Goal: Task Accomplishment & Management: Manage account settings

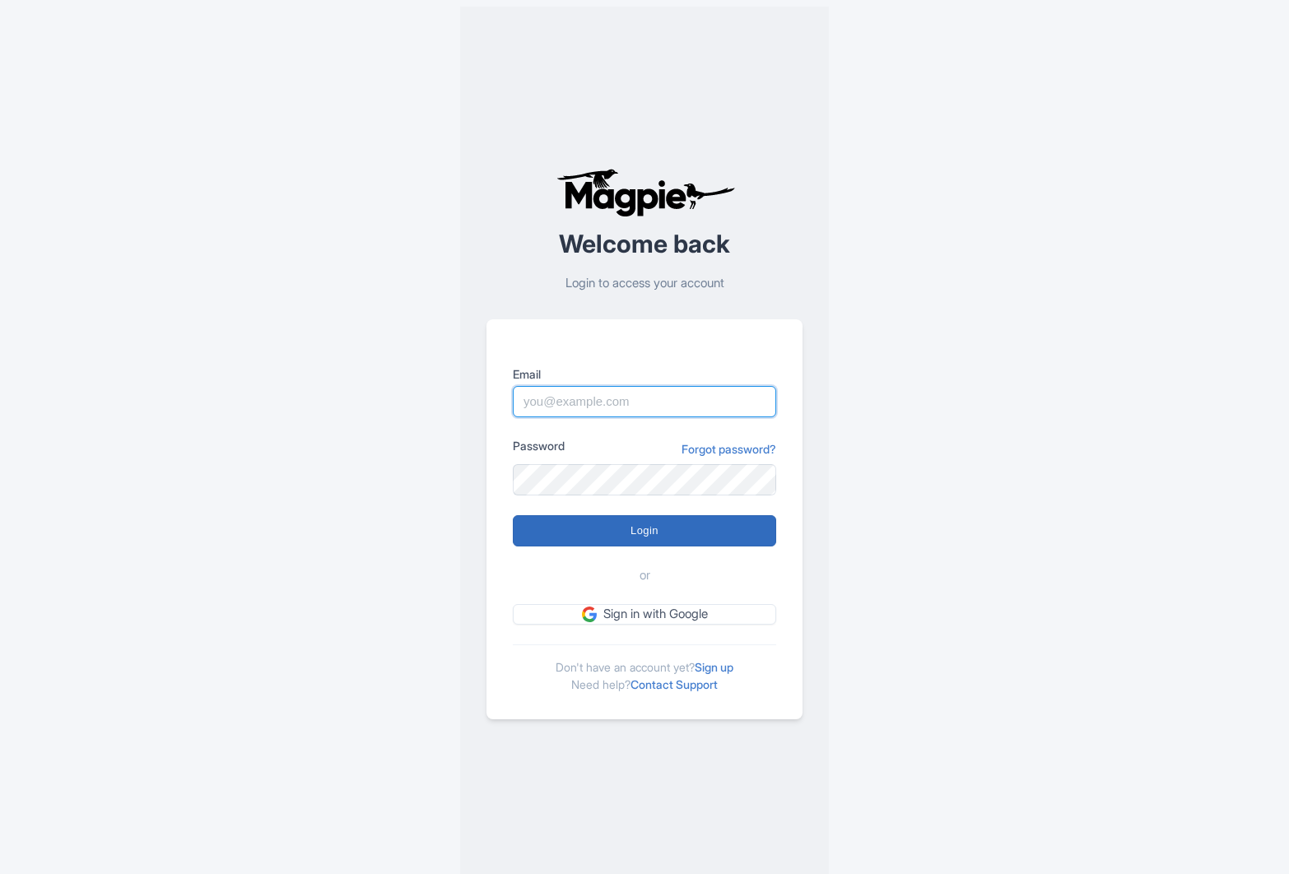
type input "[EMAIL_ADDRESS][DOMAIN_NAME]"
click at [557, 526] on input "Login" at bounding box center [644, 530] width 263 height 31
type input "Logging in..."
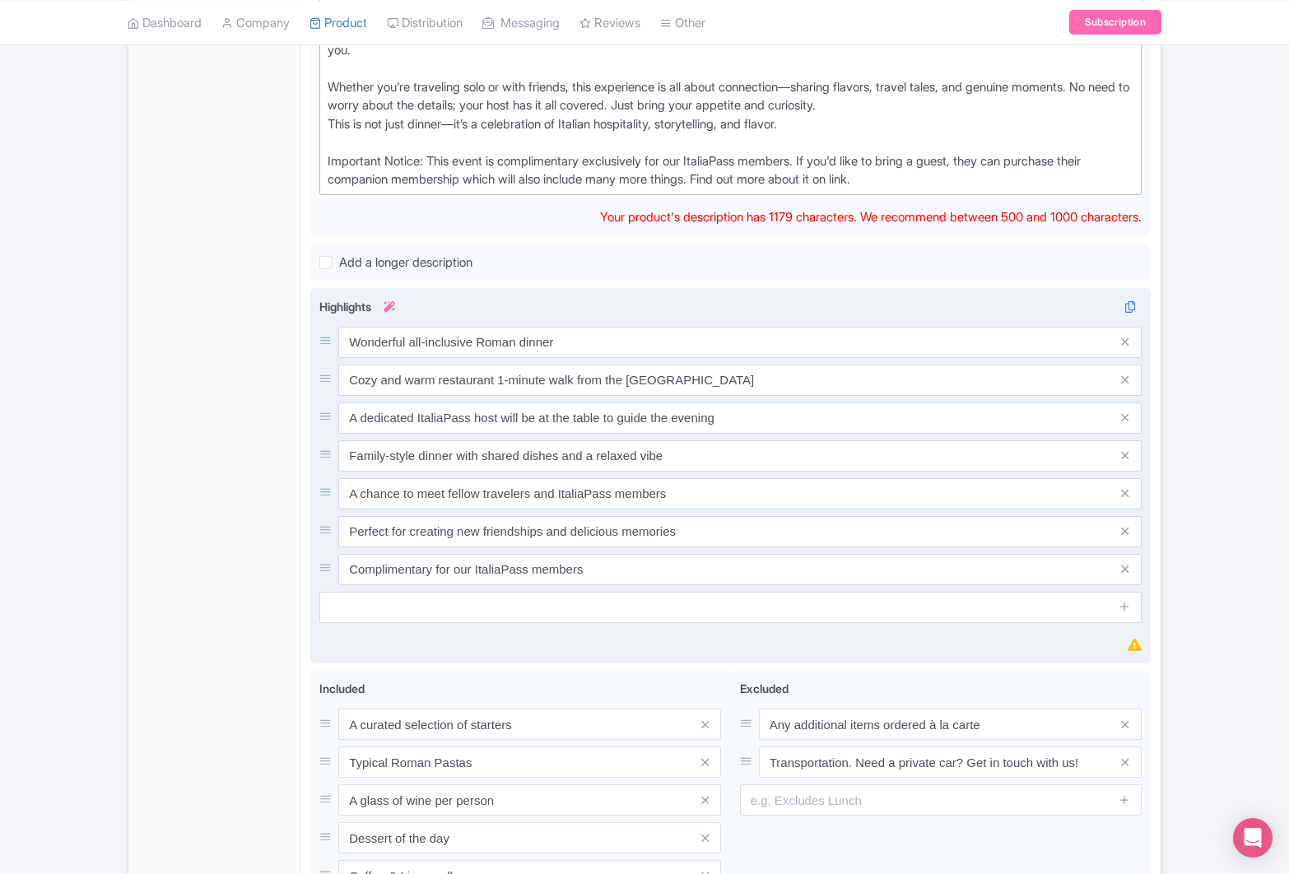
scroll to position [823, 0]
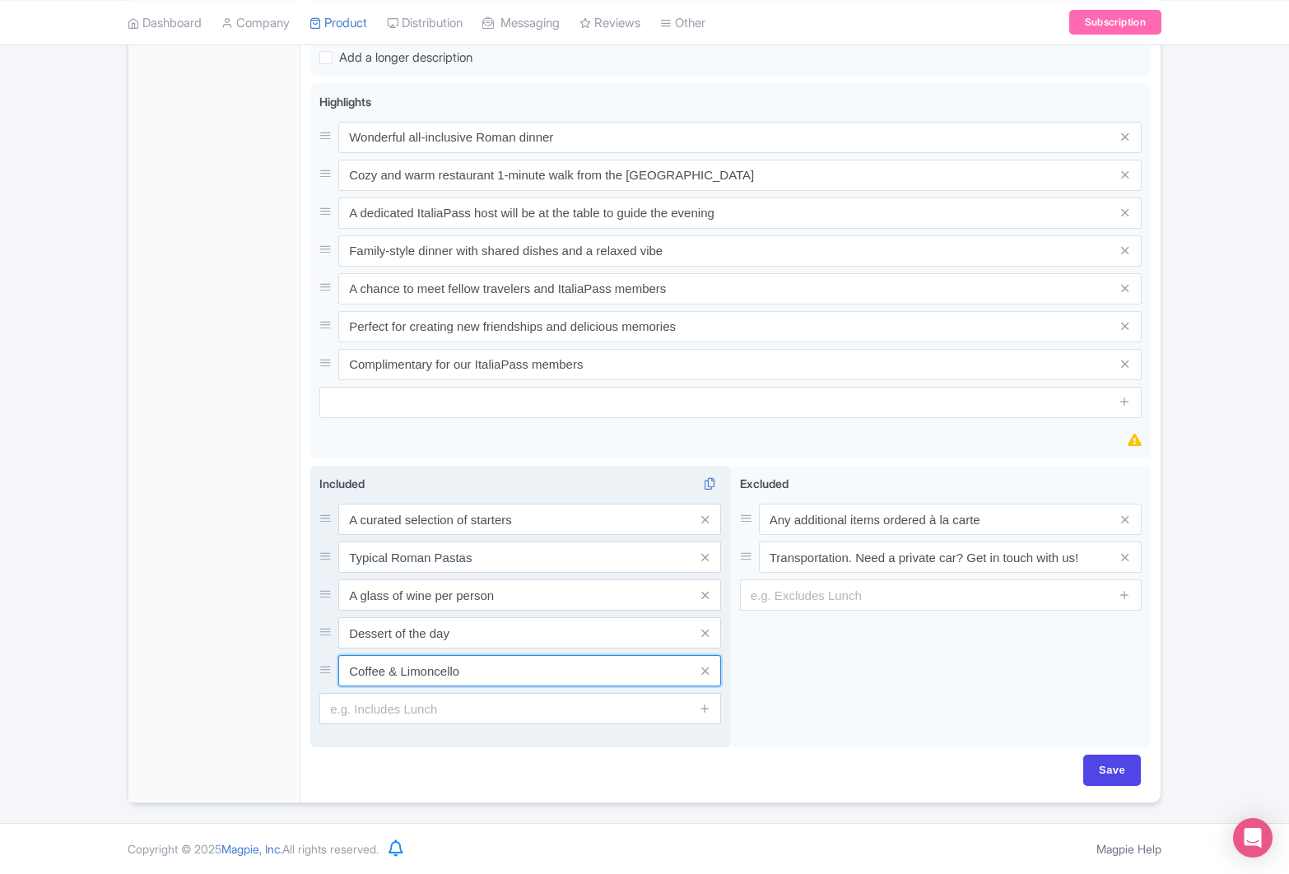
click at [419, 674] on input "Coffee & Limoncello" at bounding box center [529, 670] width 383 height 31
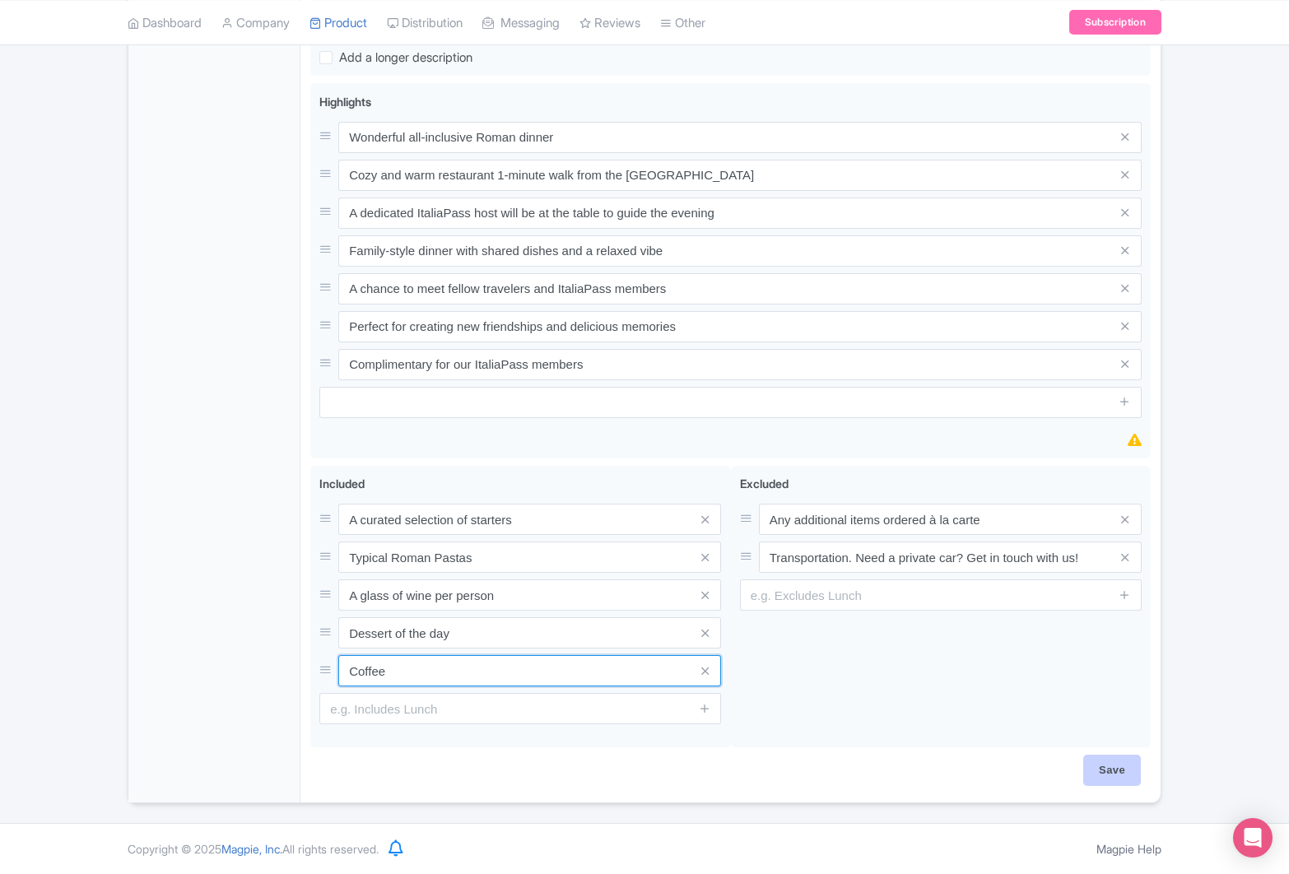
type input "Coffee"
click at [1099, 759] on input "Save" at bounding box center [1113, 770] width 58 height 31
type input "Saving..."
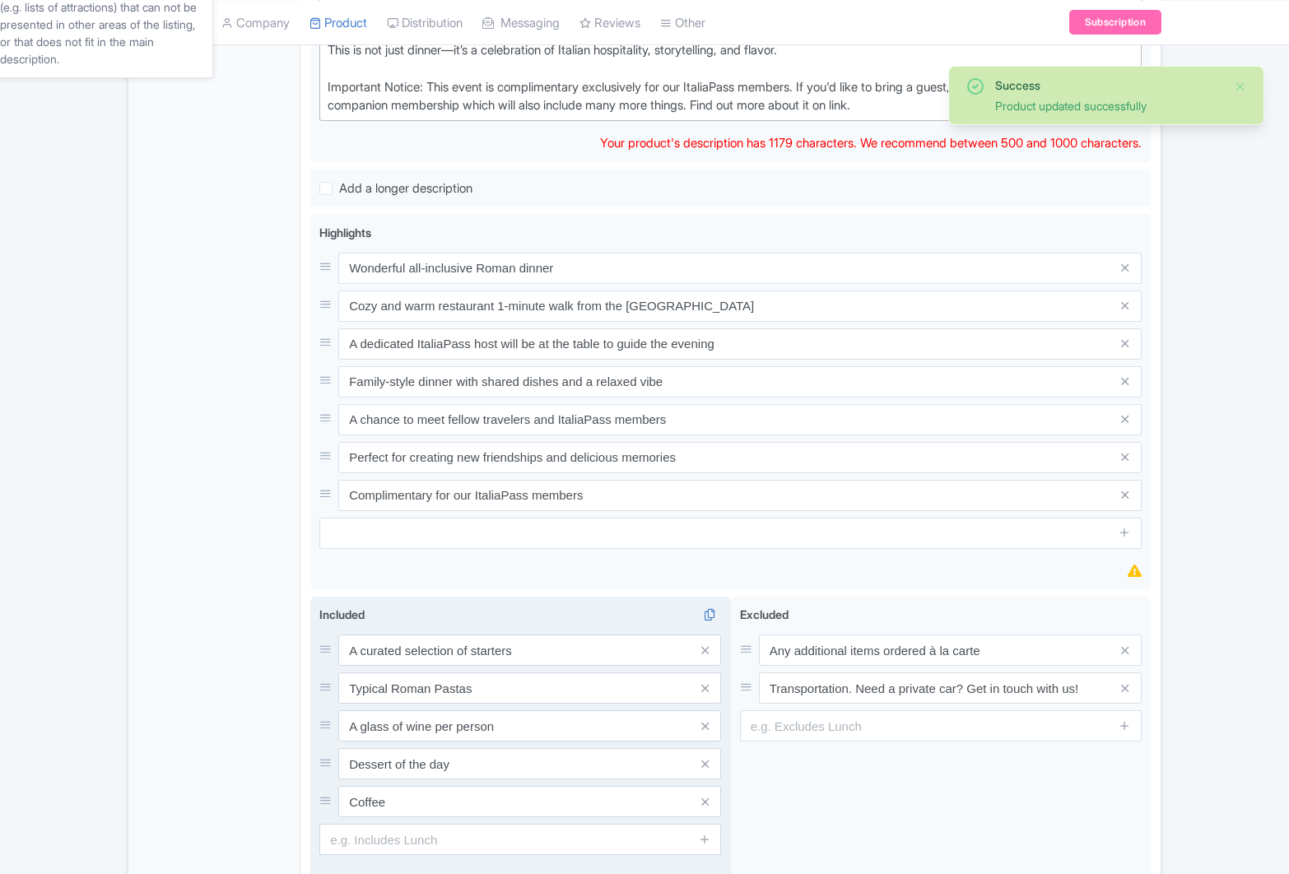
scroll to position [720, 0]
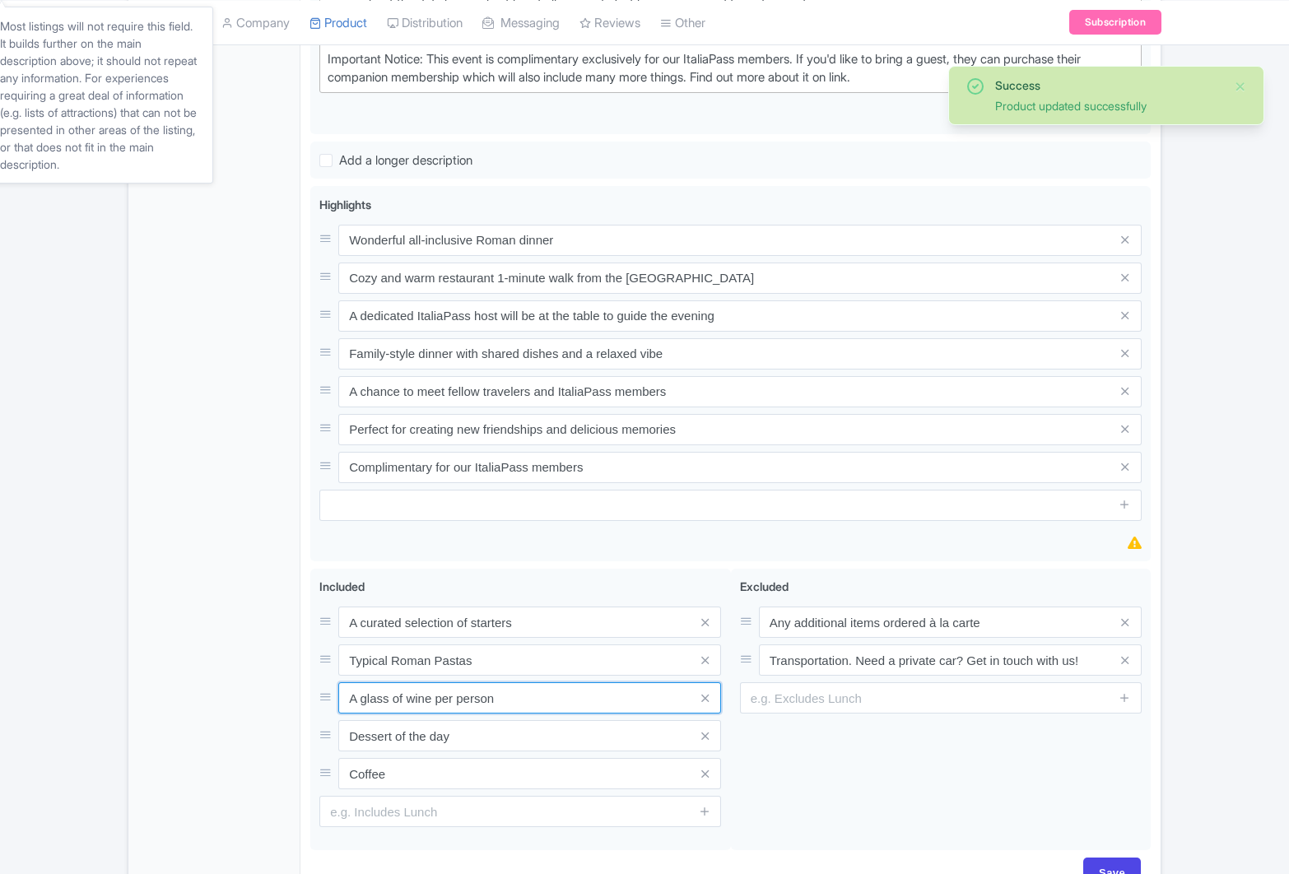
drag, startPoint x: 511, startPoint y: 699, endPoint x: 292, endPoint y: 702, distance: 219.0
click at [292, 702] on div "General Booking Info Locations Settings Pricing Gallery Itinerary FAQs ItaliaDi…" at bounding box center [644, 231] width 1032 height 1349
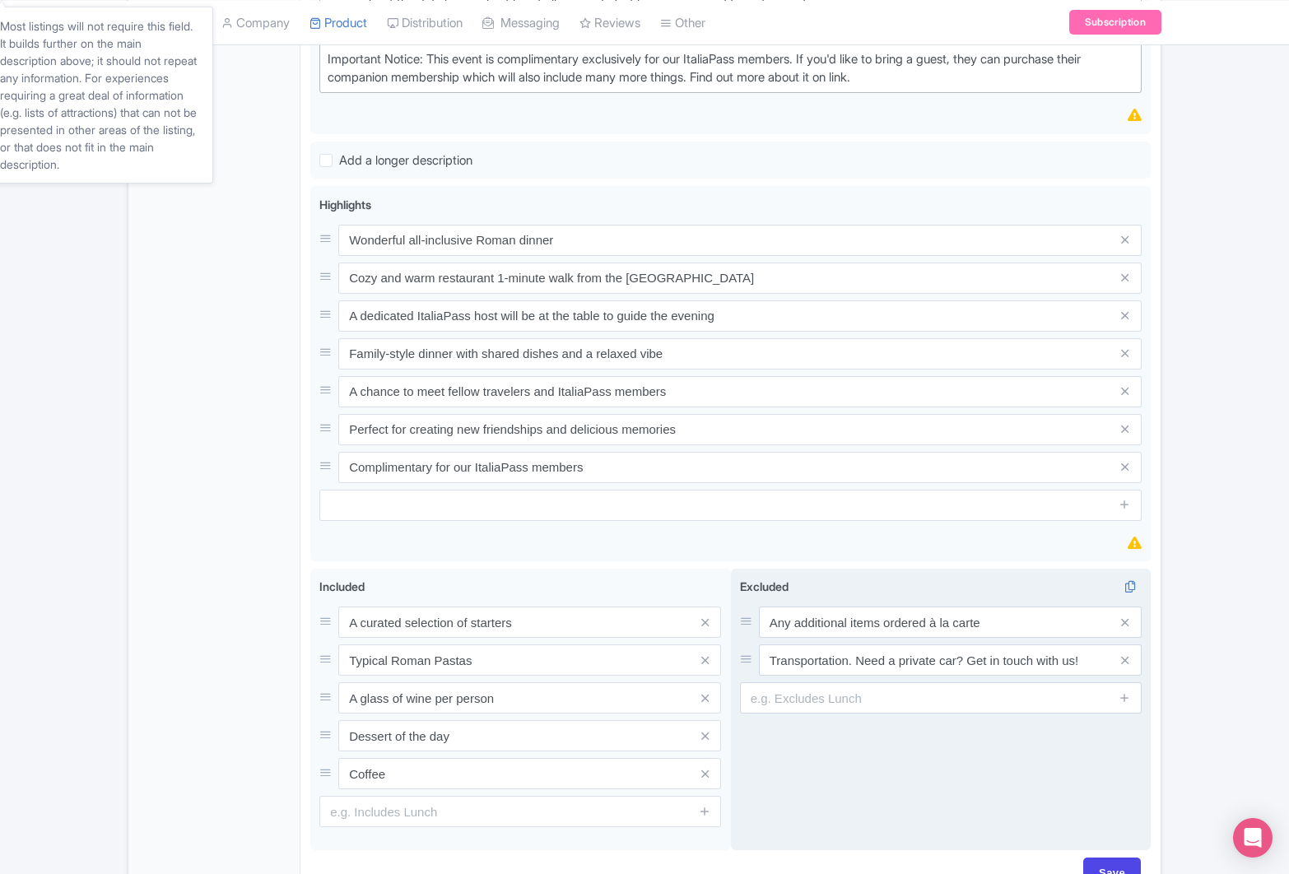
click at [792, 782] on div "Excluded i Any additional items ordered à la carte Transportation. Need a priva…" at bounding box center [941, 710] width 421 height 282
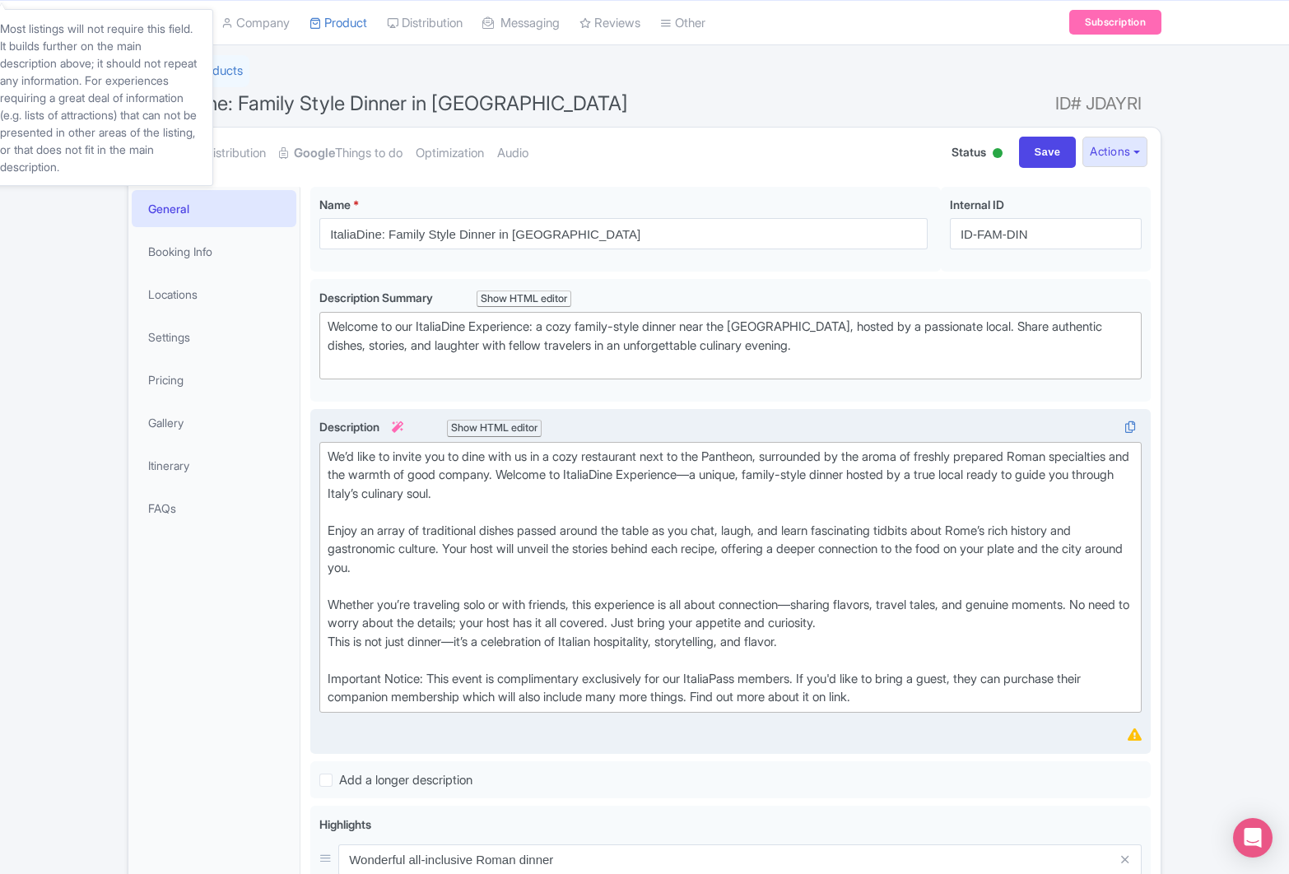
scroll to position [105, 0]
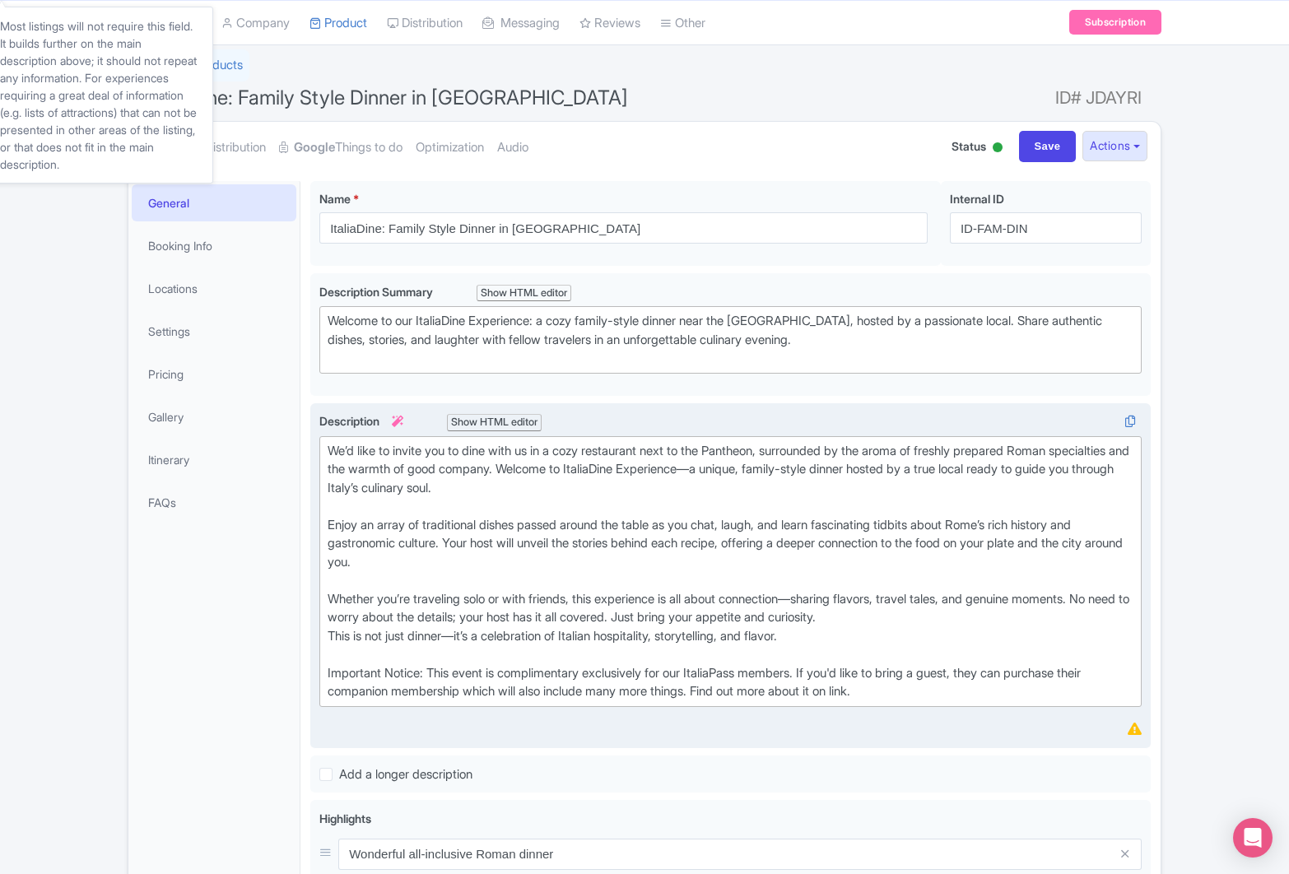
click at [330, 450] on div "We’d like to invite you to dine with us in a cozy restaurant next to the Panthe…" at bounding box center [731, 571] width 806 height 259
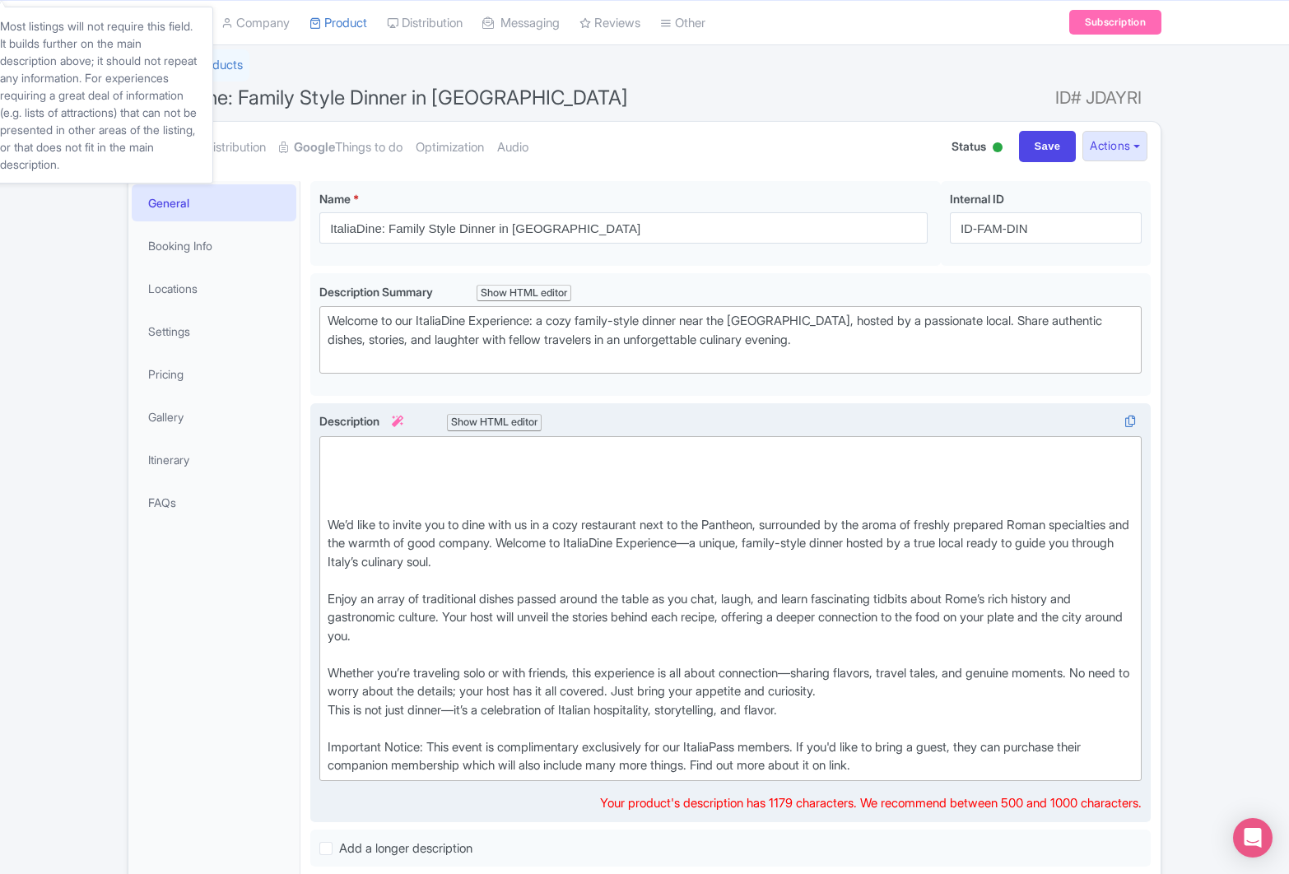
paste trix-editor "<div>At <em>ItaliaPass</em>, we believe the true magic of travel lies not just …"
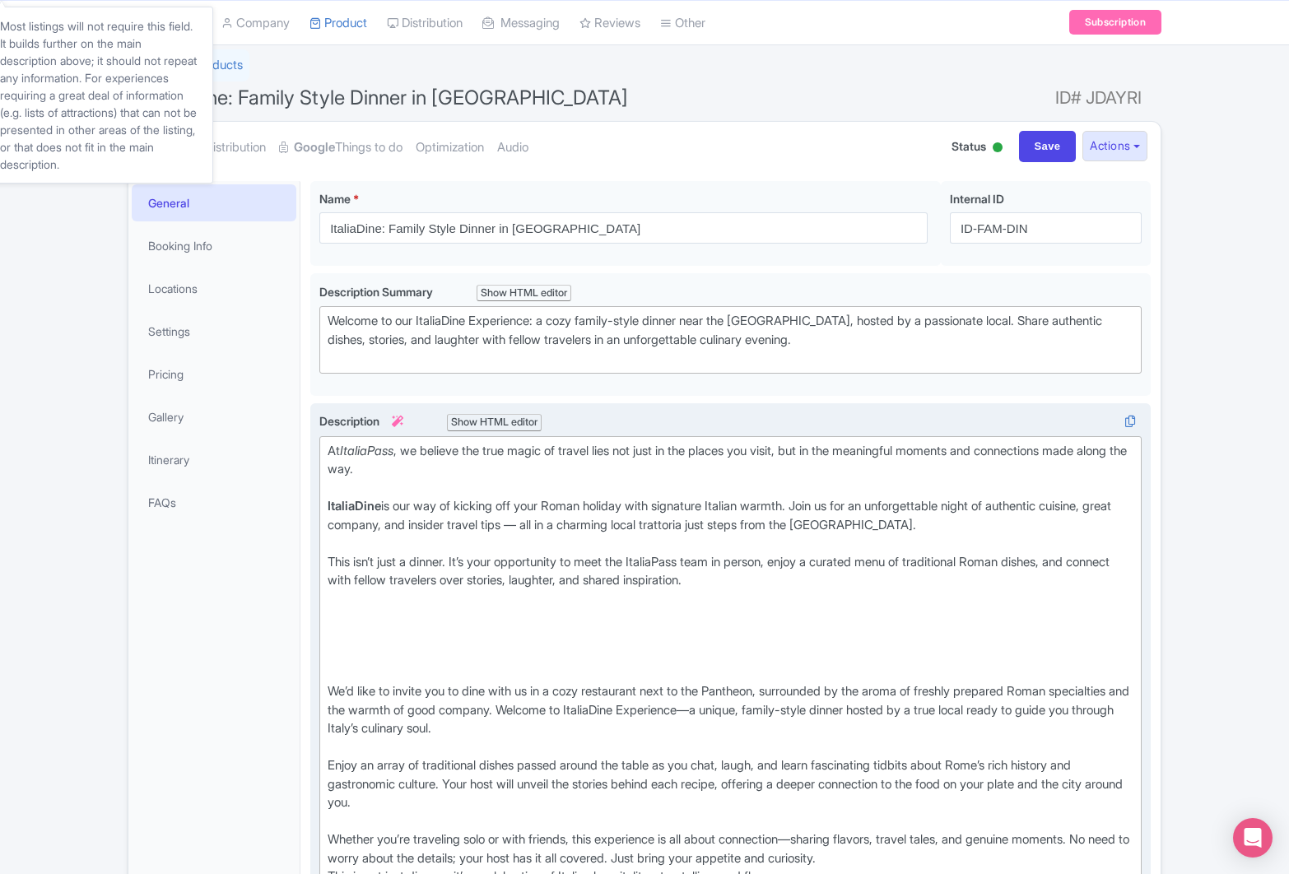
click at [382, 450] on em "ItaliaPass" at bounding box center [367, 451] width 54 height 16
click at [375, 450] on em "ItaliaPass" at bounding box center [367, 451] width 54 height 16
drag, startPoint x: 375, startPoint y: 450, endPoint x: 401, endPoint y: 450, distance: 25.5
click at [401, 450] on div "At ItaliaPass , we believe the true magic of travel lies not just in the places…" at bounding box center [731, 470] width 806 height 56
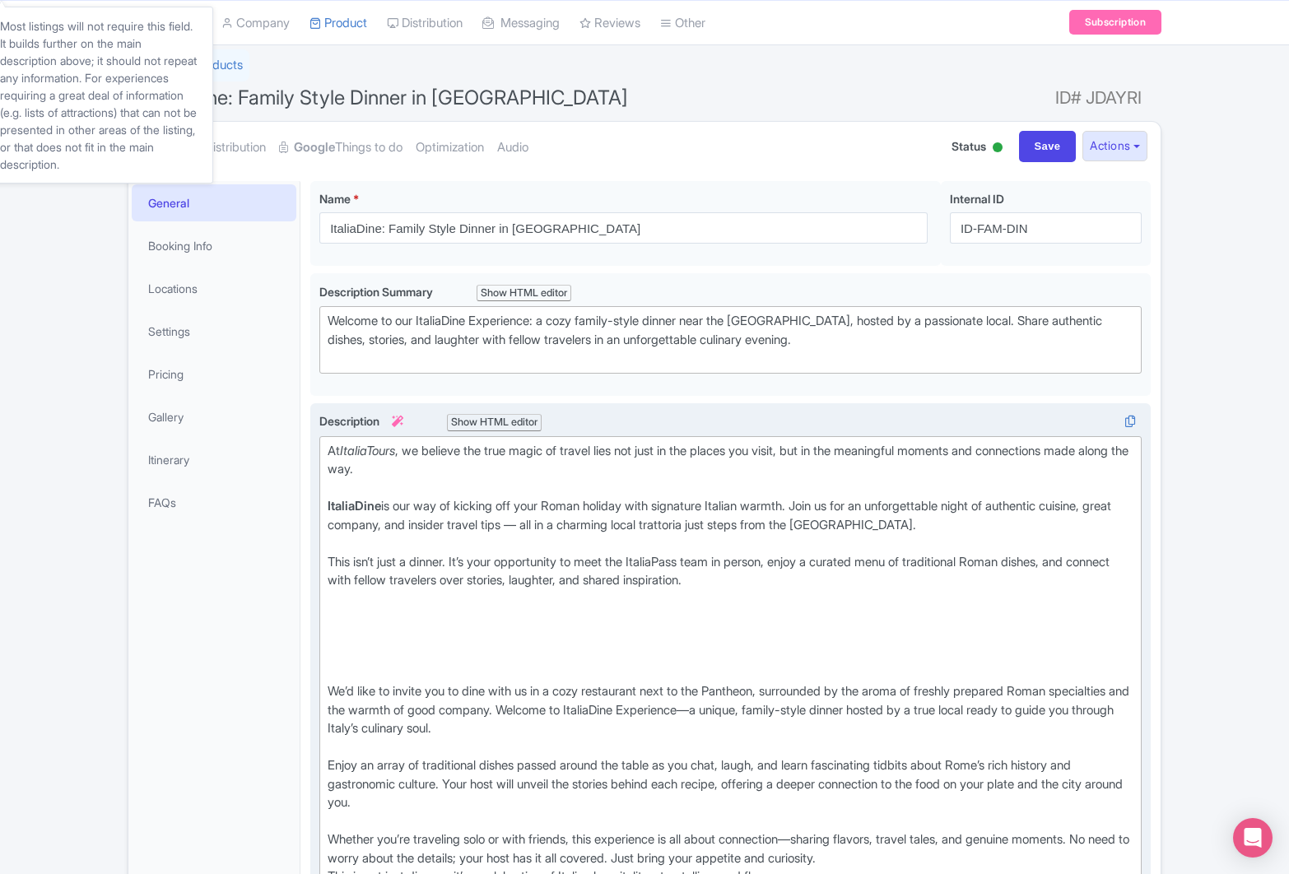
click at [426, 472] on div "At ItaliaTours , we believe the true magic of travel lies not just in the place…" at bounding box center [731, 470] width 806 height 56
click at [328, 510] on strong "ItaliaDine" at bounding box center [355, 506] width 54 height 16
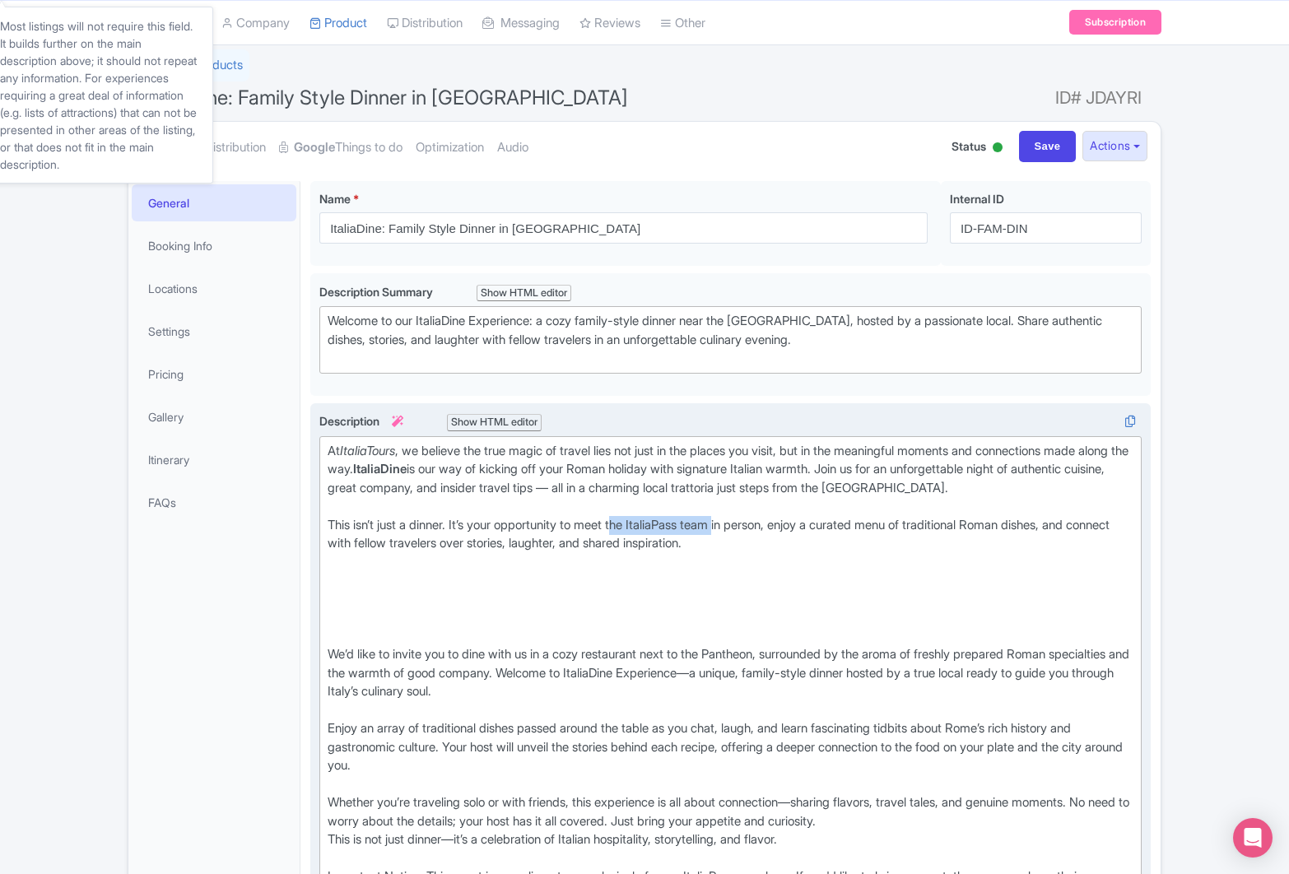
drag, startPoint x: 739, startPoint y: 525, endPoint x: 628, endPoint y: 526, distance: 111.2
click at [633, 522] on div "This isn’t just a dinner. It’s your opportunity to meet the ItaliaPass team in …" at bounding box center [731, 544] width 806 height 56
click at [752, 524] on div "This isn’t just a dinner. It’s your opportunity to meet the ItaliaPass team in …" at bounding box center [731, 544] width 806 height 56
drag, startPoint x: 804, startPoint y: 524, endPoint x: 632, endPoint y: 528, distance: 172.1
click at [632, 528] on div "This isn’t just a dinner. It’s your opportunity to meet the ItaliaPass team in …" at bounding box center [731, 544] width 806 height 56
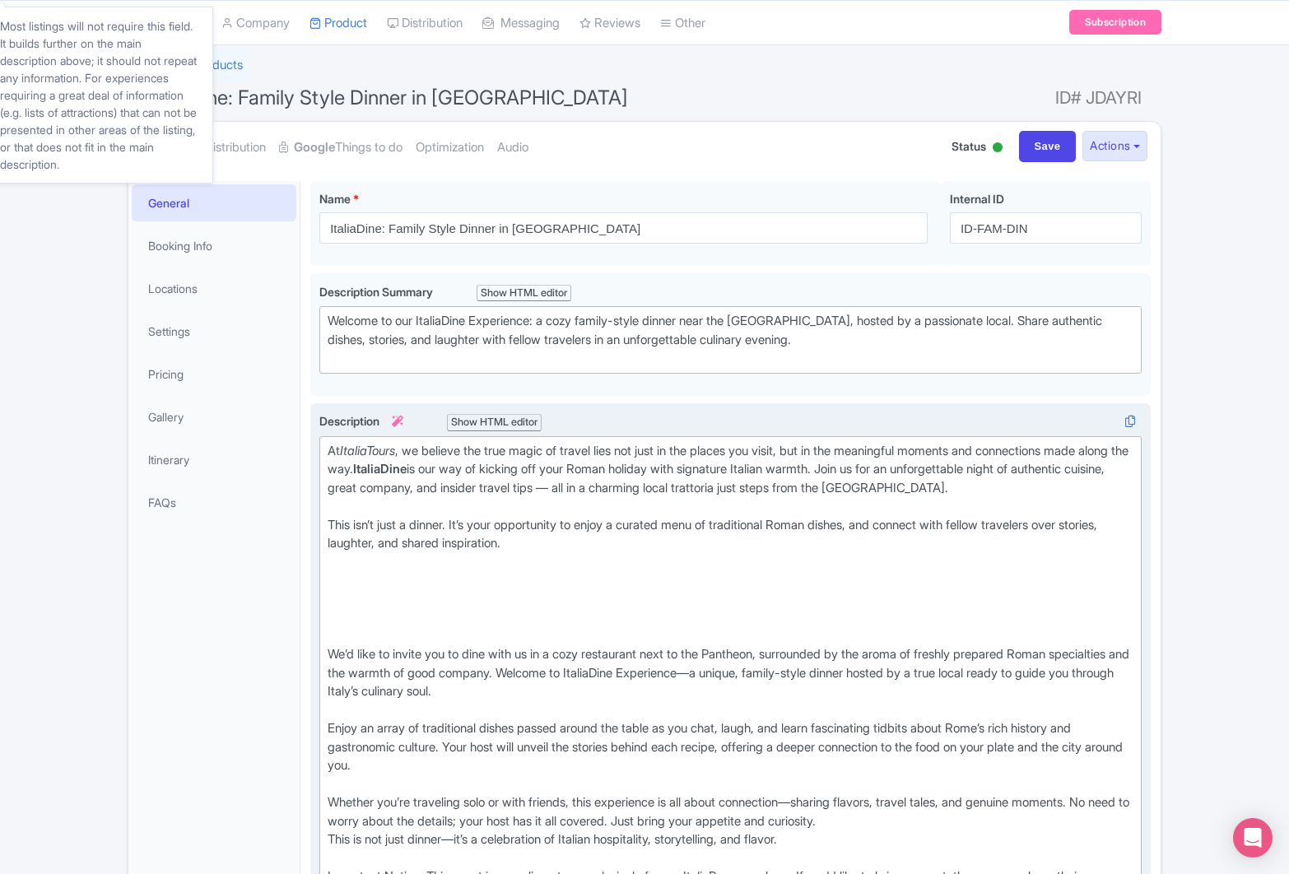
click at [994, 527] on div "This isn’t just a dinner. It’s your opportunity to enjoy a curated menu of trad…" at bounding box center [731, 544] width 806 height 56
click at [992, 529] on div "This isn’t just a dinner. It’s your opportunity to enjoy a curated menu of trad…" at bounding box center [731, 544] width 806 height 56
click at [350, 627] on div "We’d like to invite you to dine with us in a cozy restaurant next to the Panthe…" at bounding box center [731, 737] width 806 height 333
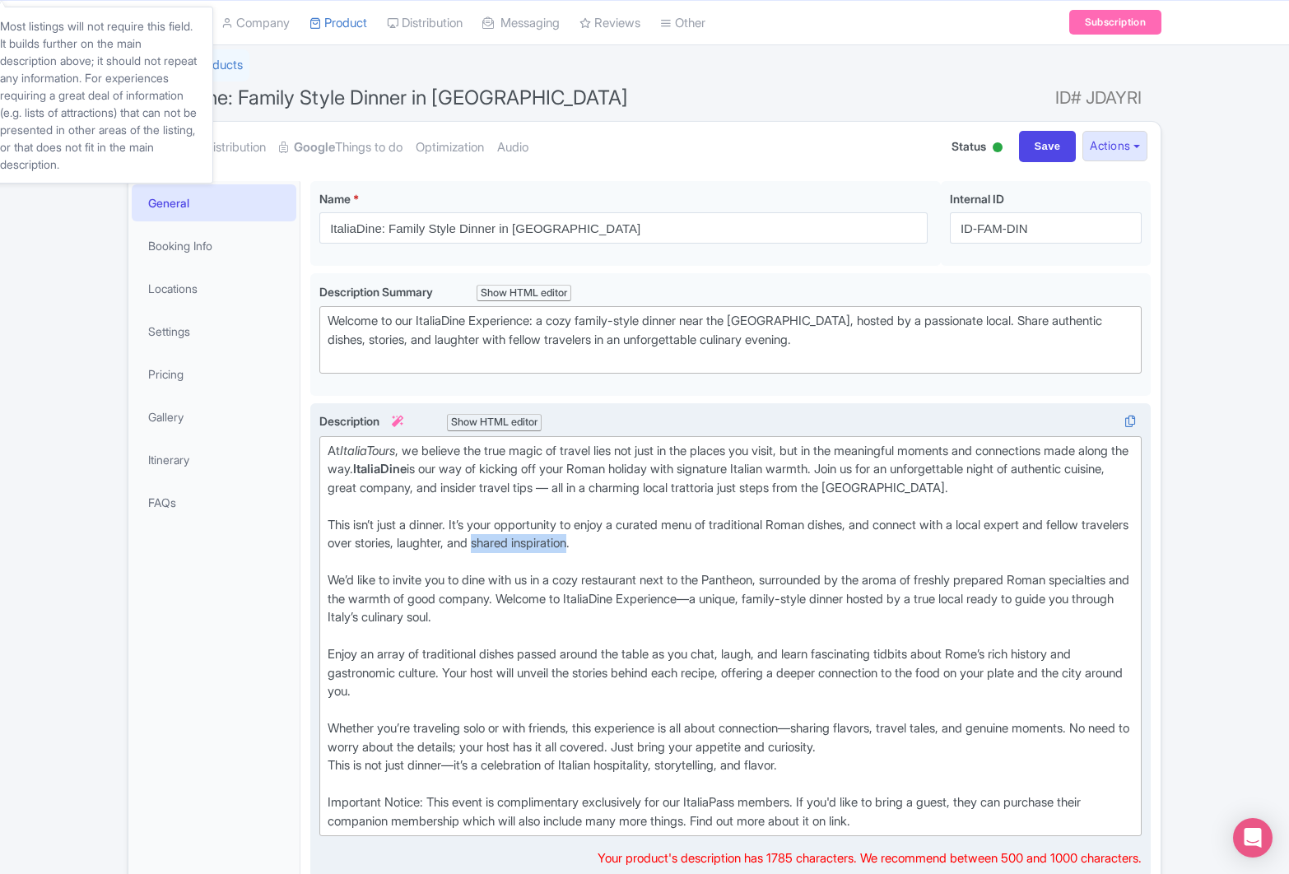
drag, startPoint x: 574, startPoint y: 545, endPoint x: 674, endPoint y: 540, distance: 100.6
click at [675, 539] on div "This isn’t just a dinner. It’s your opportunity to enjoy a curated menu of trad…" at bounding box center [731, 544] width 806 height 56
click at [886, 520] on div "This isn’t just a dinner. It’s your opportunity to enjoy a curated menu of trad…" at bounding box center [731, 544] width 806 height 56
click at [967, 529] on div "This isn’t just a dinner. It’s your opportunity to enjoy a curated menu of trad…" at bounding box center [731, 544] width 806 height 56
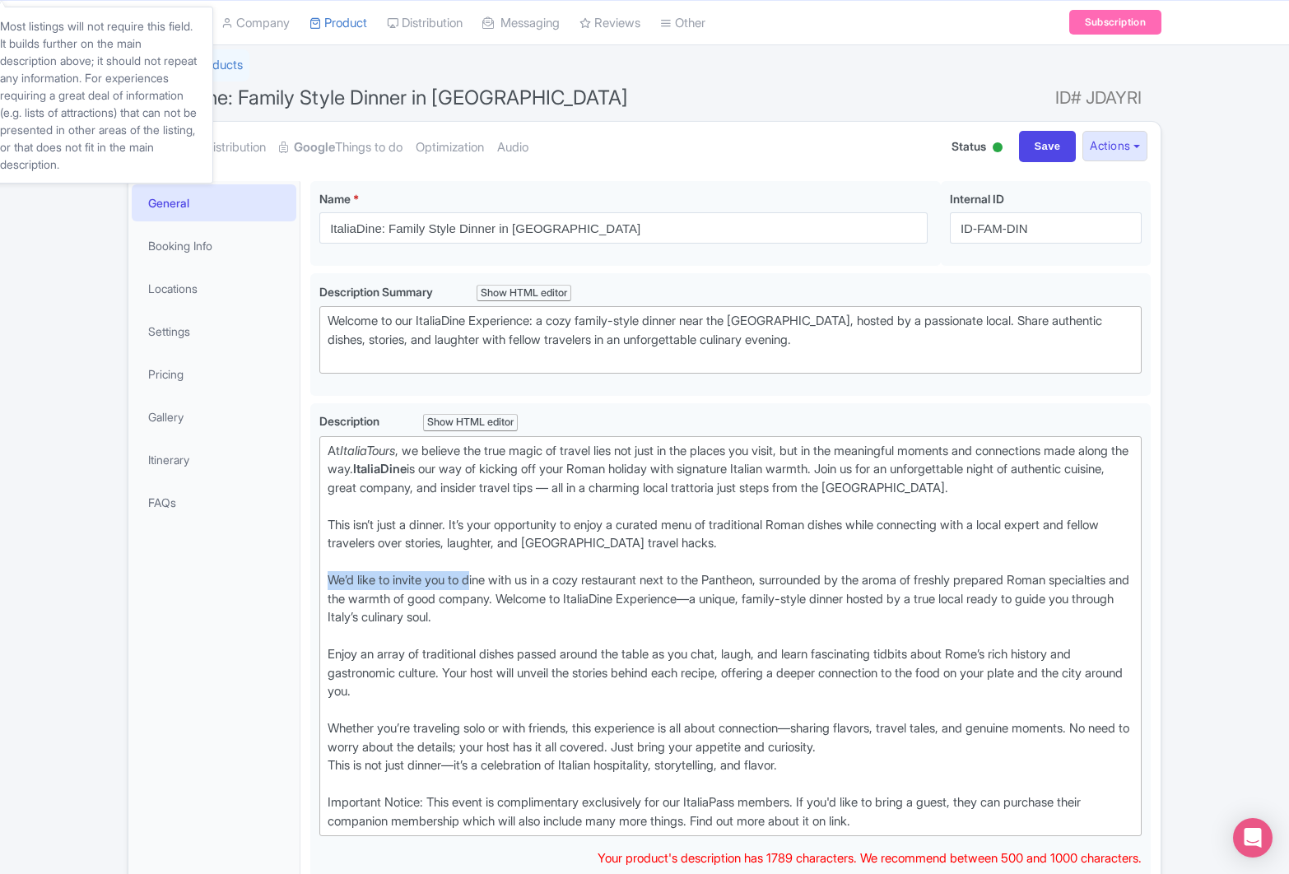
drag, startPoint x: 478, startPoint y: 582, endPoint x: 308, endPoint y: 588, distance: 170.5
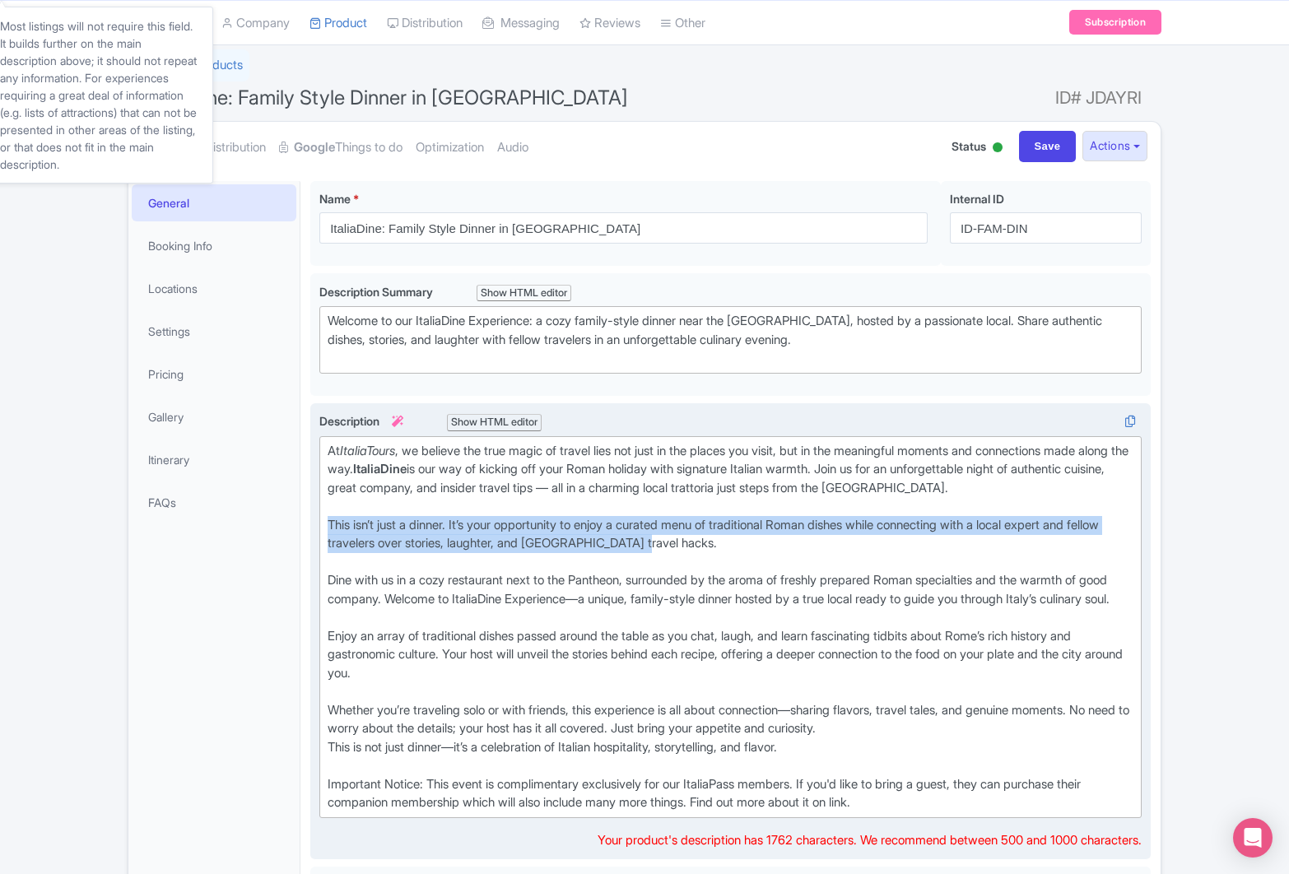
drag, startPoint x: 693, startPoint y: 542, endPoint x: 319, endPoint y: 529, distance: 374.8
click at [319, 528] on div "Description i Show HTML editor Bold Italic Strikethrough Link Heading Quote Cod…" at bounding box center [730, 631] width 841 height 457
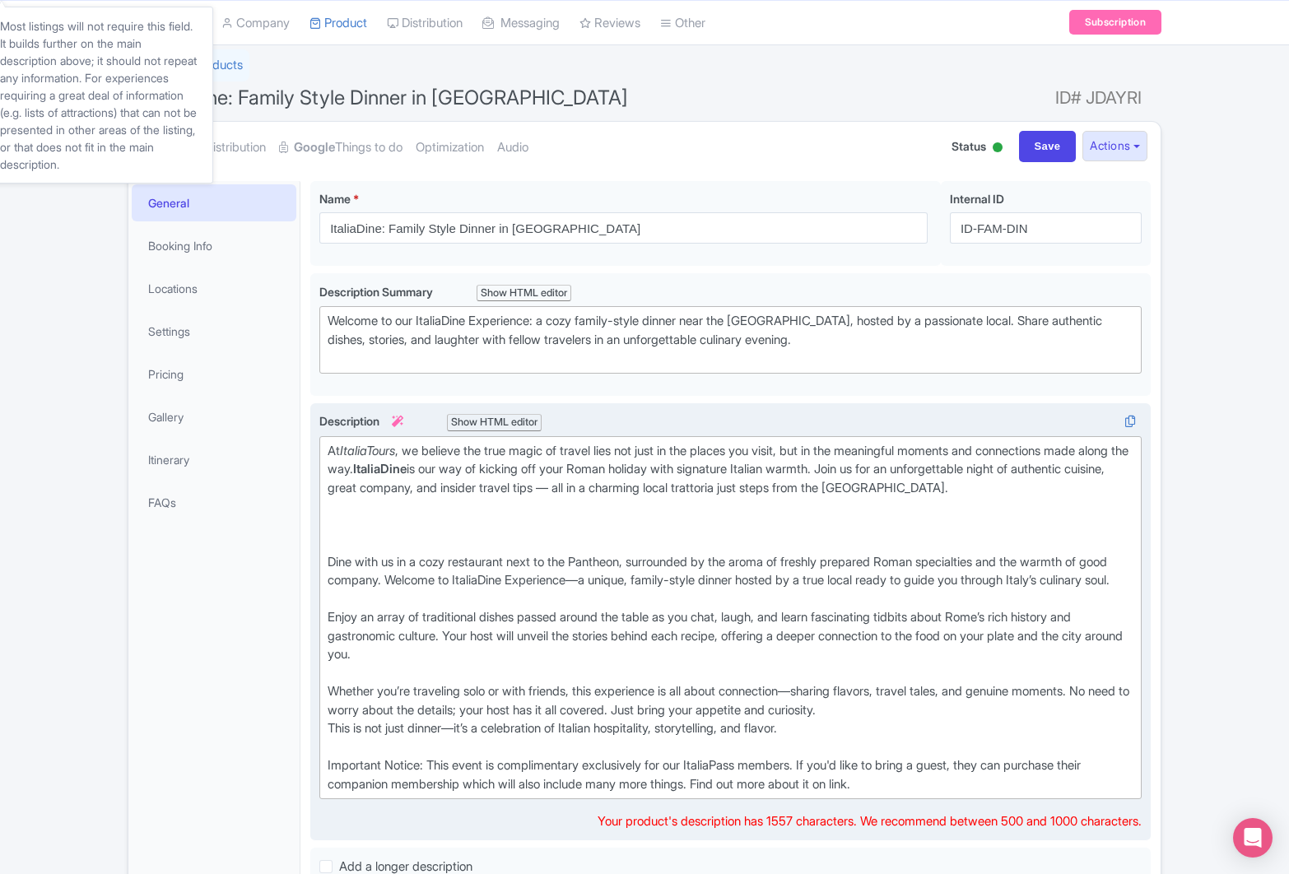
click at [329, 557] on div "Dine with us in a cozy restaurant next to the Pantheon, surrounded by the aroma…" at bounding box center [731, 673] width 806 height 241
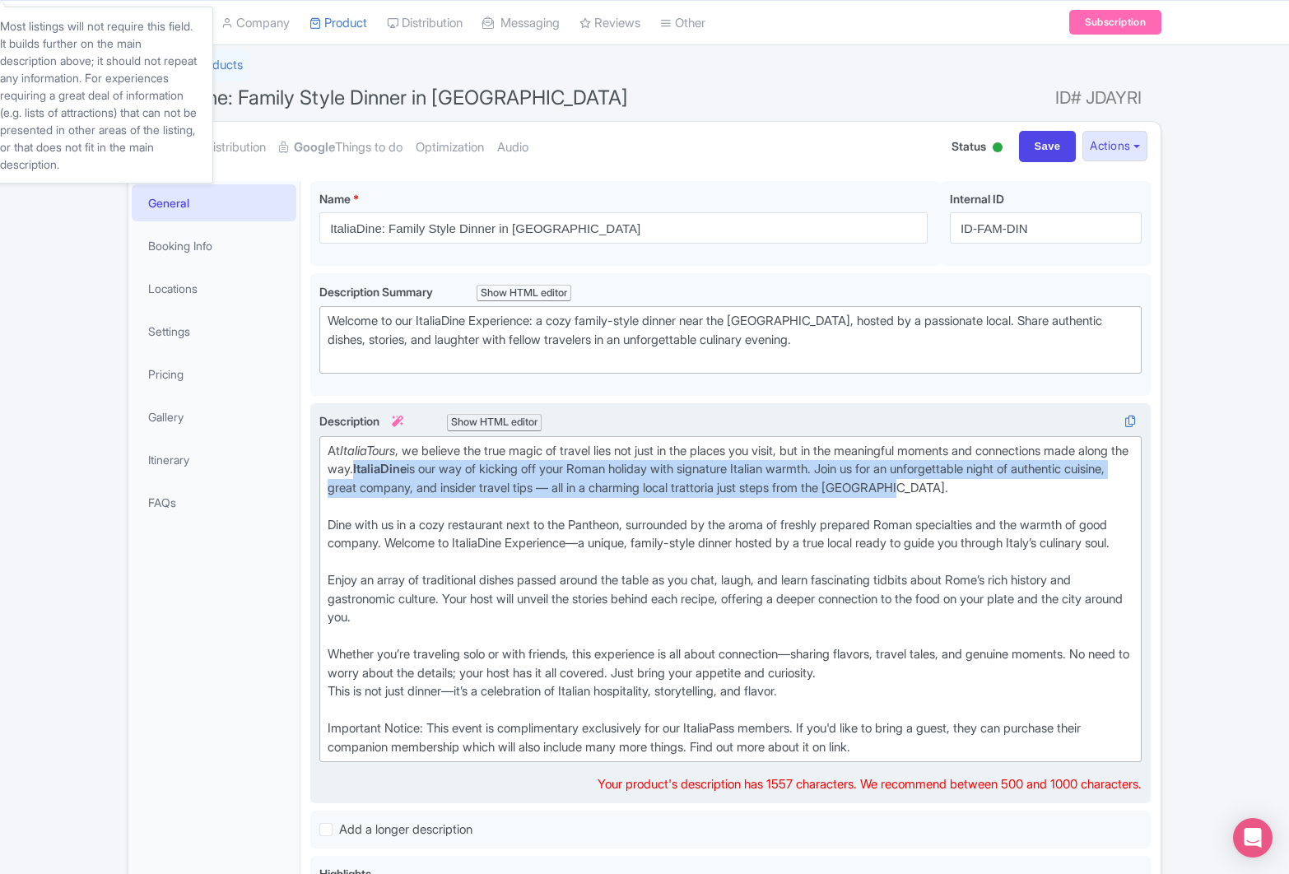
drag, startPoint x: 1031, startPoint y: 487, endPoint x: 414, endPoint y: 463, distance: 617.2
click at [414, 463] on div "At ItaliaTours , we believe the true magic of travel lies not just in the place…" at bounding box center [731, 479] width 806 height 74
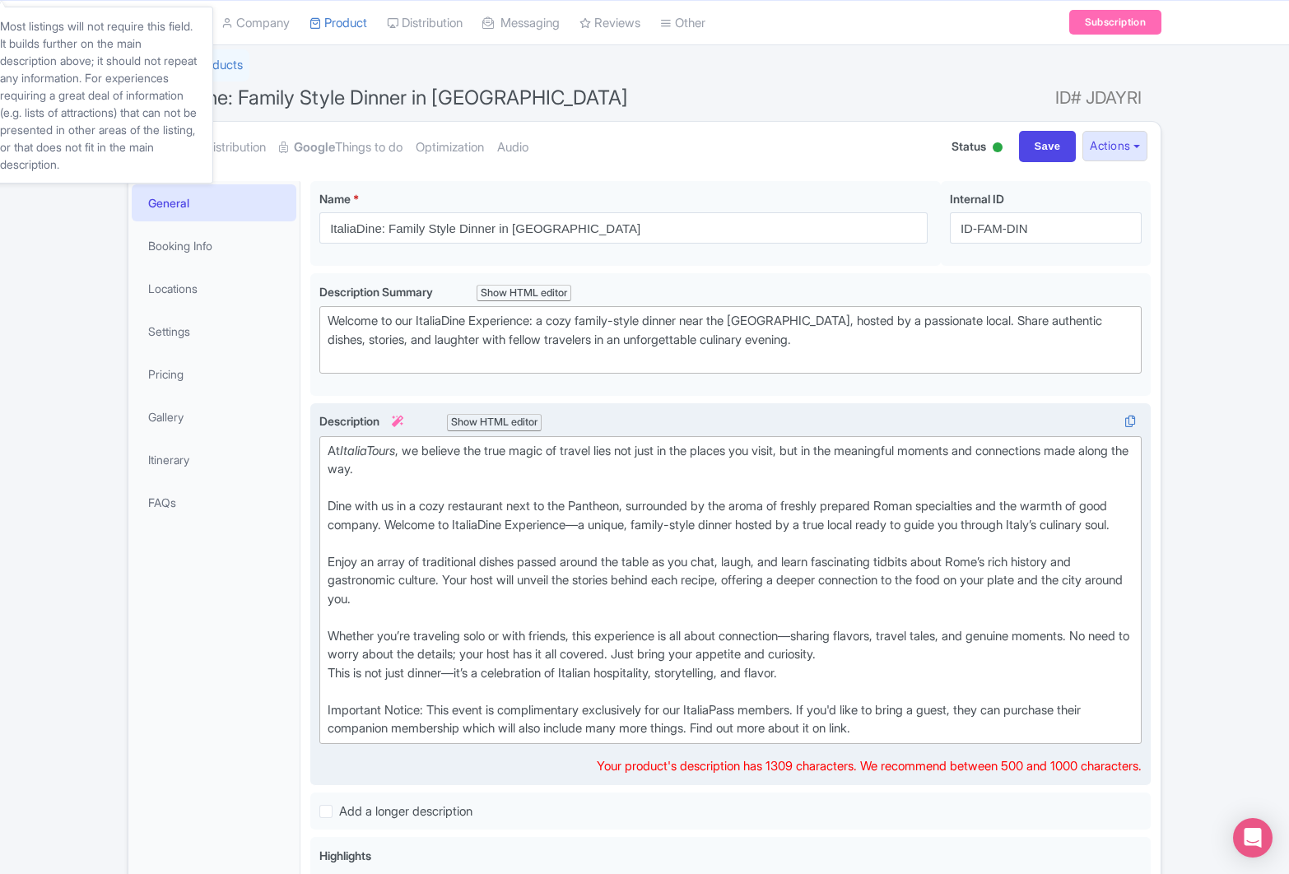
click at [327, 506] on trix-editor "At ItaliaTours , we believe the true magic of travel lies not just in the place…" at bounding box center [730, 590] width 823 height 308
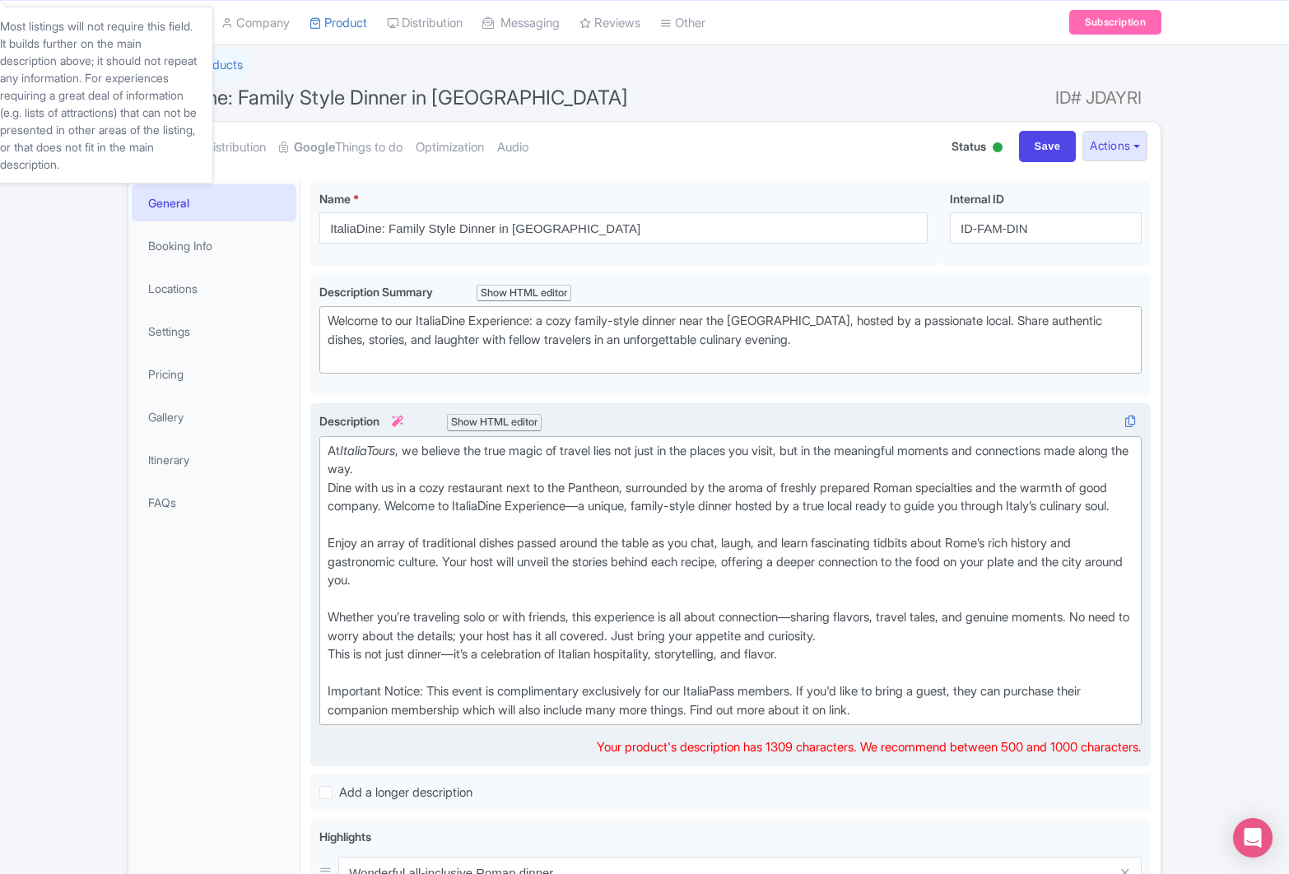
click at [395, 452] on em "ItaliaTours" at bounding box center [367, 451] width 55 height 16
click at [401, 453] on div "At ItaliaPass , we believe the true magic of travel lies not just in the places…" at bounding box center [731, 581] width 806 height 278
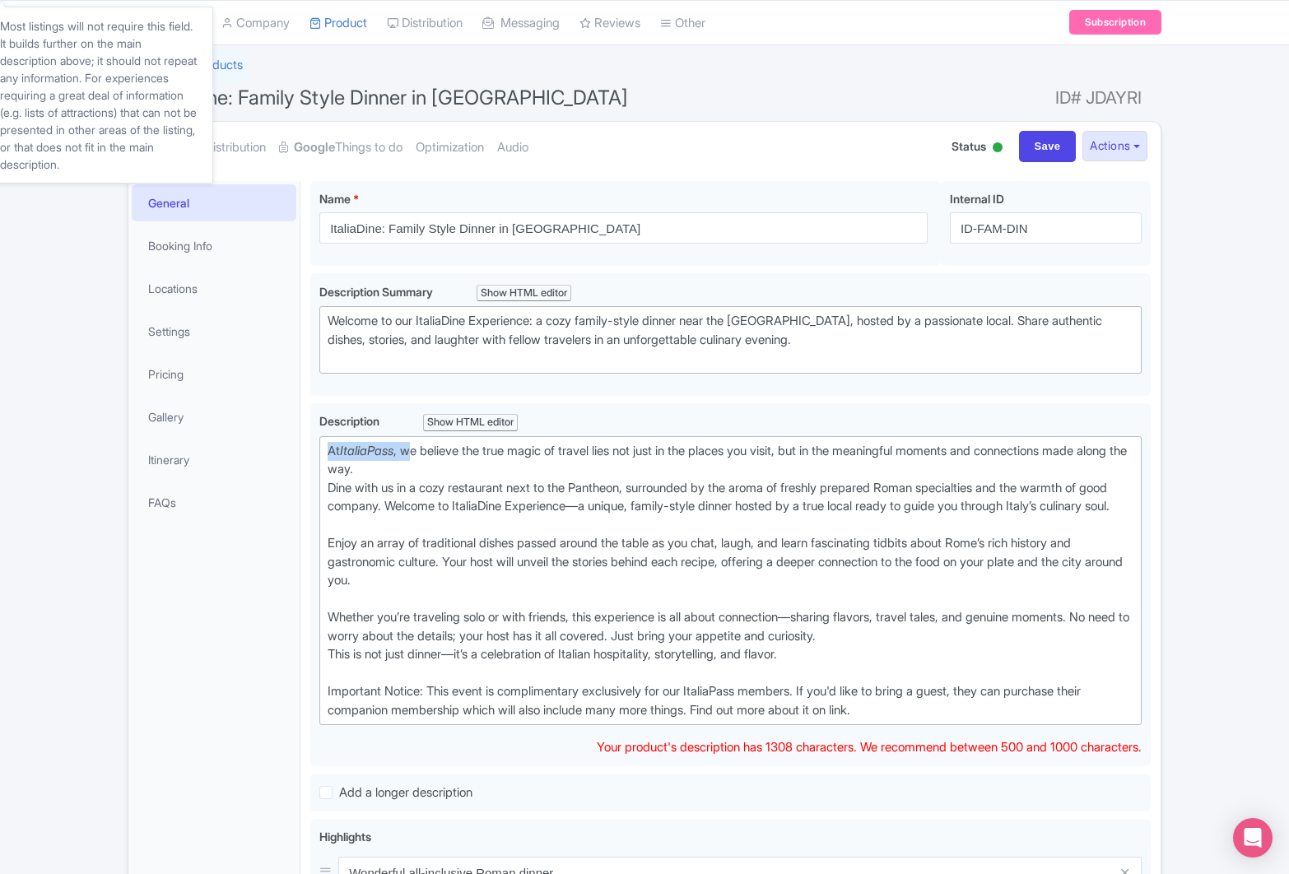
drag, startPoint x: 420, startPoint y: 452, endPoint x: 297, endPoint y: 446, distance: 122.8
click at [297, 446] on div "General Booking Info Locations Settings Pricing Gallery Itinerary FAQs ItaliaDi…" at bounding box center [644, 854] width 1032 height 1367
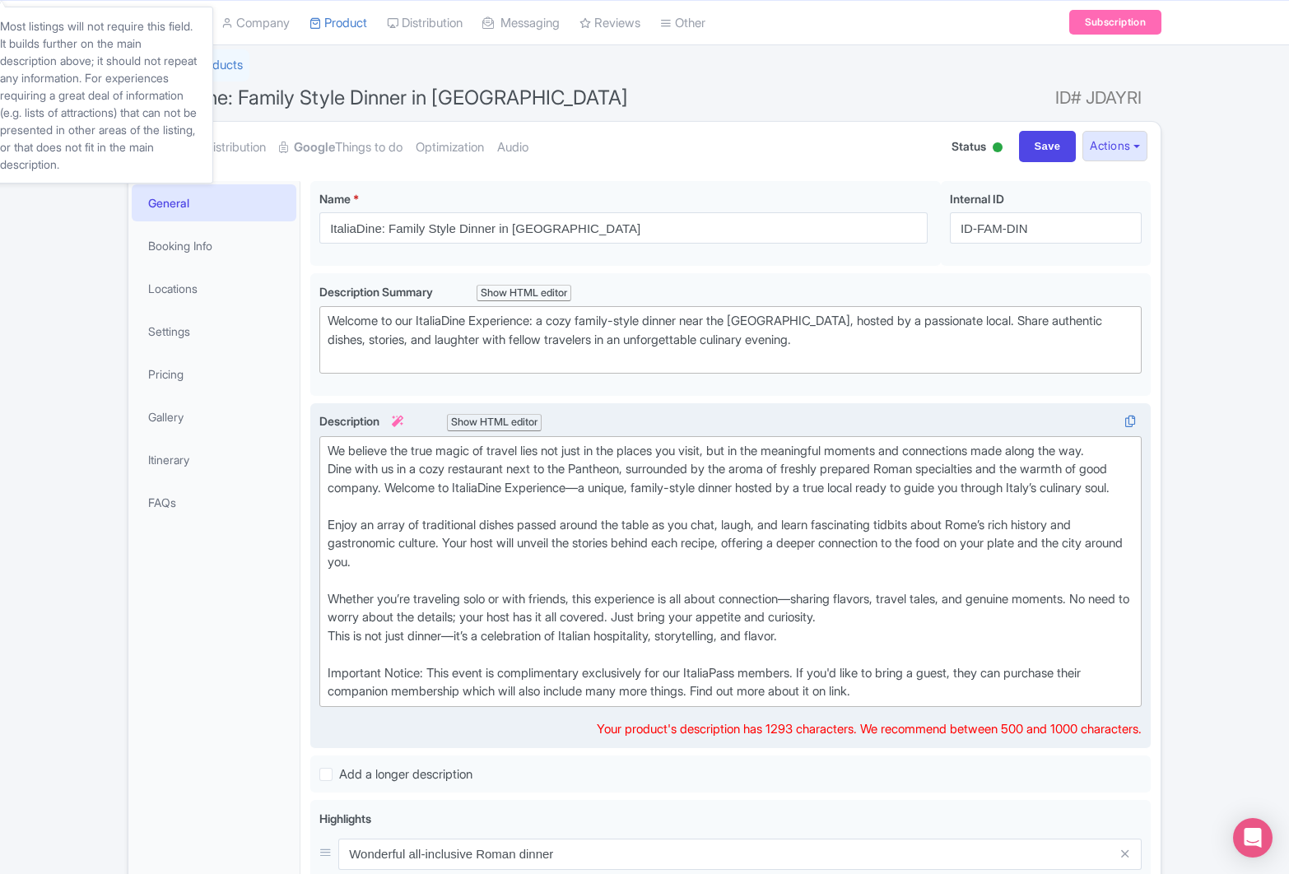
click at [394, 454] on div "We believe the true magic of travel lies not just in the places you visit, but …" at bounding box center [731, 571] width 806 height 259
click at [367, 467] on div "We believe that the true magic of travel lies not just in the places you visit,…" at bounding box center [731, 571] width 806 height 259
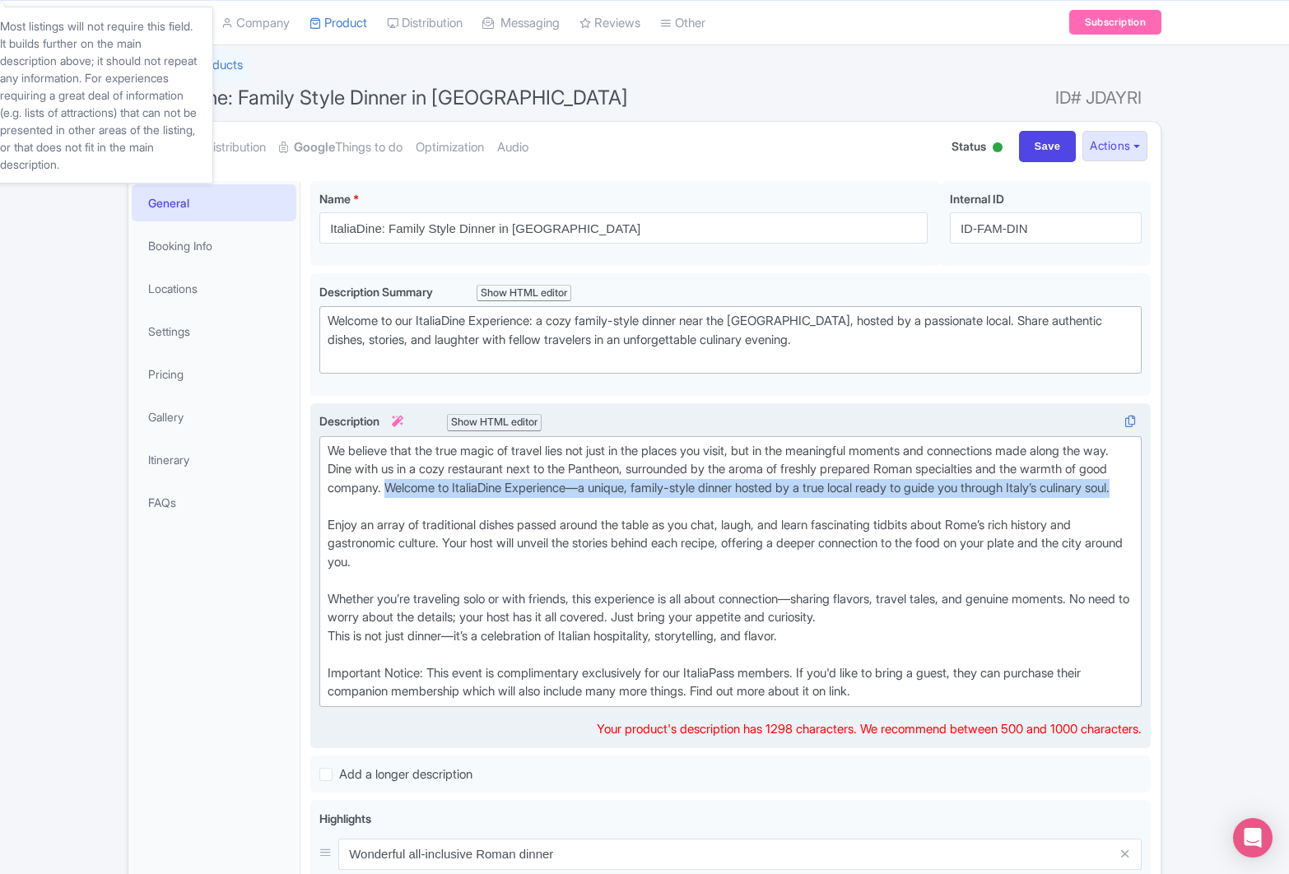
drag, startPoint x: 415, startPoint y: 528, endPoint x: 420, endPoint y: 511, distance: 17.2
click at [420, 511] on div "We believe that the true magic of travel lies not just in the places you visit,…" at bounding box center [731, 571] width 806 height 259
copy div "Welcome to ItaliaDine Experience—a unique, family-style dinner hosted by a true…"
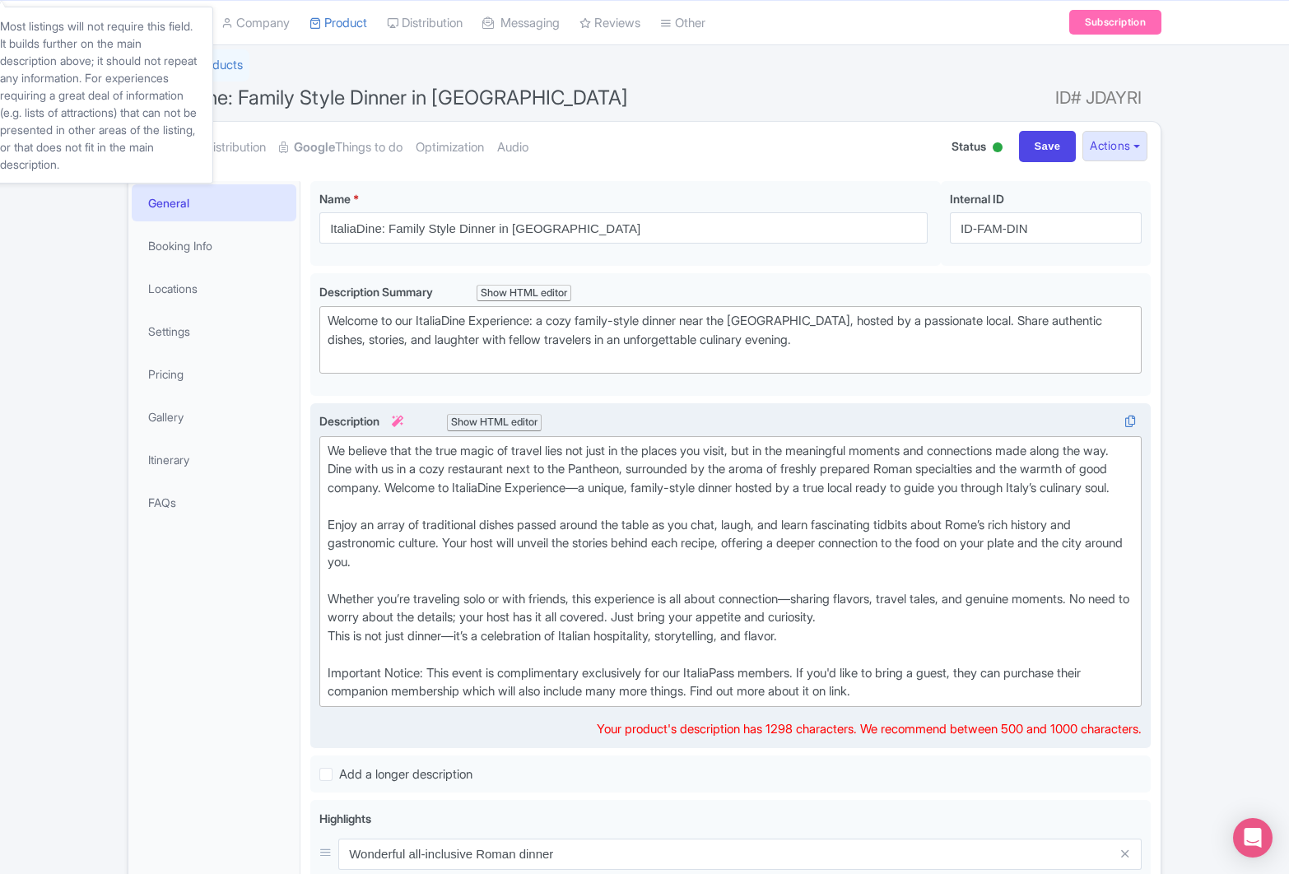
click at [379, 471] on div "We believe that the true magic of travel lies not just in the places you visit,…" at bounding box center [731, 571] width 806 height 259
paste trix-editor "Welcome to ItaliaDine Experience—a unique, family-style dinner hosted by a true…"
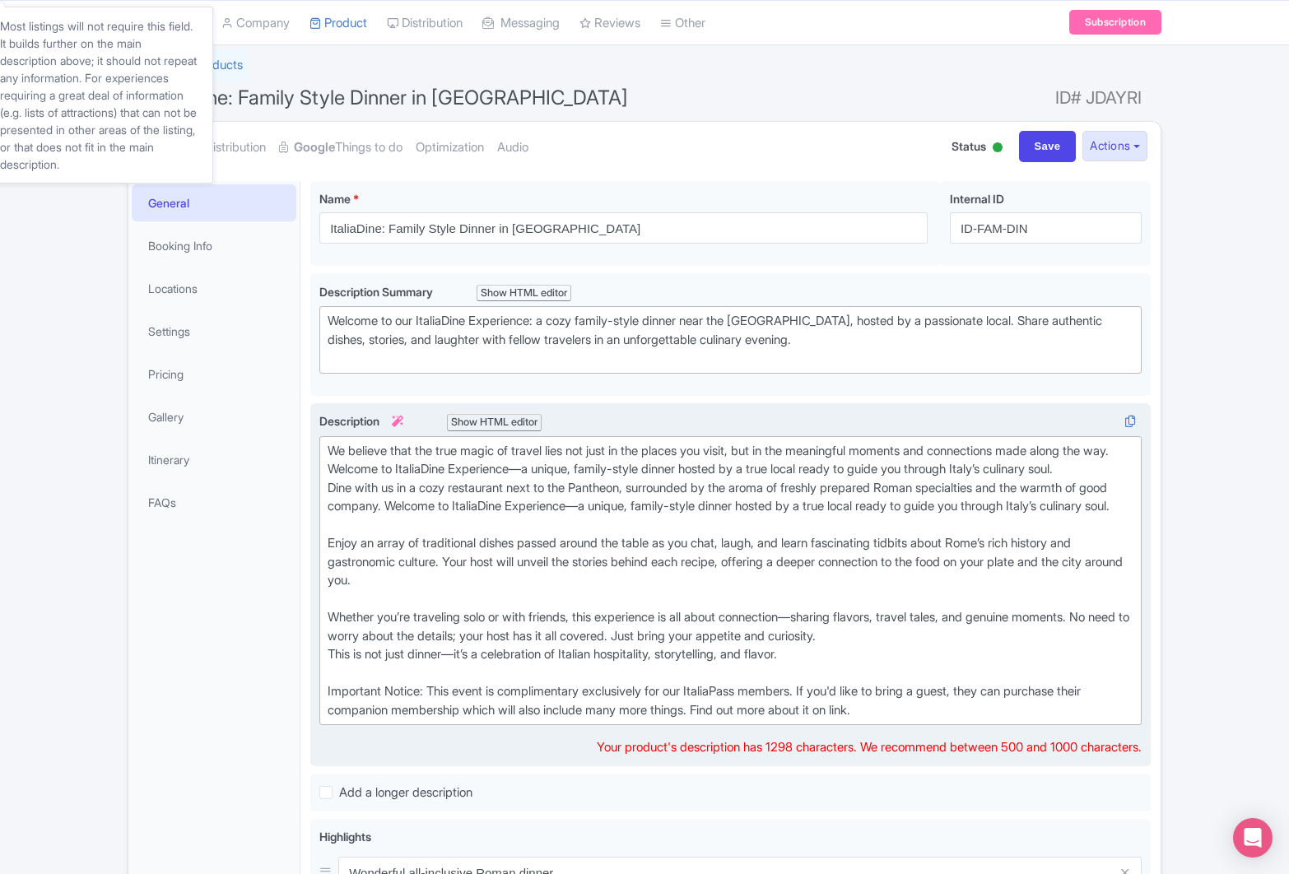
click at [431, 471] on div "We believe that the true magic of travel lies not just in the places you visit,…" at bounding box center [731, 581] width 806 height 278
drag, startPoint x: 359, startPoint y: 472, endPoint x: 428, endPoint y: 465, distance: 69.5
click at [428, 465] on div "We believe that the true magic of travel lies not just in the places you visit,…" at bounding box center [731, 581] width 806 height 278
click at [371, 468] on div "We believe that the true magic of travel lies not just in the places you visit,…" at bounding box center [731, 581] width 806 height 278
click at [383, 471] on div "We believe that the true magic of travel lies not just in the places you visit,…" at bounding box center [731, 581] width 806 height 278
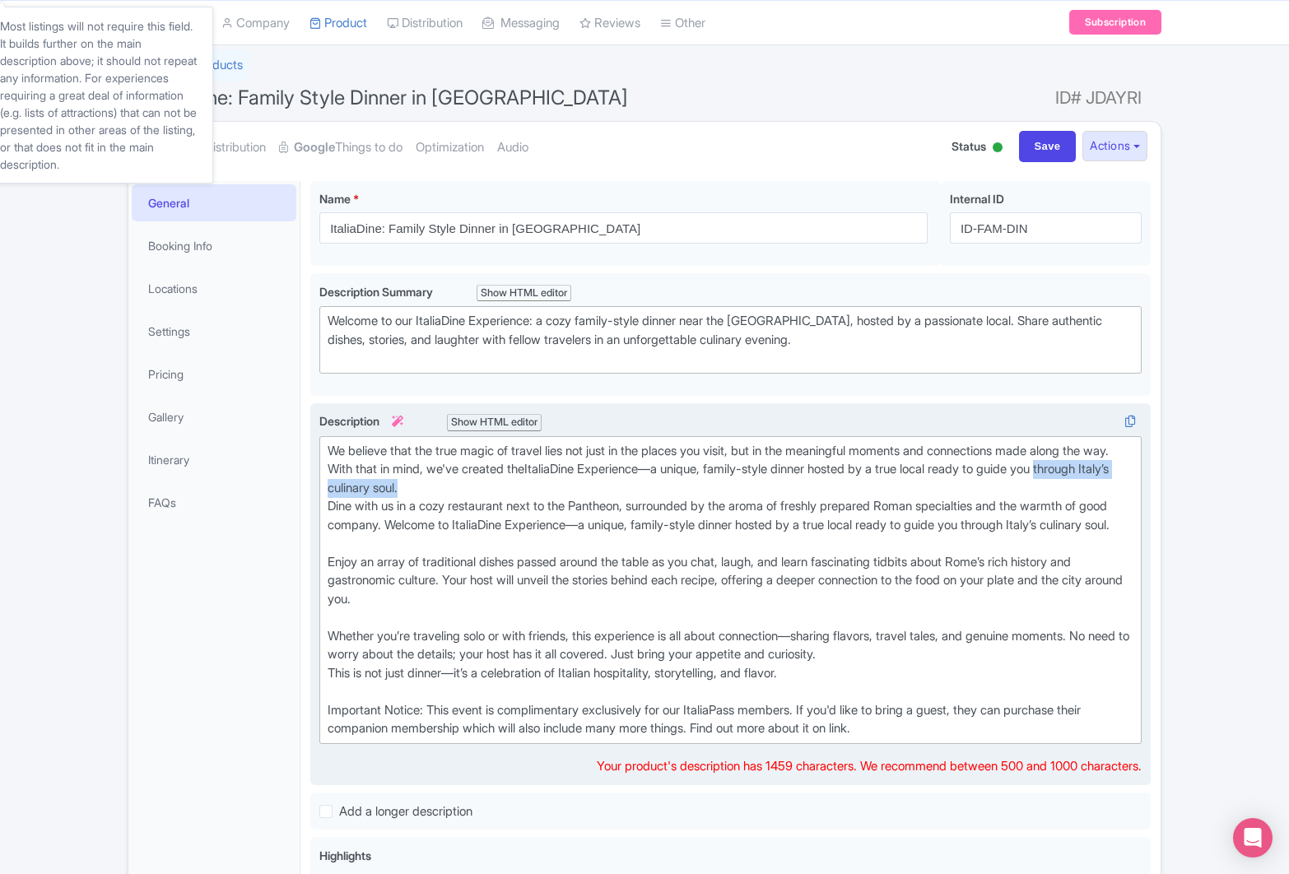
drag, startPoint x: 515, startPoint y: 485, endPoint x: 328, endPoint y: 485, distance: 187.7
click at [328, 484] on div "We believe that the true magic of travel lies not just in the places you visit,…" at bounding box center [731, 590] width 806 height 296
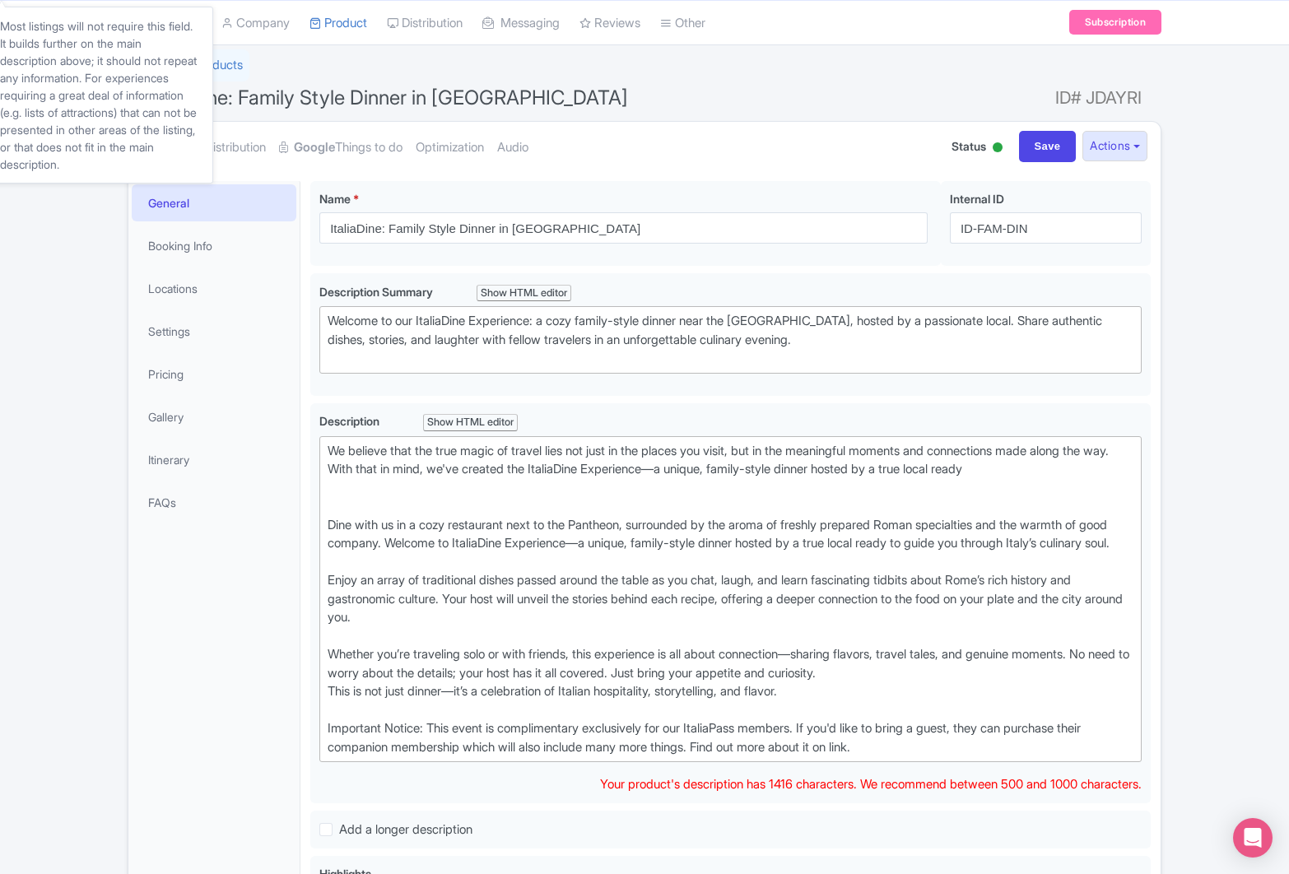
drag, startPoint x: 705, startPoint y: 463, endPoint x: 1079, endPoint y: 468, distance: 373.8
click at [1079, 468] on div "We believe that the true magic of travel lies not just in the places you visit,…" at bounding box center [731, 599] width 806 height 315
paste trix-editor "<div>We believe that the true magic of travel lies not just in the places you v…"
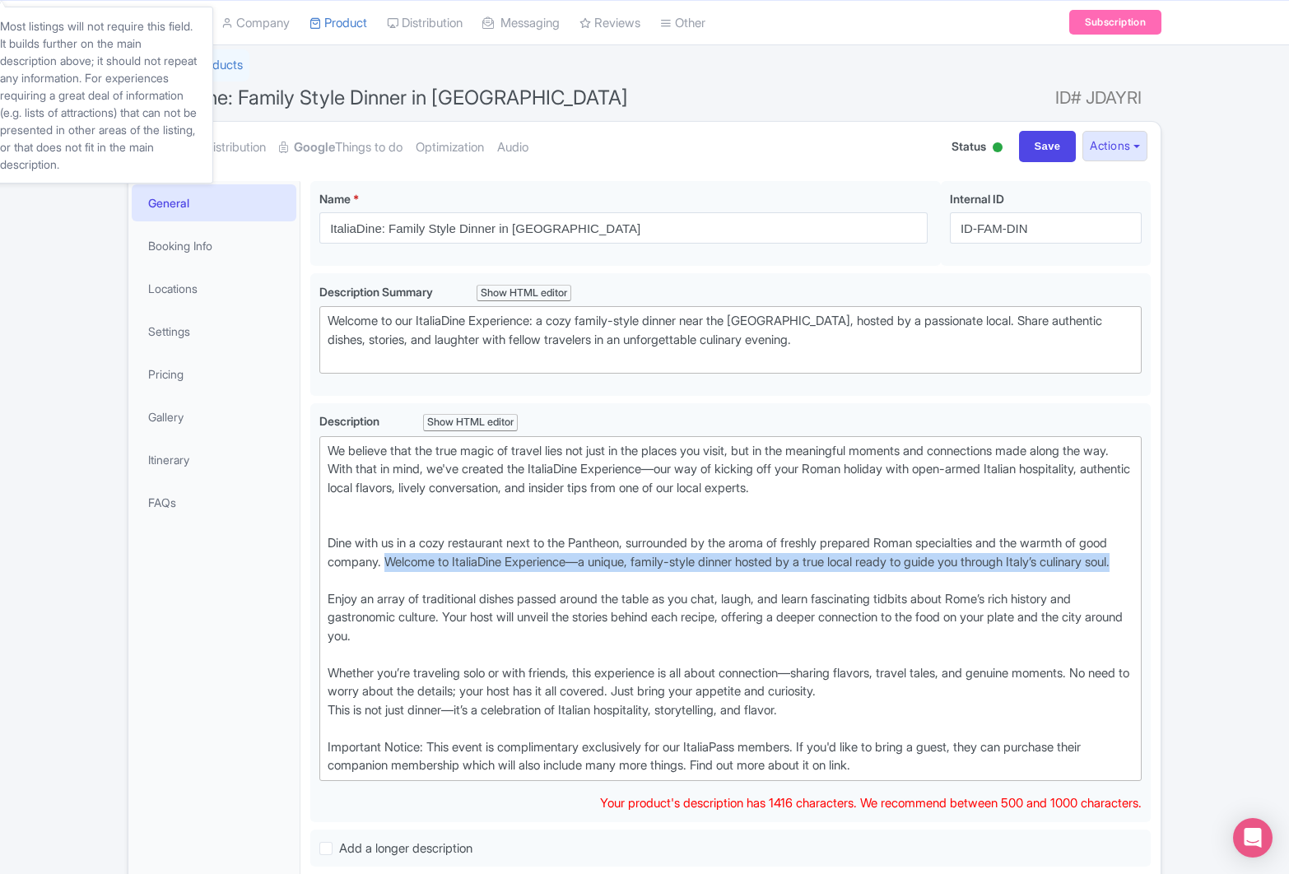
drag, startPoint x: 421, startPoint y: 581, endPoint x: 425, endPoint y: 568, distance: 13.8
click at [425, 568] on div "We believe that the true magic of travel lies not just in the places you visit,…" at bounding box center [731, 608] width 806 height 333
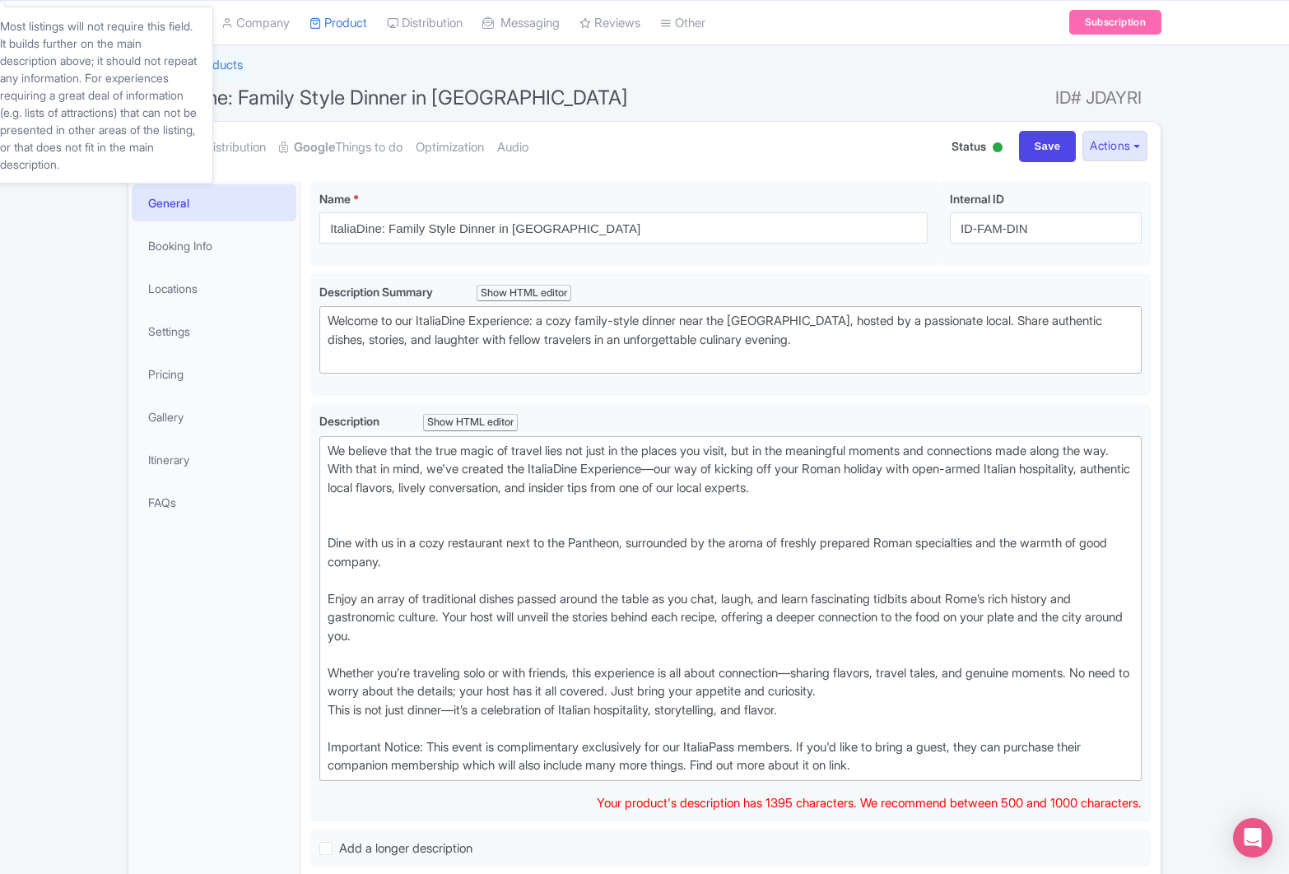
click at [335, 543] on div "We believe that the true magic of travel lies not just in the places you visit,…" at bounding box center [731, 608] width 806 height 333
click at [329, 597] on div "We believe that the true magic of travel lies not just in the places you visit,…" at bounding box center [731, 608] width 806 height 333
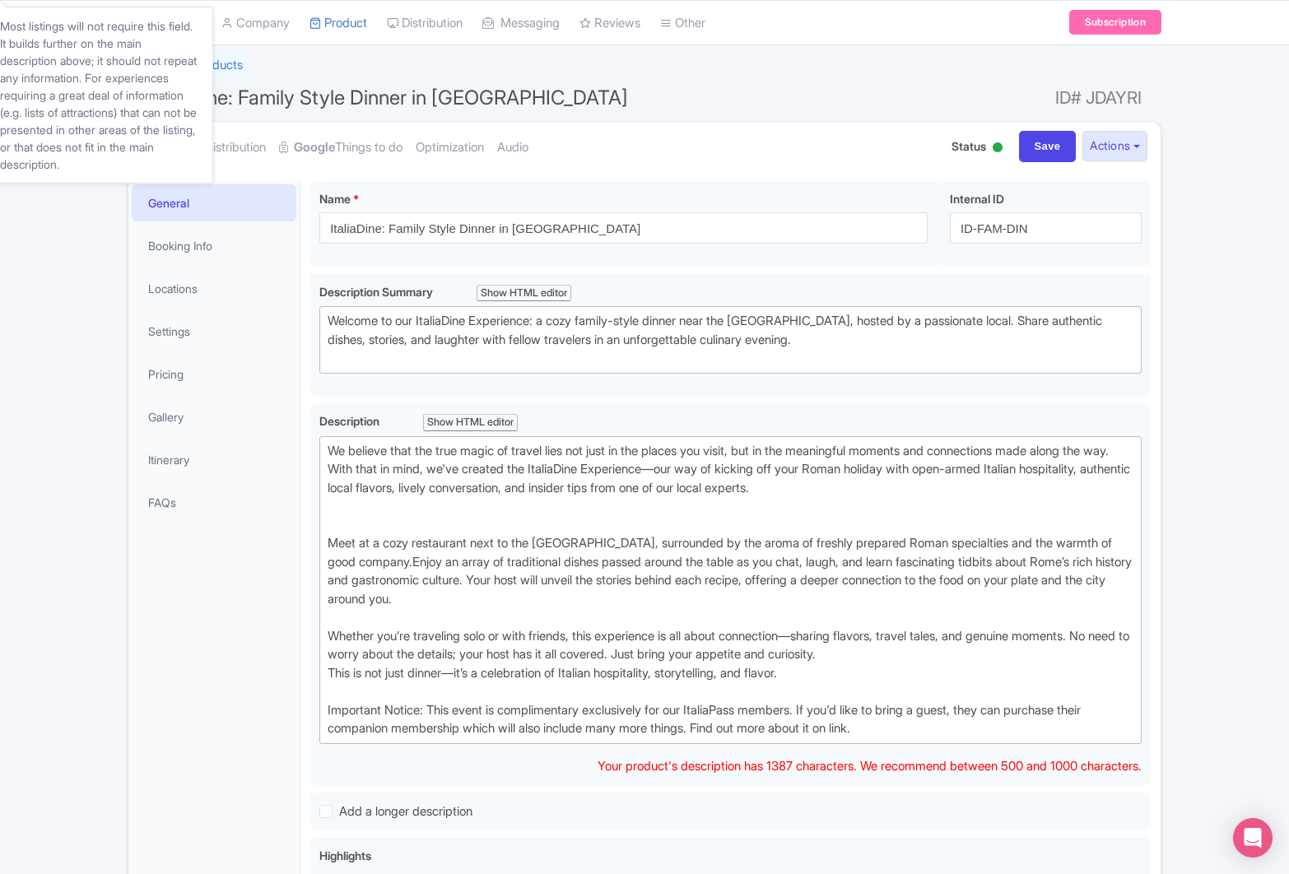
click at [368, 523] on div "We believe that the true magic of travel lies not just in the places you visit,…" at bounding box center [731, 590] width 806 height 296
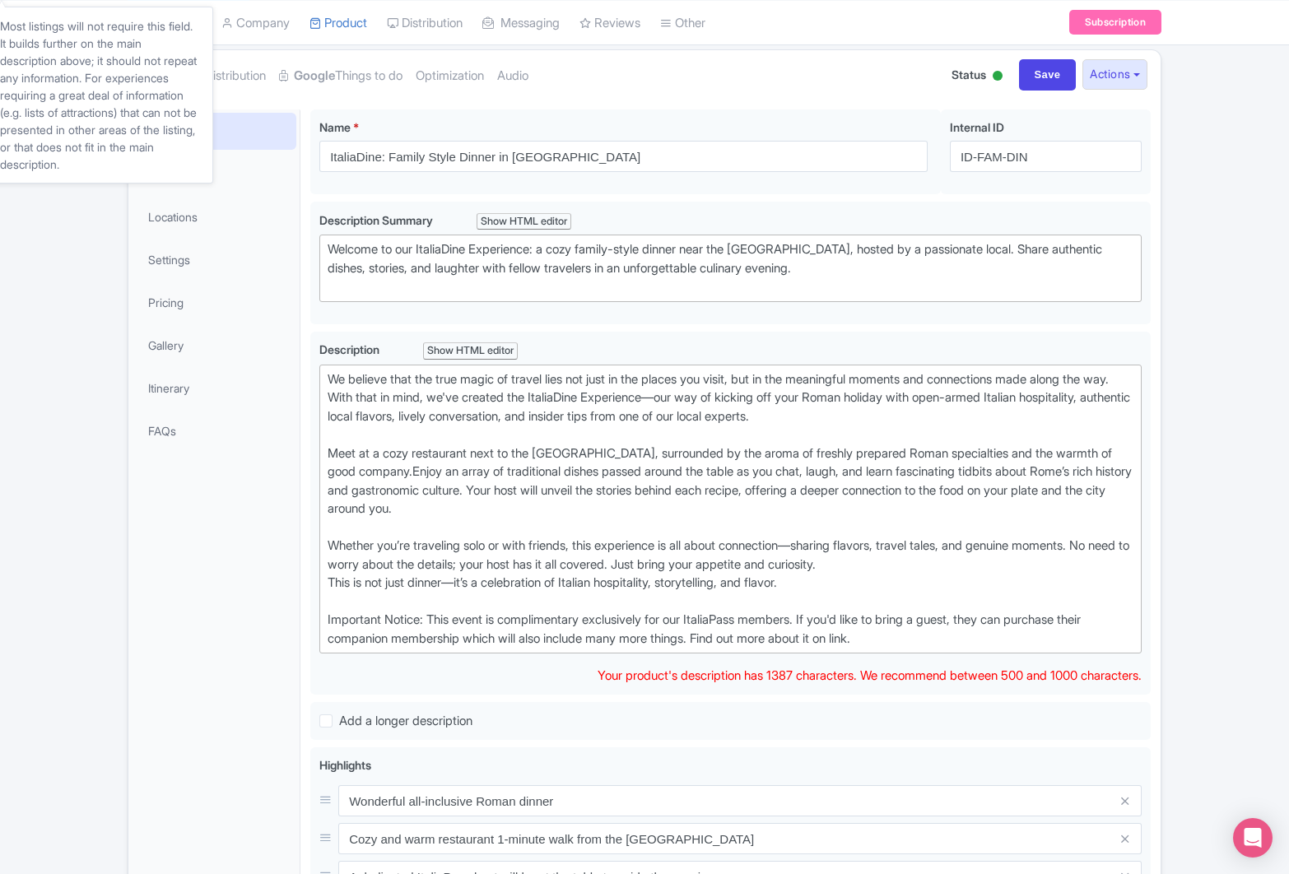
scroll to position [179, 0]
click at [788, 578] on div "We believe that the true magic of travel lies not just in the places you visit,…" at bounding box center [731, 507] width 806 height 278
click at [1009, 618] on div "We believe that the true magic of travel lies not just in the places you visit,…" at bounding box center [731, 507] width 806 height 278
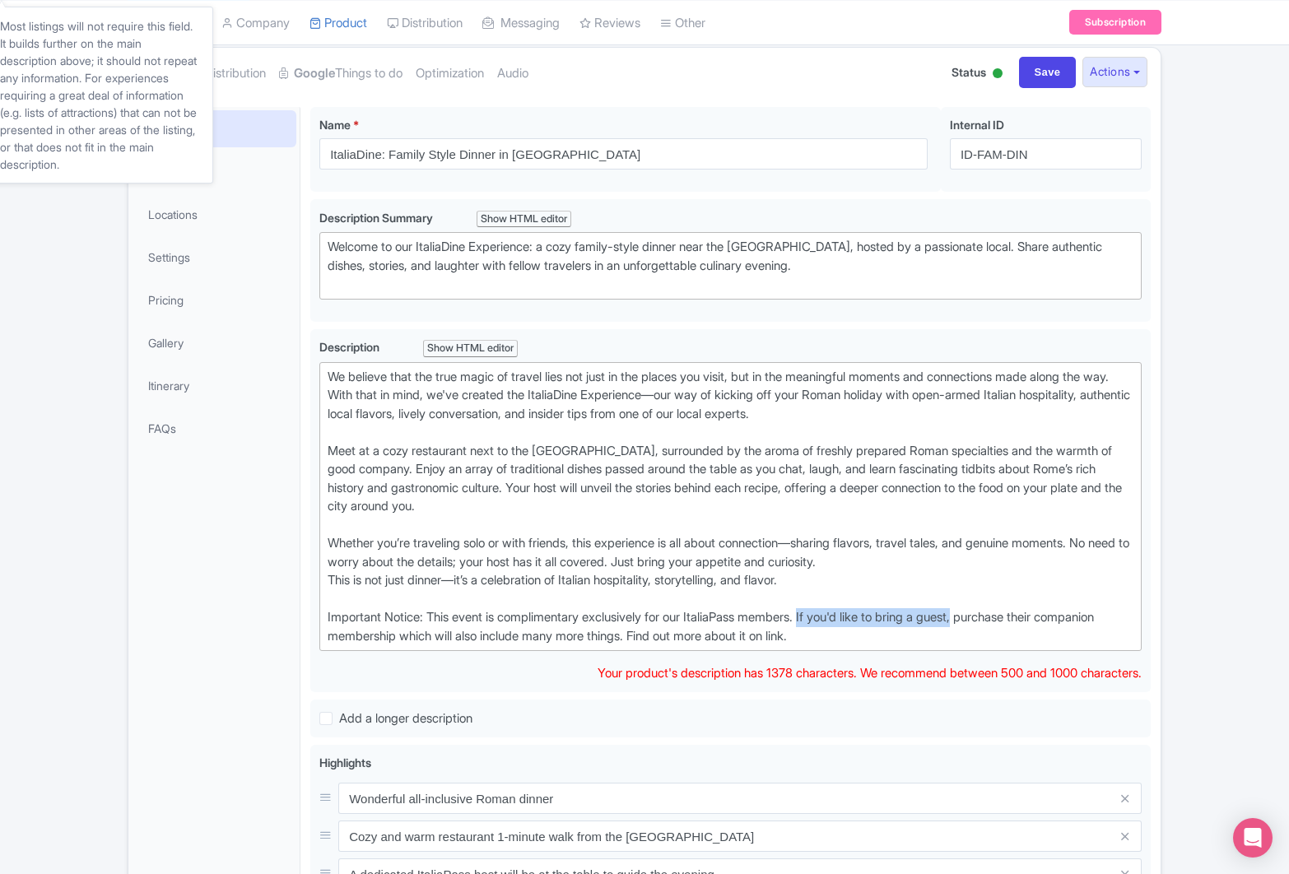
drag, startPoint x: 829, startPoint y: 613, endPoint x: 995, endPoint y: 616, distance: 165.5
click at [995, 616] on div "We believe that the true magic of travel lies not just in the places you visit,…" at bounding box center [731, 507] width 806 height 278
drag, startPoint x: 1128, startPoint y: 615, endPoint x: 1100, endPoint y: 616, distance: 28.0
click at [1099, 616] on div "We believe that the true magic of travel lies not just in the places you visit,…" at bounding box center [731, 507] width 806 height 278
click at [468, 640] on div "We believe that the true magic of travel lies not just in the places you visit,…" at bounding box center [731, 507] width 806 height 278
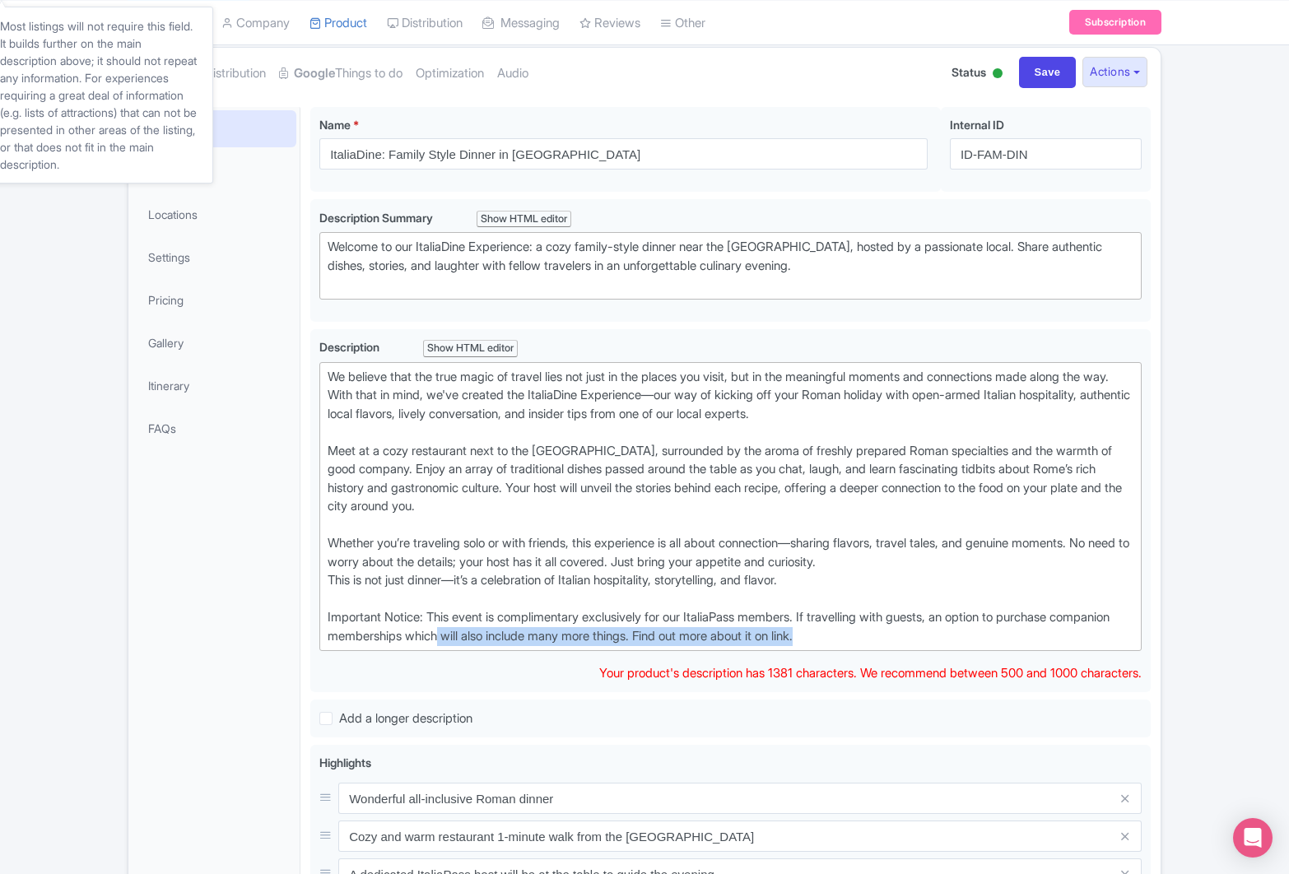
drag, startPoint x: 900, startPoint y: 638, endPoint x: 510, endPoint y: 636, distance: 390.3
click at [510, 636] on div "We believe that the true magic of travel lies not just in the places you visit,…" at bounding box center [731, 507] width 806 height 278
type trix-editor "<div>We believe that the true magic of travel lies not just in the places you v…"
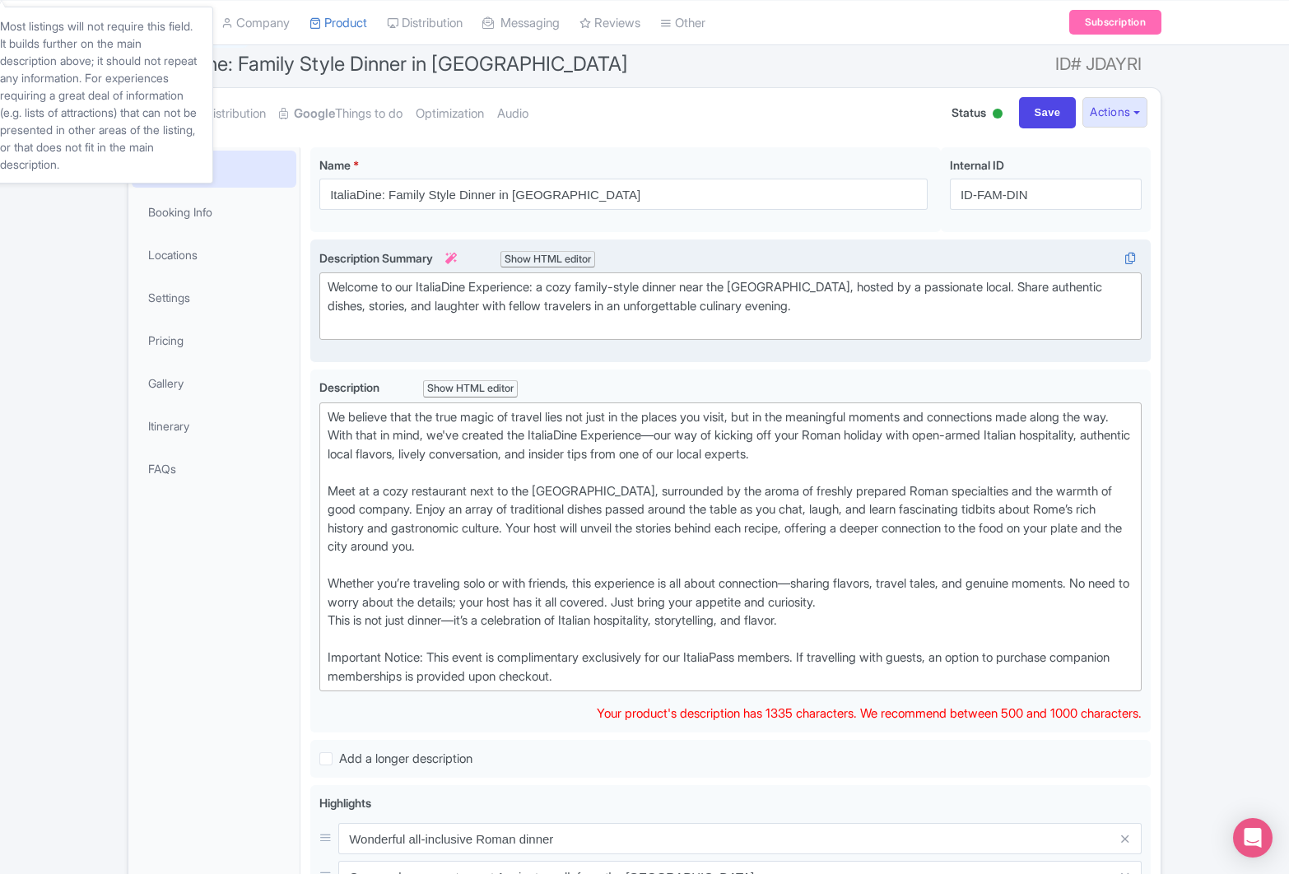
scroll to position [157, 0]
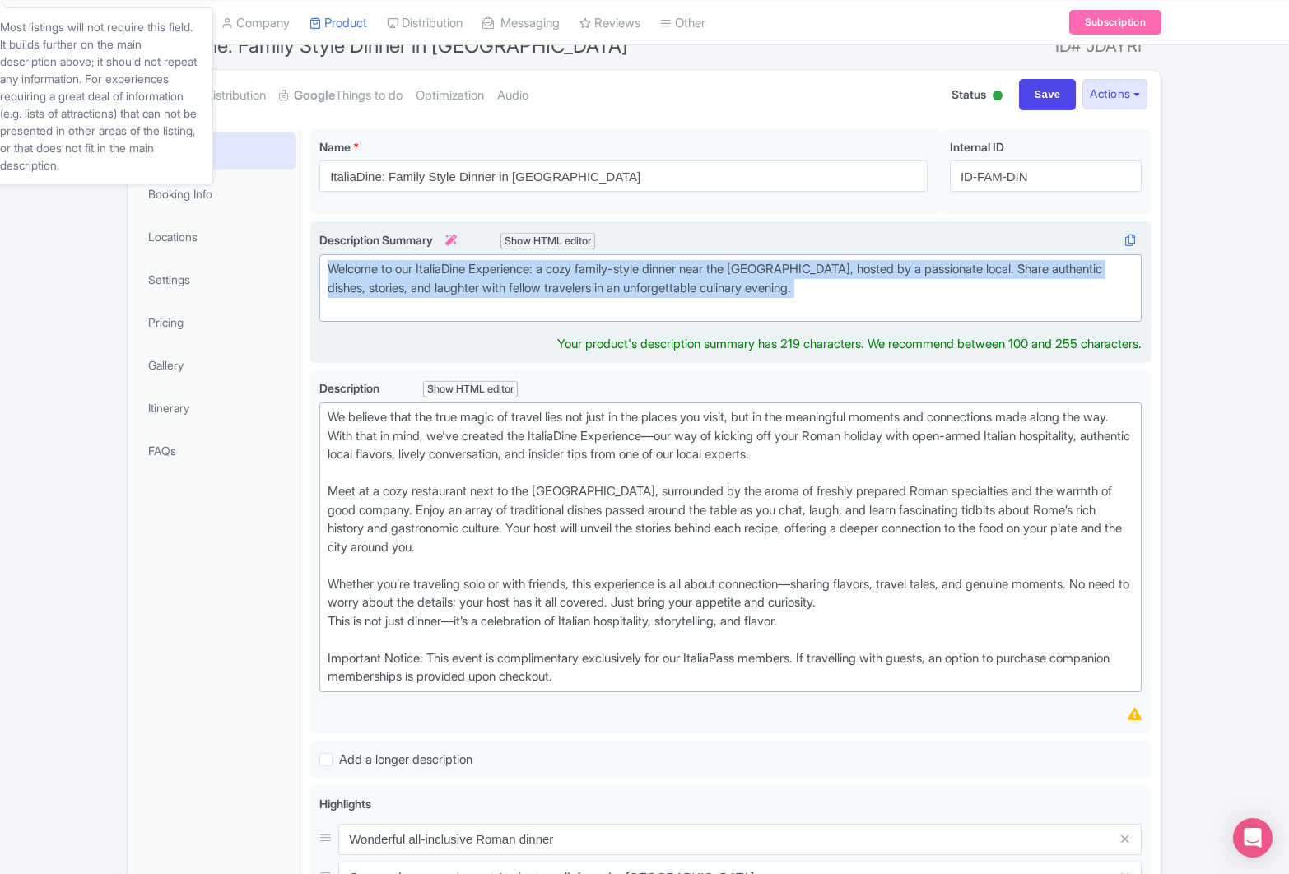
drag, startPoint x: 790, startPoint y: 306, endPoint x: 314, endPoint y: 266, distance: 477.6
click at [313, 265] on div "Welcome to our ItaliaDine Experience: a cozy family-style dinner near the Panth…" at bounding box center [730, 292] width 841 height 142
paste trix-editor "Imagine stepping into a cozy, family-style taverna just steps from the majestic…"
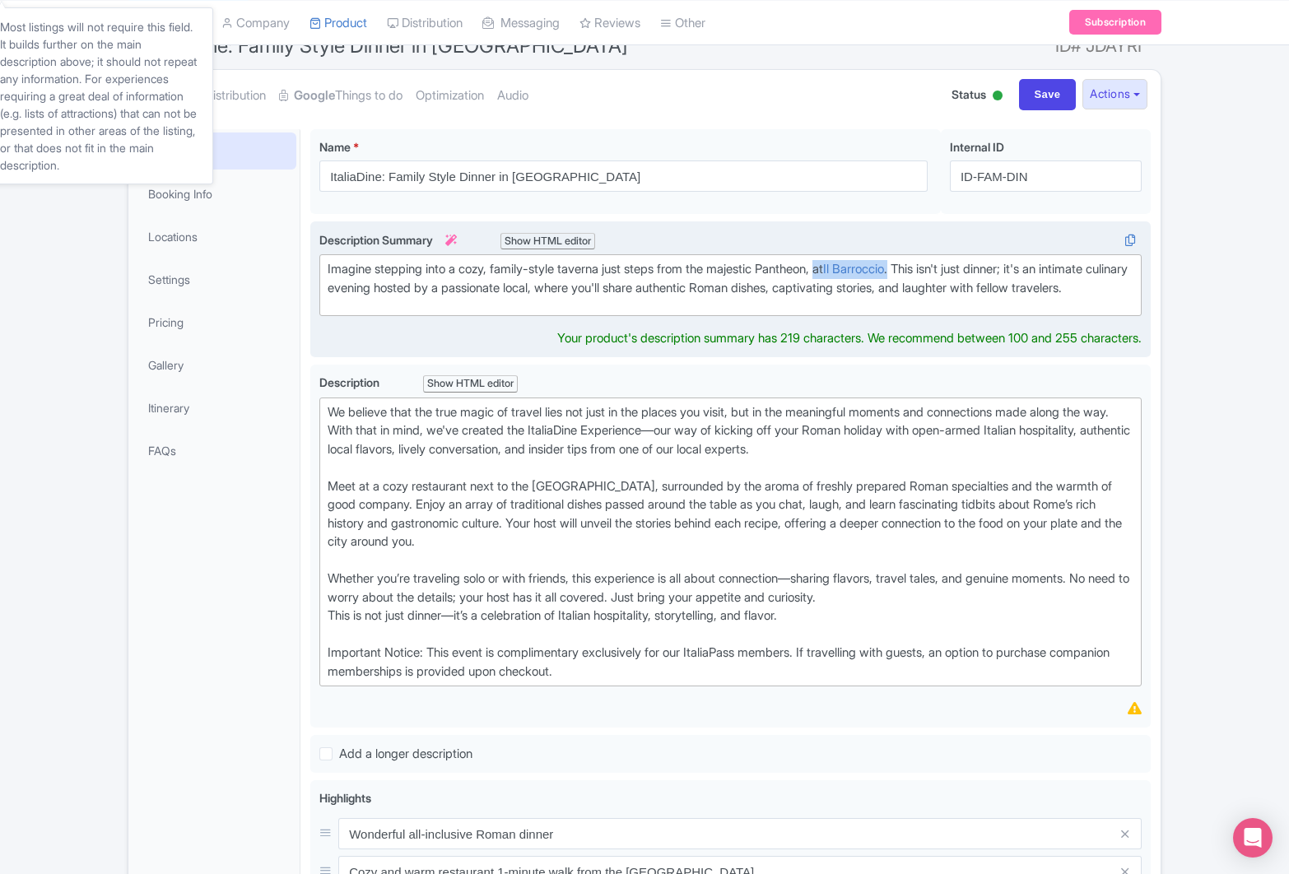
drag, startPoint x: 929, startPoint y: 274, endPoint x: 846, endPoint y: 273, distance: 82.4
click at [846, 273] on div "Imagine stepping into a cozy, family-style taverna just steps from the majestic…" at bounding box center [731, 278] width 806 height 37
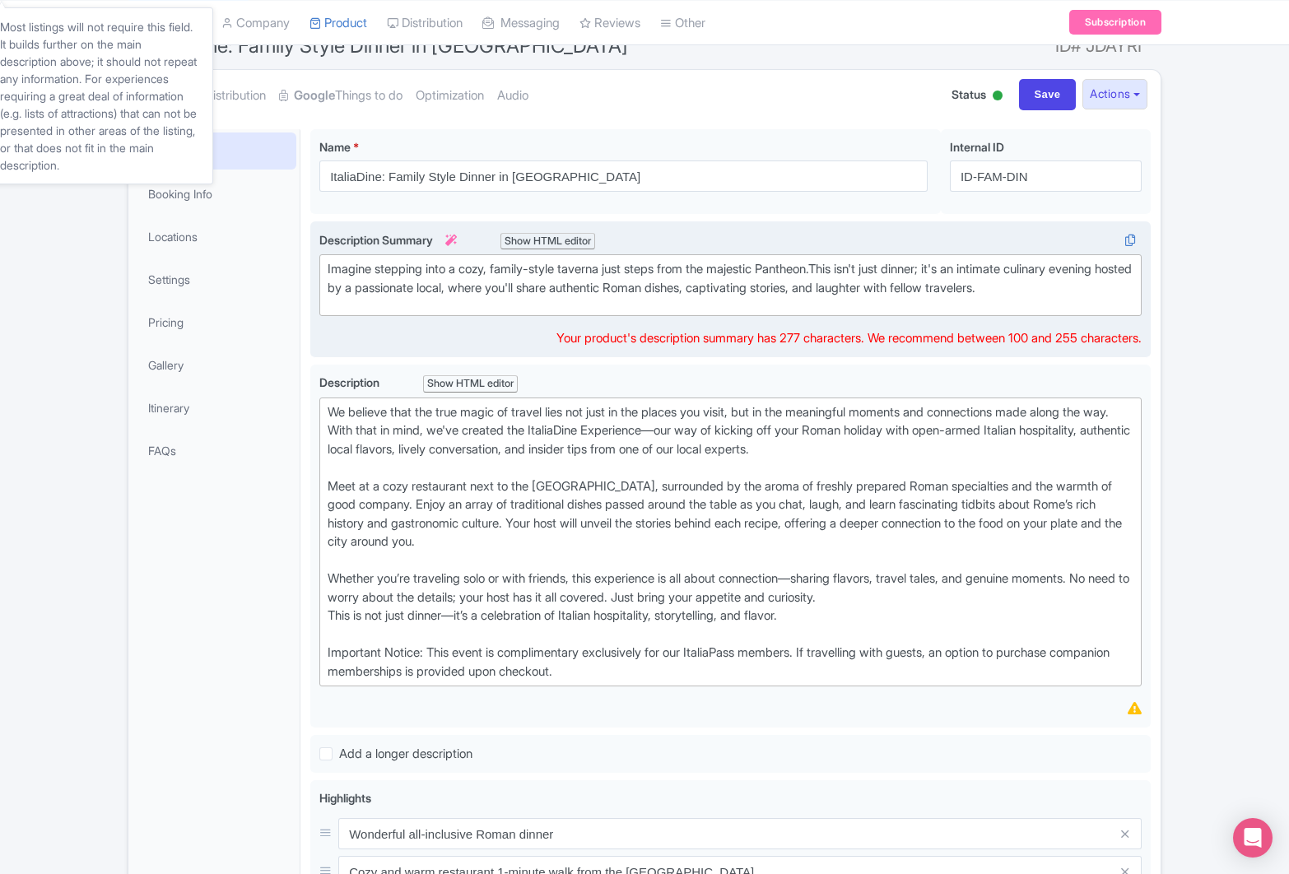
click at [925, 271] on div "Imagine stepping into a cozy, family-style taverna just steps from the majestic…" at bounding box center [731, 278] width 806 height 37
click at [848, 290] on div "Imagine stepping into a cozy, family-style taverna just steps from the majestic…" at bounding box center [731, 278] width 806 height 37
click at [897, 289] on div "Imagine stepping into a cozy, family-style taverna just steps from the majestic…" at bounding box center [731, 278] width 806 height 37
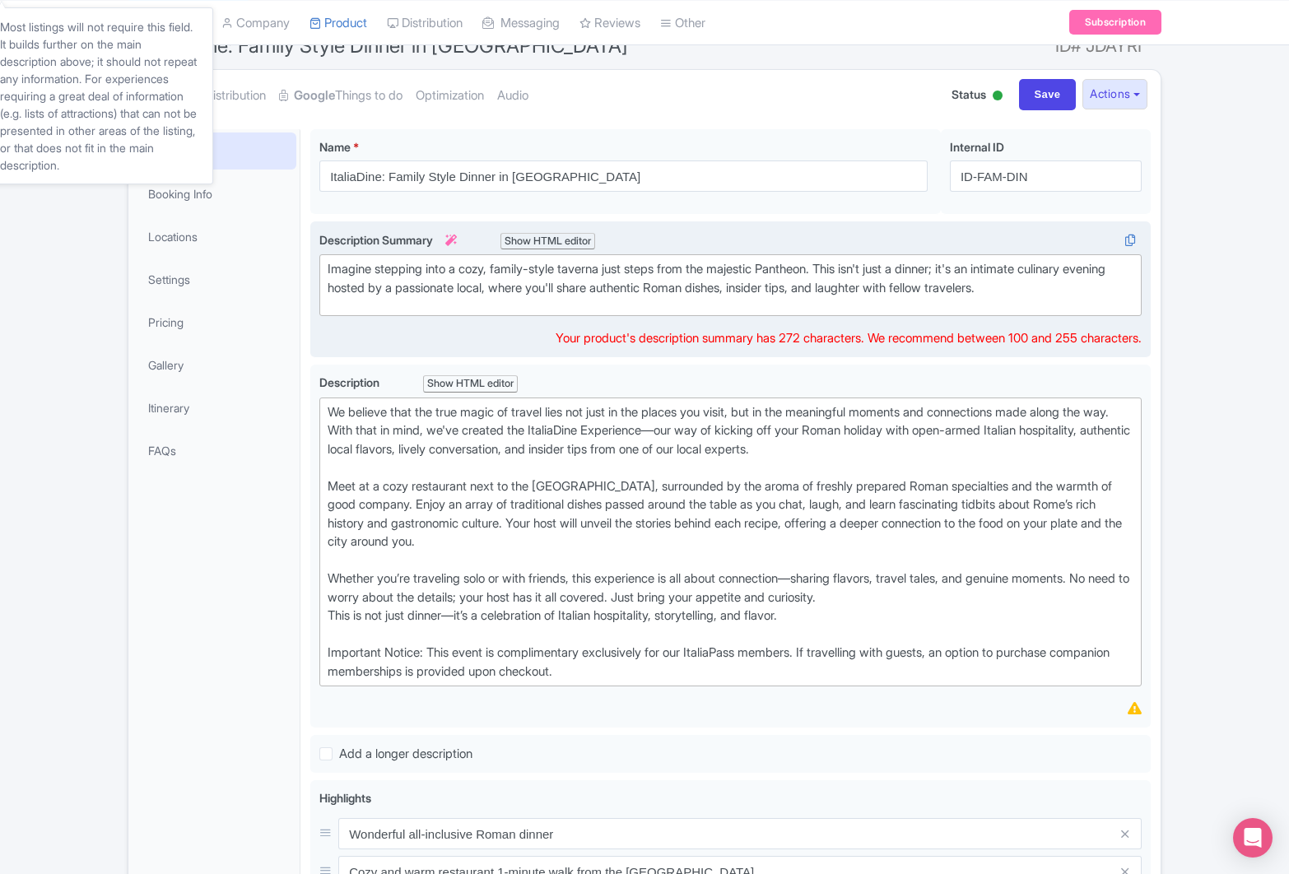
type trix-editor "<div>Imagine stepping into a cozy, family-style taverna just steps from the maj…"
click at [1075, 291] on div "Imagine stepping into a cozy, family-style taverna just steps from the majestic…" at bounding box center [731, 278] width 806 height 37
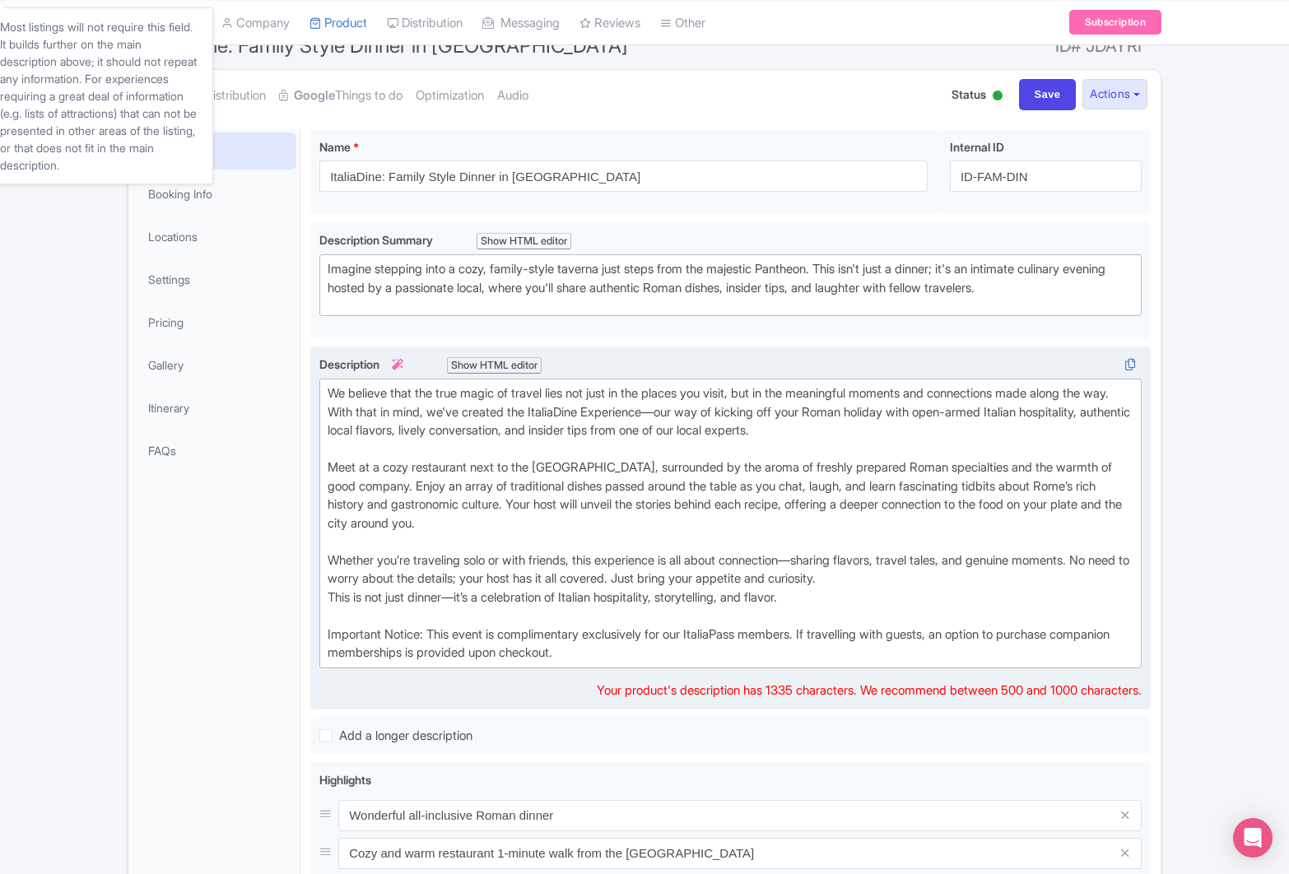
click at [667, 447] on div "We believe that the true magic of travel lies not just in the places you visit,…" at bounding box center [731, 524] width 806 height 278
drag, startPoint x: 731, startPoint y: 431, endPoint x: 669, endPoint y: 432, distance: 62.6
click at [669, 432] on div "We believe that the true magic of travel lies not just in the places you visit,…" at bounding box center [731, 524] width 806 height 278
click at [796, 509] on div "We believe that the true magic of travel lies not just in the places you visit,…" at bounding box center [731, 524] width 806 height 278
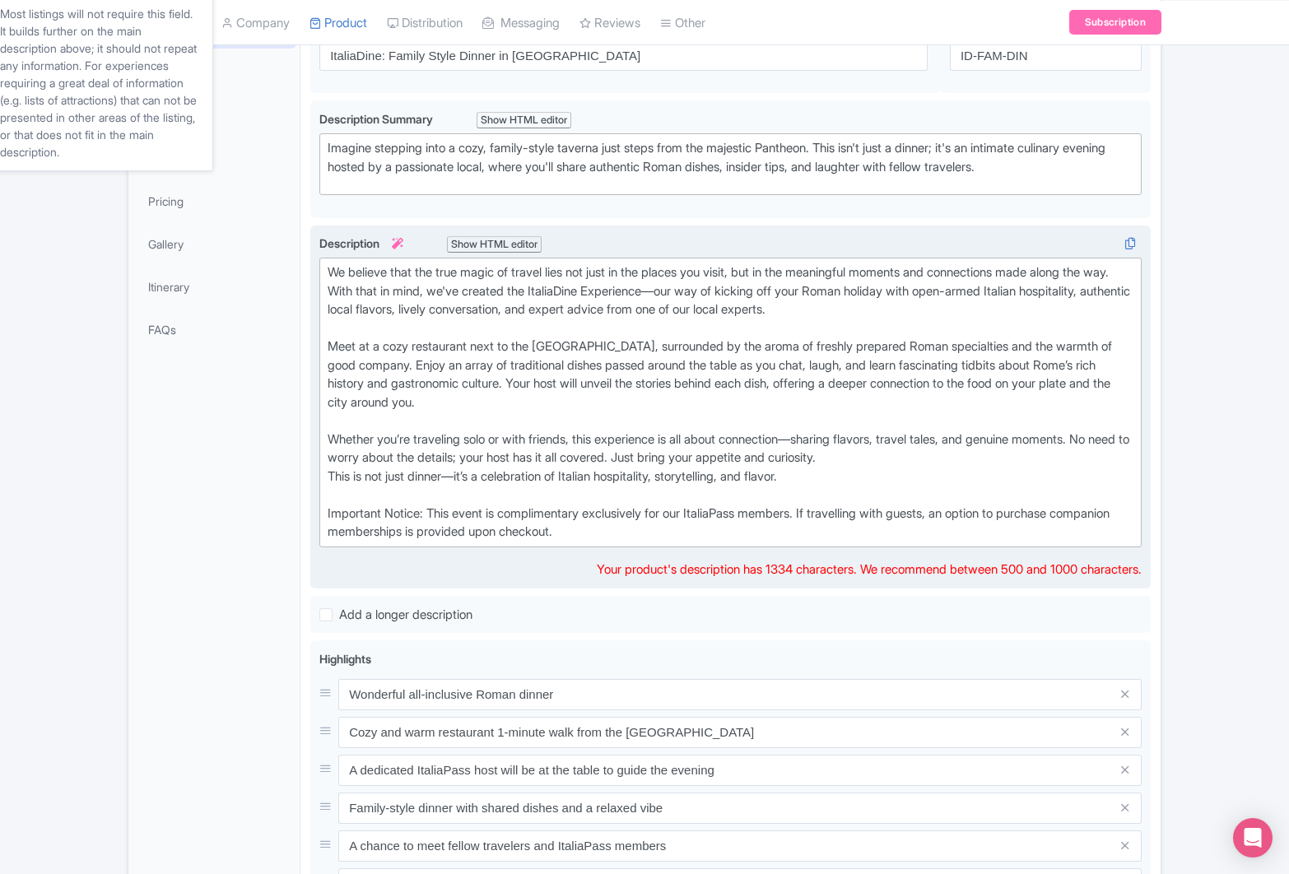
scroll to position [281, 0]
click at [791, 474] on div "We believe that the true magic of travel lies not just in the places you visit,…" at bounding box center [731, 400] width 806 height 278
click at [683, 471] on div "We believe that the true magic of travel lies not just in the places you visit,…" at bounding box center [731, 400] width 806 height 278
drag, startPoint x: 750, startPoint y: 477, endPoint x: 679, endPoint y: 473, distance: 70.9
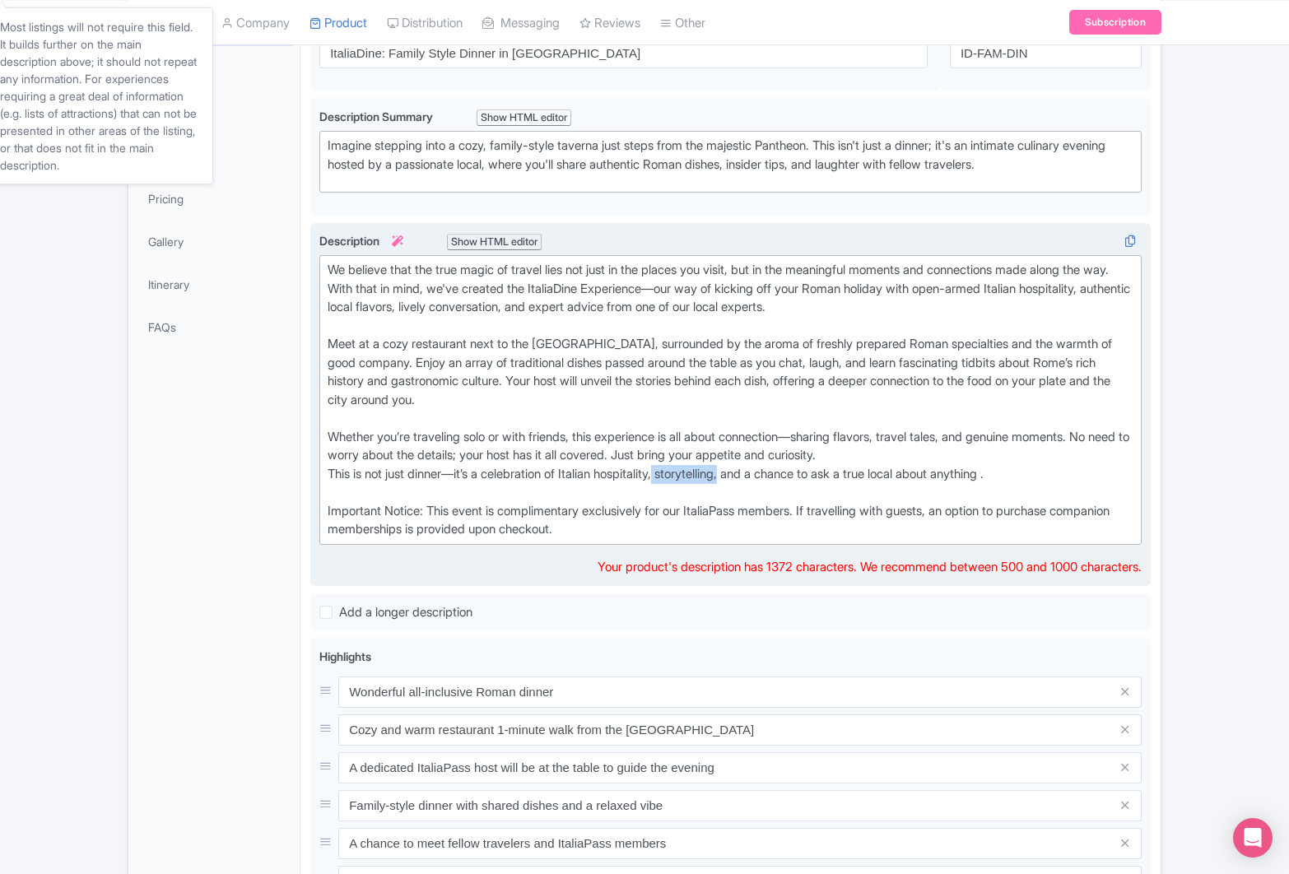
click at [679, 473] on div "We believe that the true magic of travel lies not just in the places you visit,…" at bounding box center [731, 400] width 806 height 278
click at [781, 478] on div "We believe that the true magic of travel lies not just in the places you visit,…" at bounding box center [731, 400] width 806 height 278
click at [1056, 476] on div "We believe that the true magic of travel lies not just in the places you visit,…" at bounding box center [731, 400] width 806 height 278
drag, startPoint x: 851, startPoint y: 474, endPoint x: 1034, endPoint y: 474, distance: 183.6
click at [1034, 474] on div "We believe that the true magic of travel lies not just in the places you visit,…" at bounding box center [731, 400] width 806 height 278
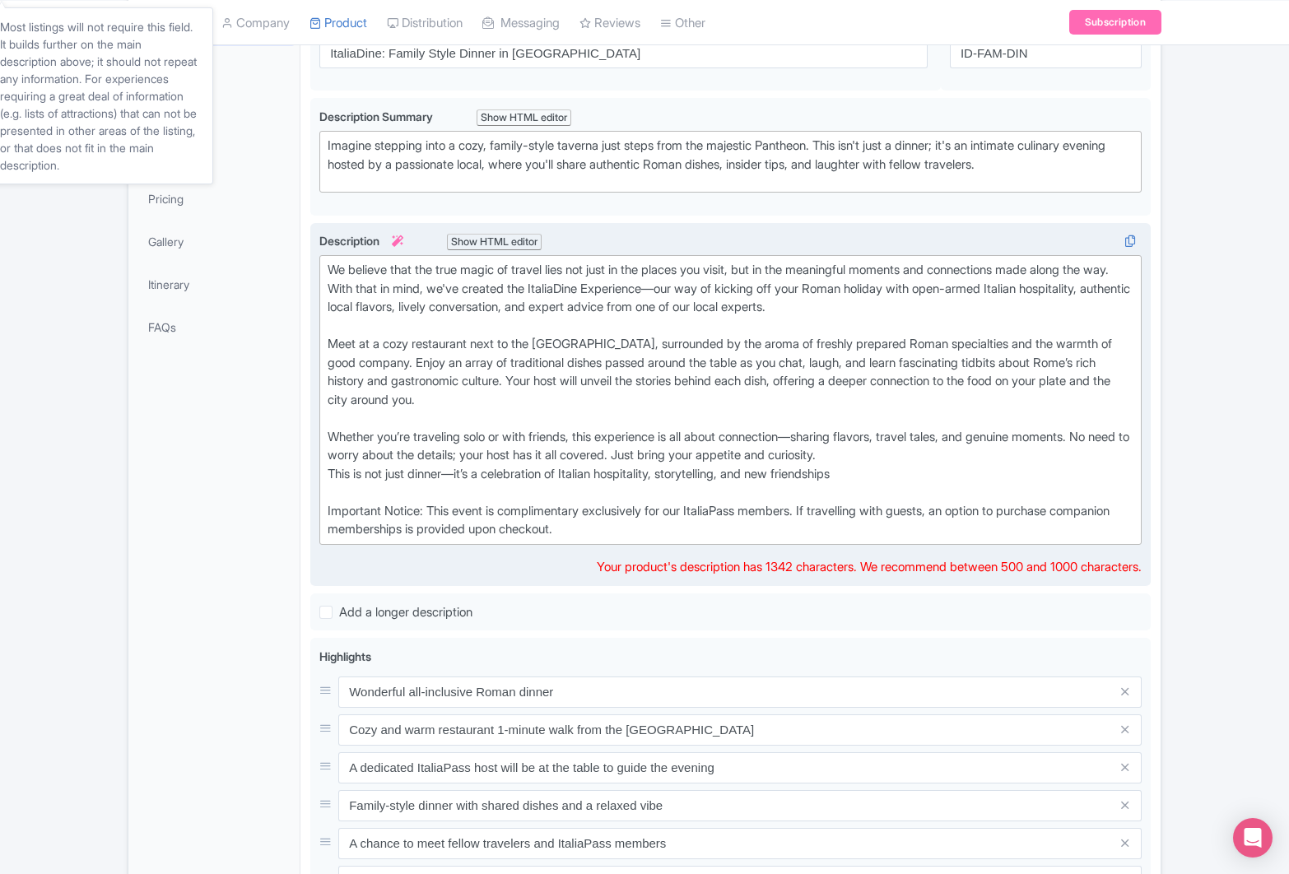
type trix-editor "<div>We believe that the true magic of travel lies not just in the places you v…"
drag, startPoint x: 656, startPoint y: 530, endPoint x: 434, endPoint y: 507, distance: 223.5
click at [434, 507] on div "We believe that the true magic of travel lies not just in the places you visit,…" at bounding box center [731, 400] width 806 height 278
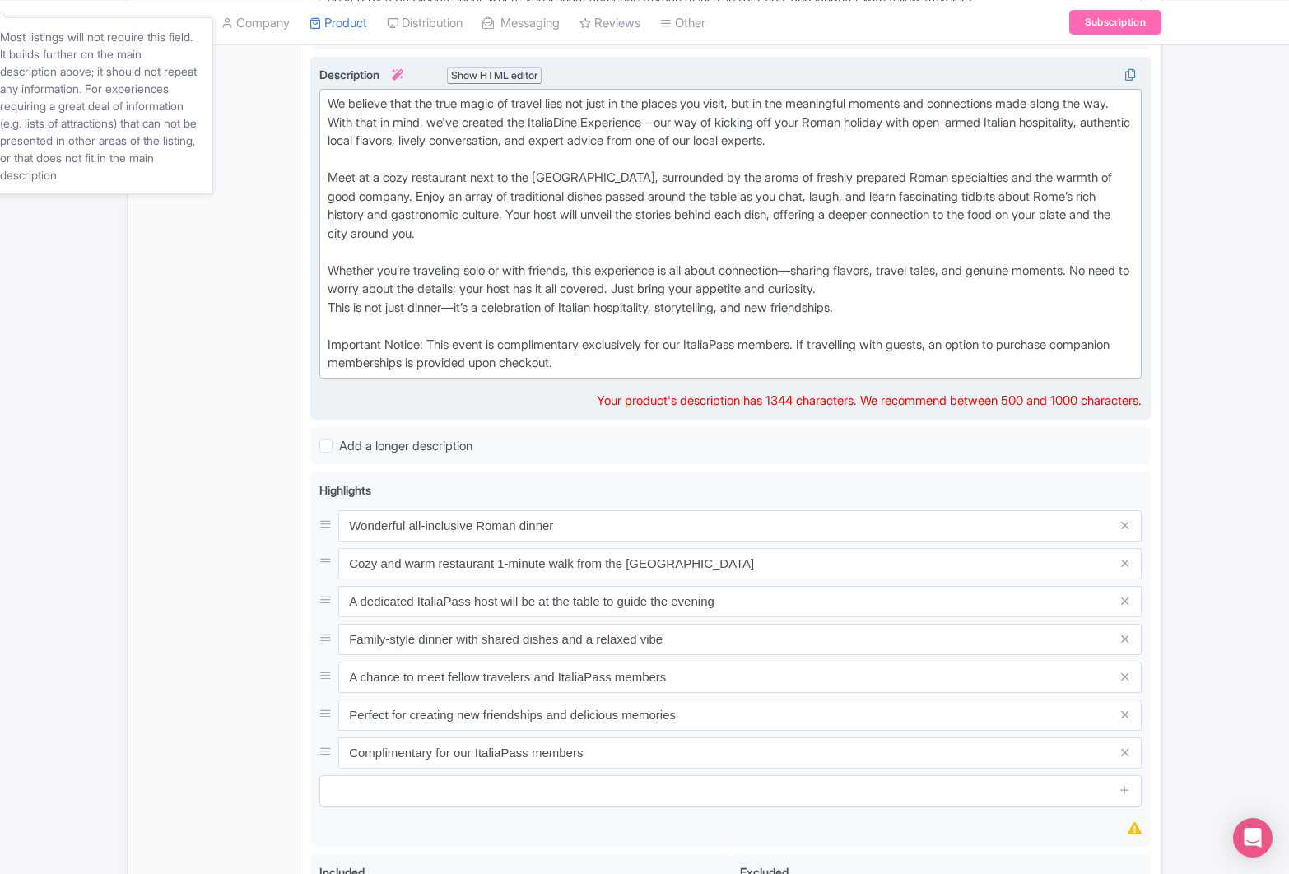
scroll to position [457, 0]
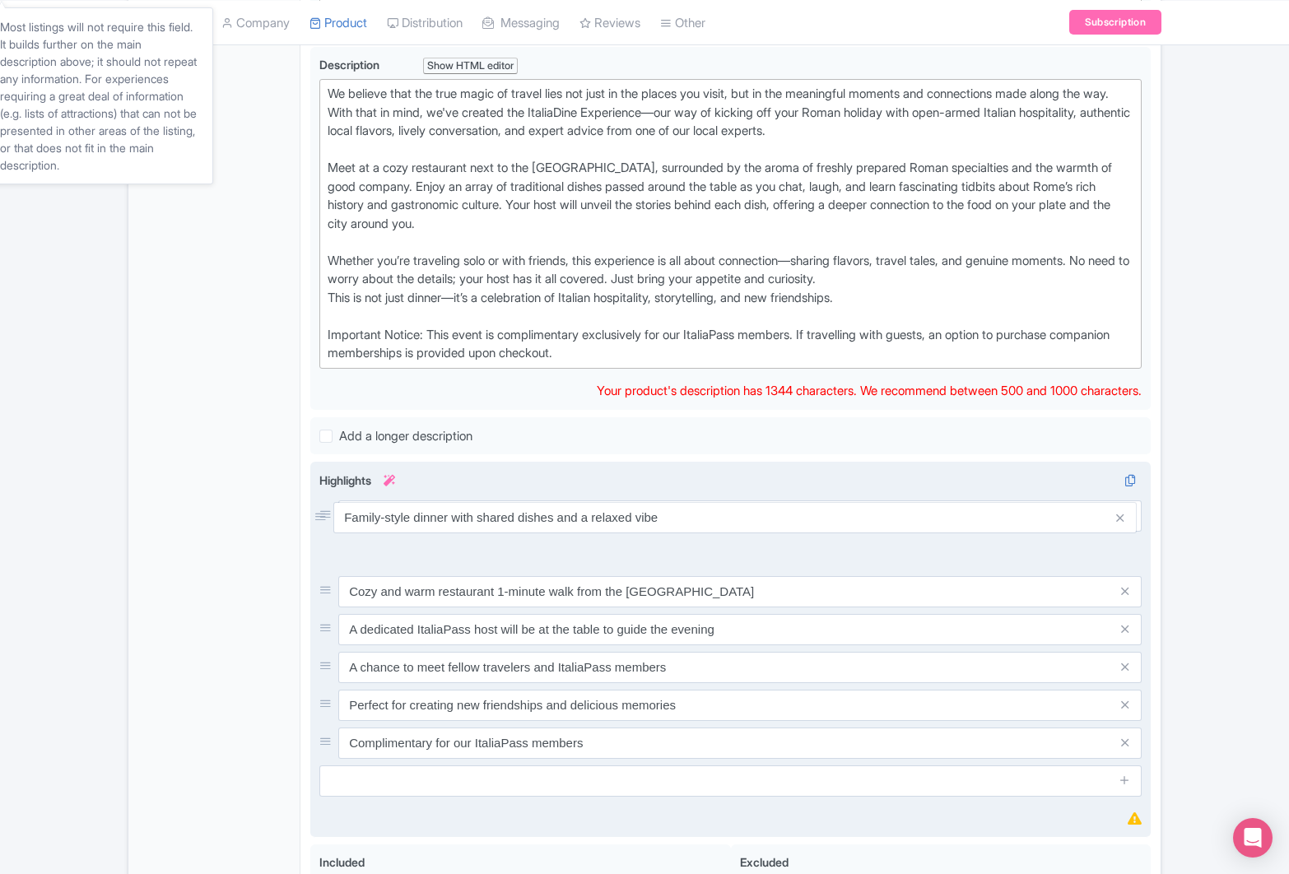
drag, startPoint x: 327, startPoint y: 629, endPoint x: 322, endPoint y: 519, distance: 110.4
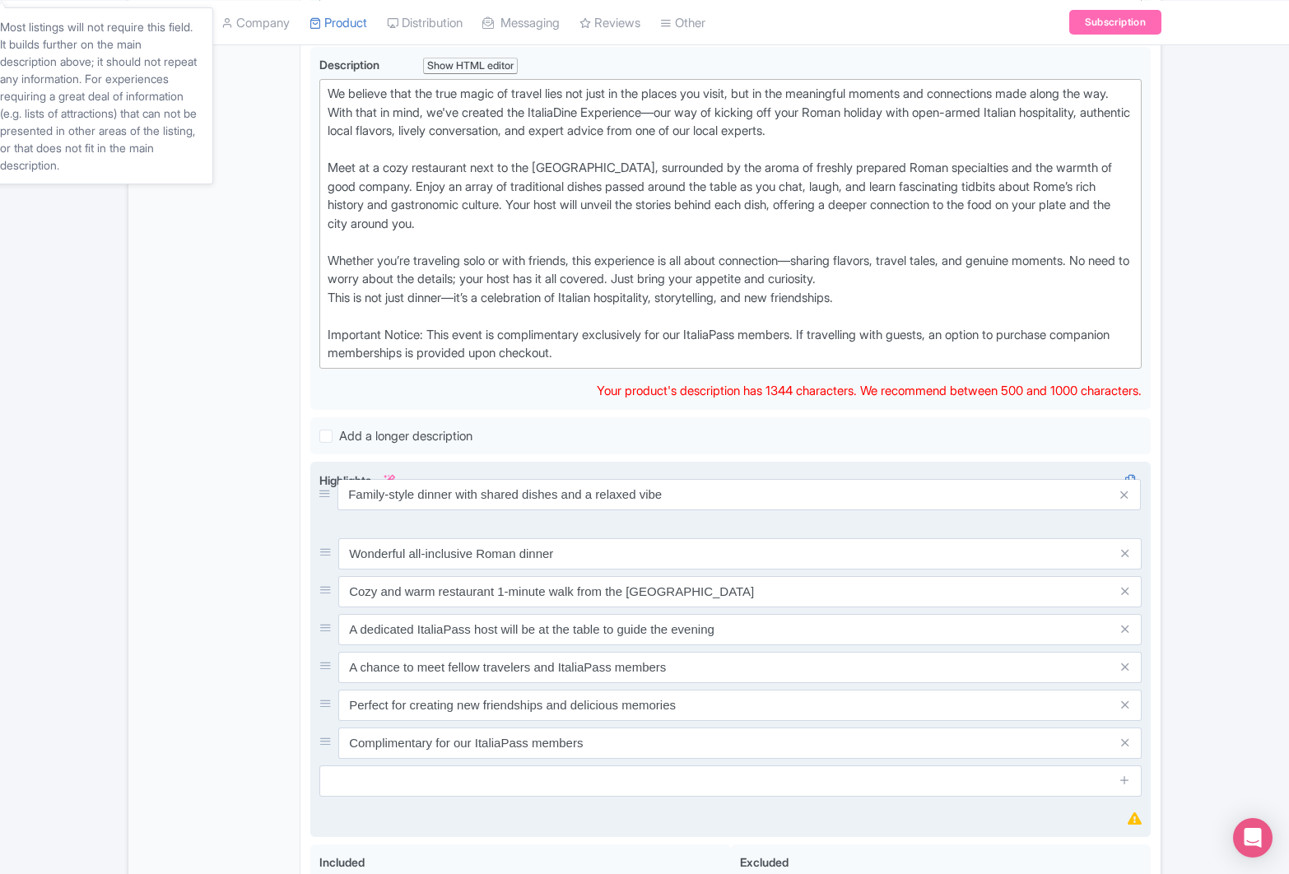
drag, startPoint x: 324, startPoint y: 555, endPoint x: 322, endPoint y: 505, distance: 50.3
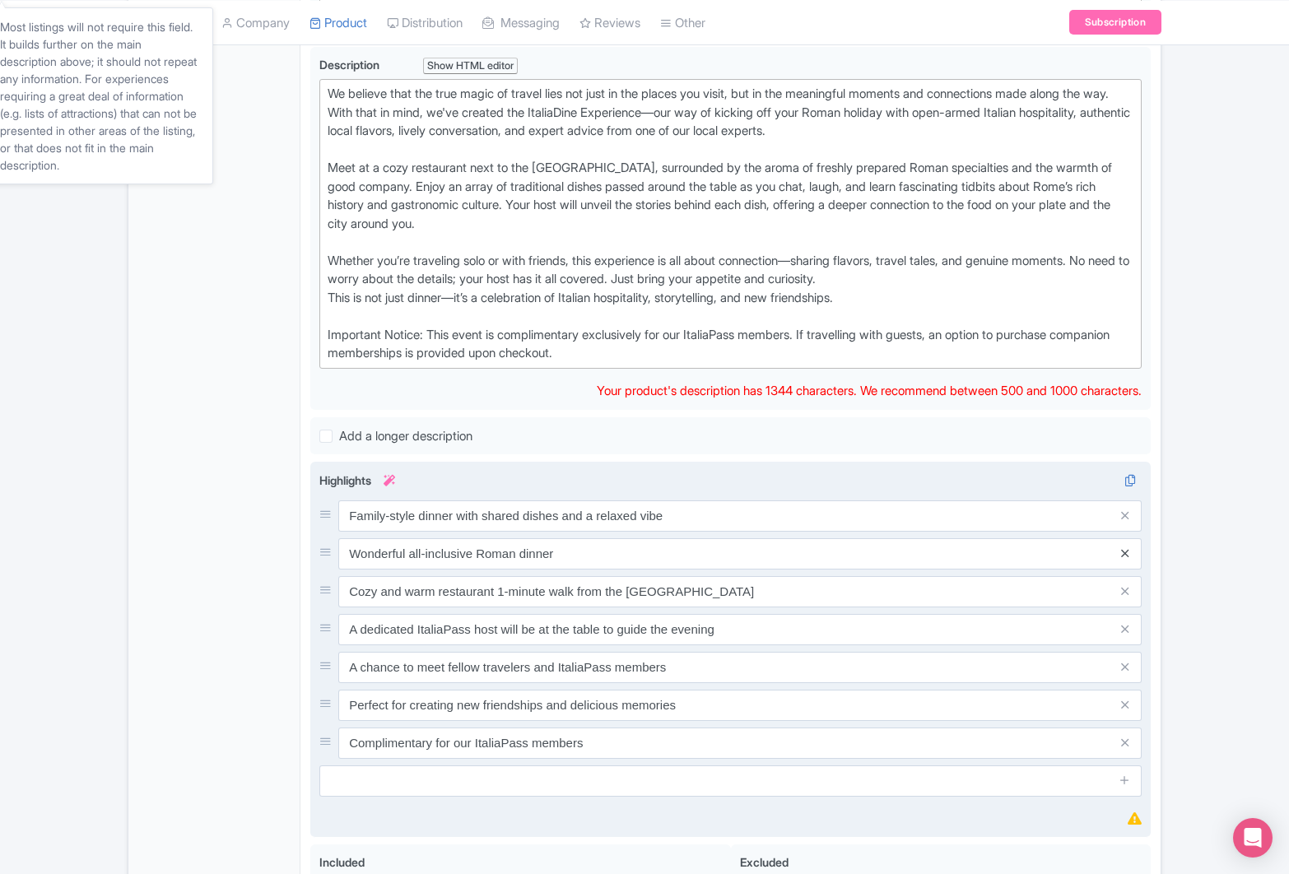
click at [1123, 552] on icon at bounding box center [1124, 554] width 7 height 12
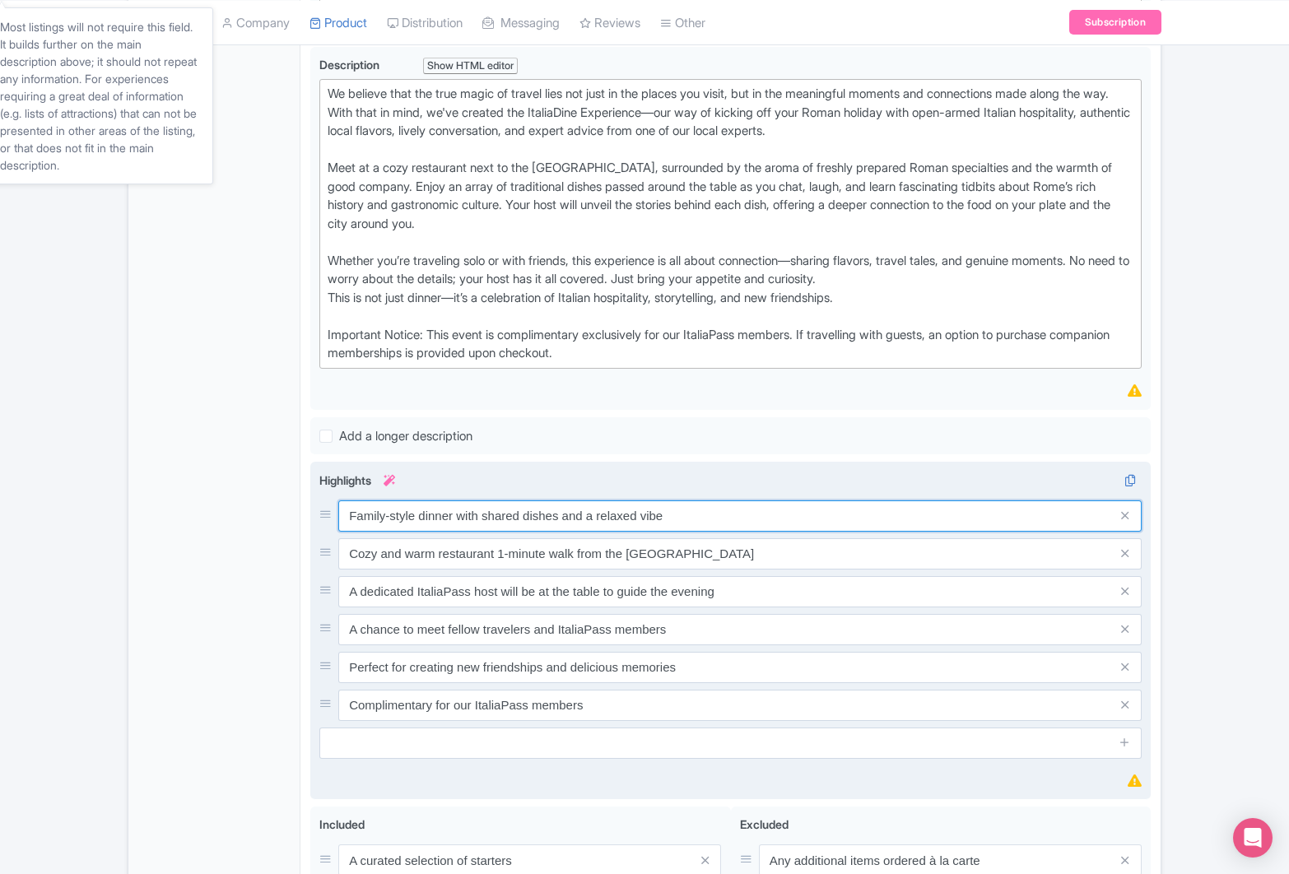
click at [421, 518] on input "Family-style dinner with shared dishes and a relaxed vibe" at bounding box center [740, 516] width 804 height 31
click at [418, 519] on input "Family-style Roman dinner with shared dishes and a relaxed vibe" at bounding box center [740, 516] width 804 height 31
type input "Family-style Roman dinner with shared dishes and a relaxed vibe"
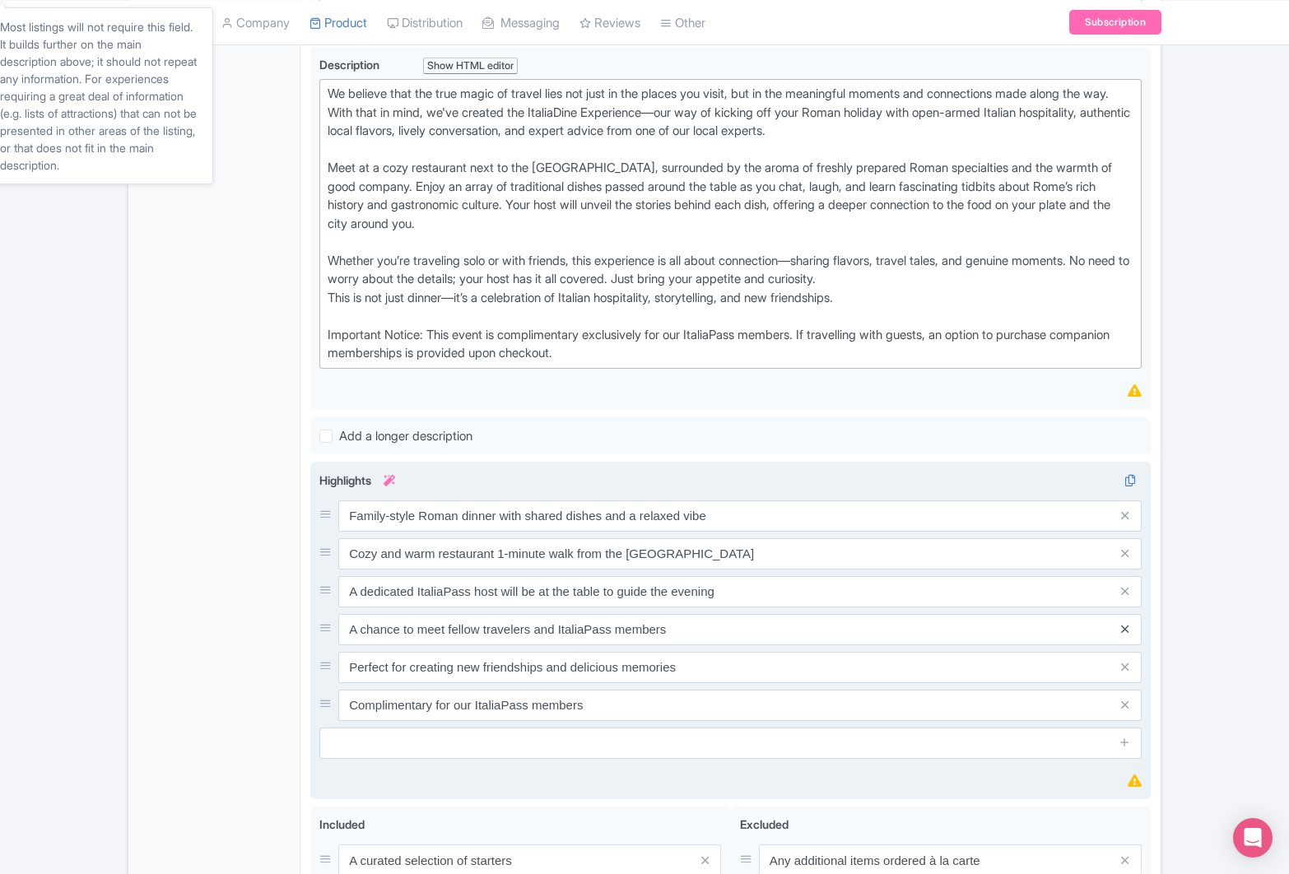
click at [1122, 630] on icon at bounding box center [1124, 629] width 7 height 12
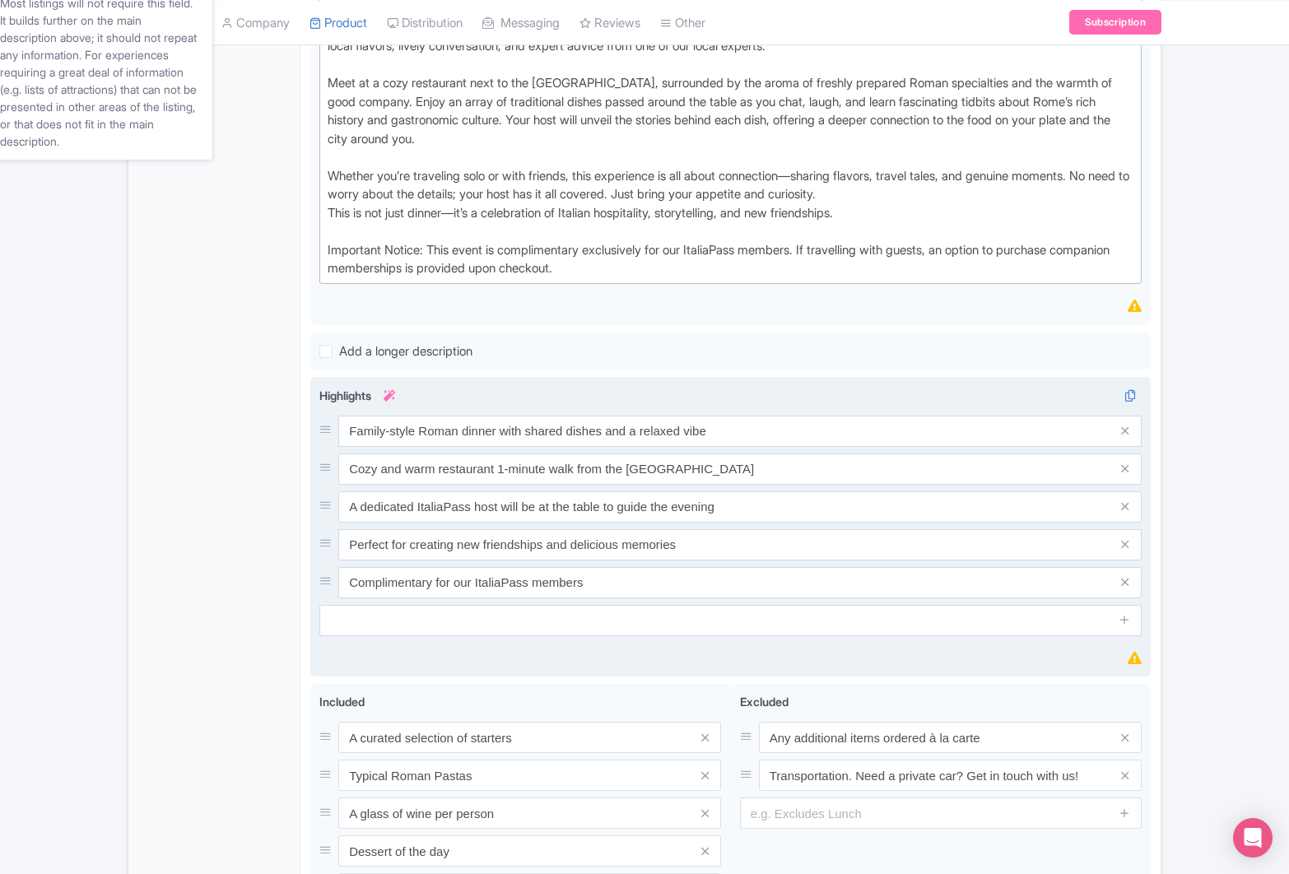
scroll to position [552, 0]
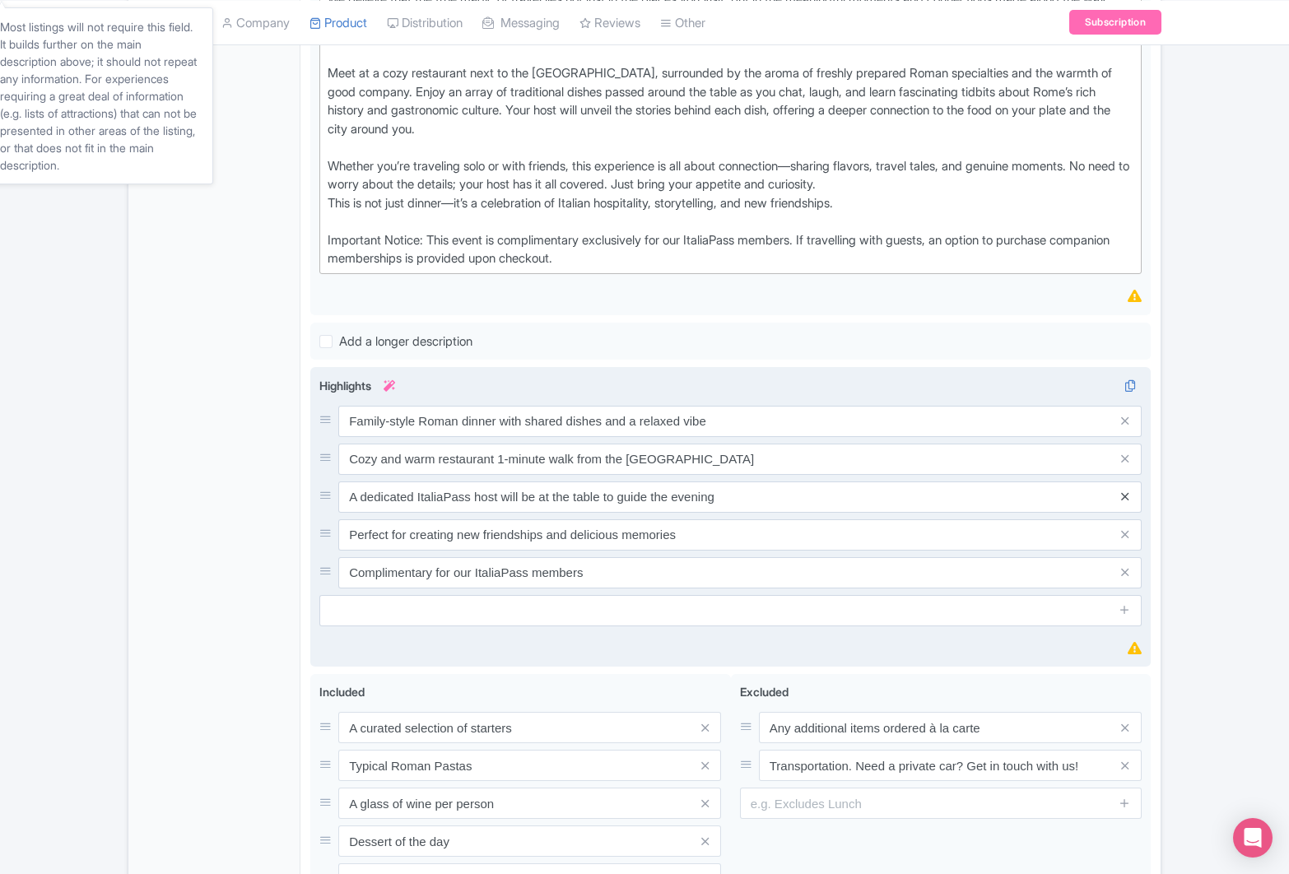
click at [1121, 494] on icon at bounding box center [1124, 497] width 7 height 12
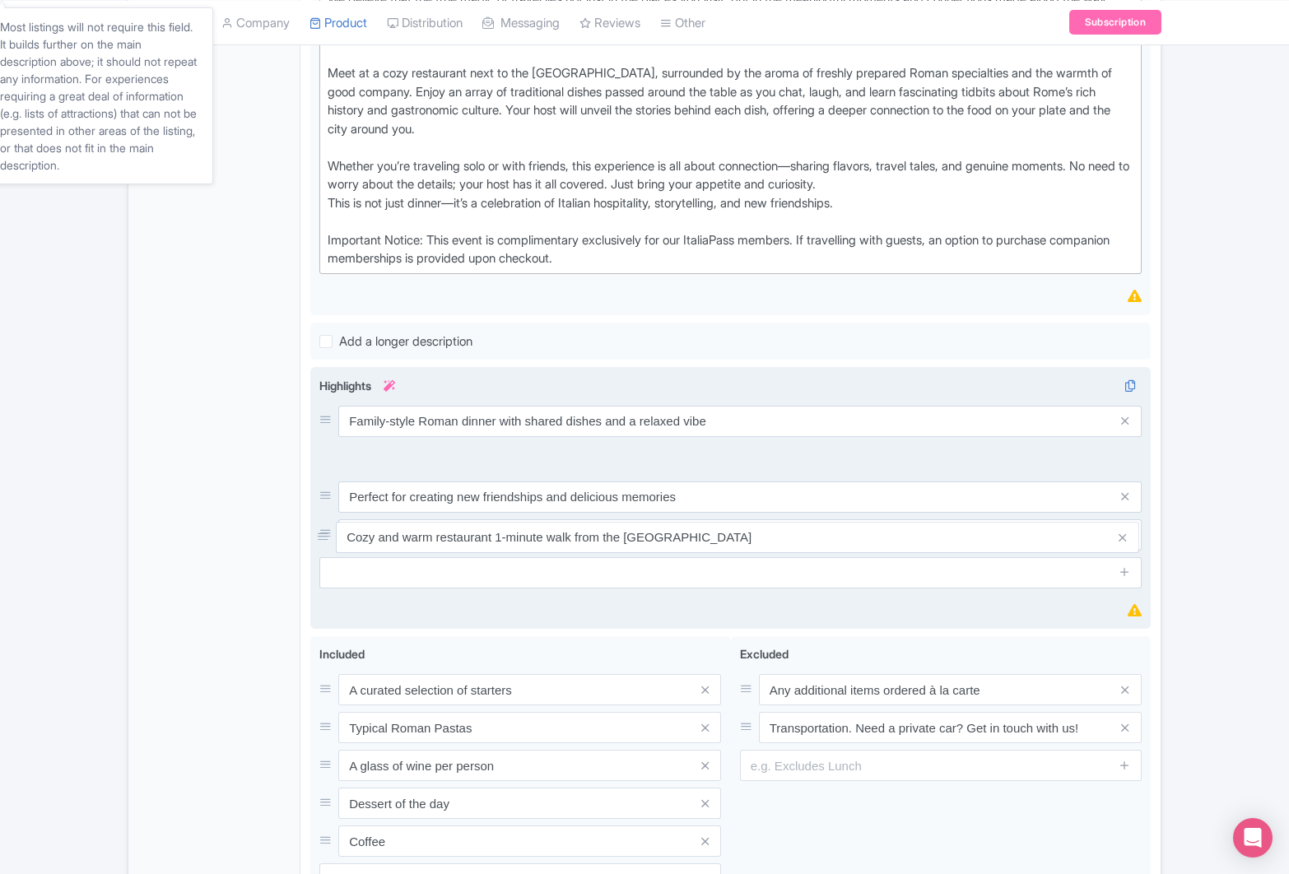
drag, startPoint x: 324, startPoint y: 458, endPoint x: 322, endPoint y: 537, distance: 79.1
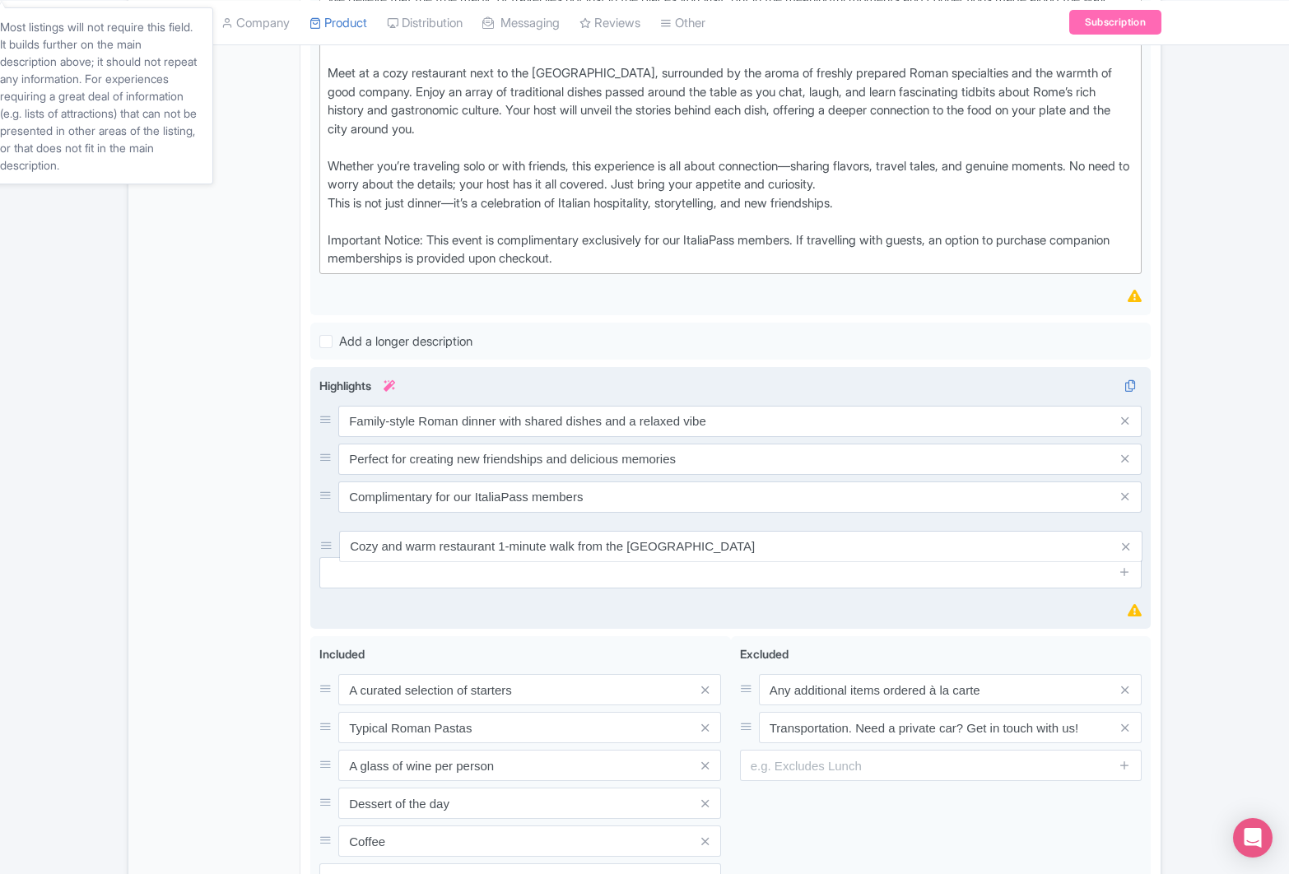
drag, startPoint x: 327, startPoint y: 457, endPoint x: 328, endPoint y: 541, distance: 84.0
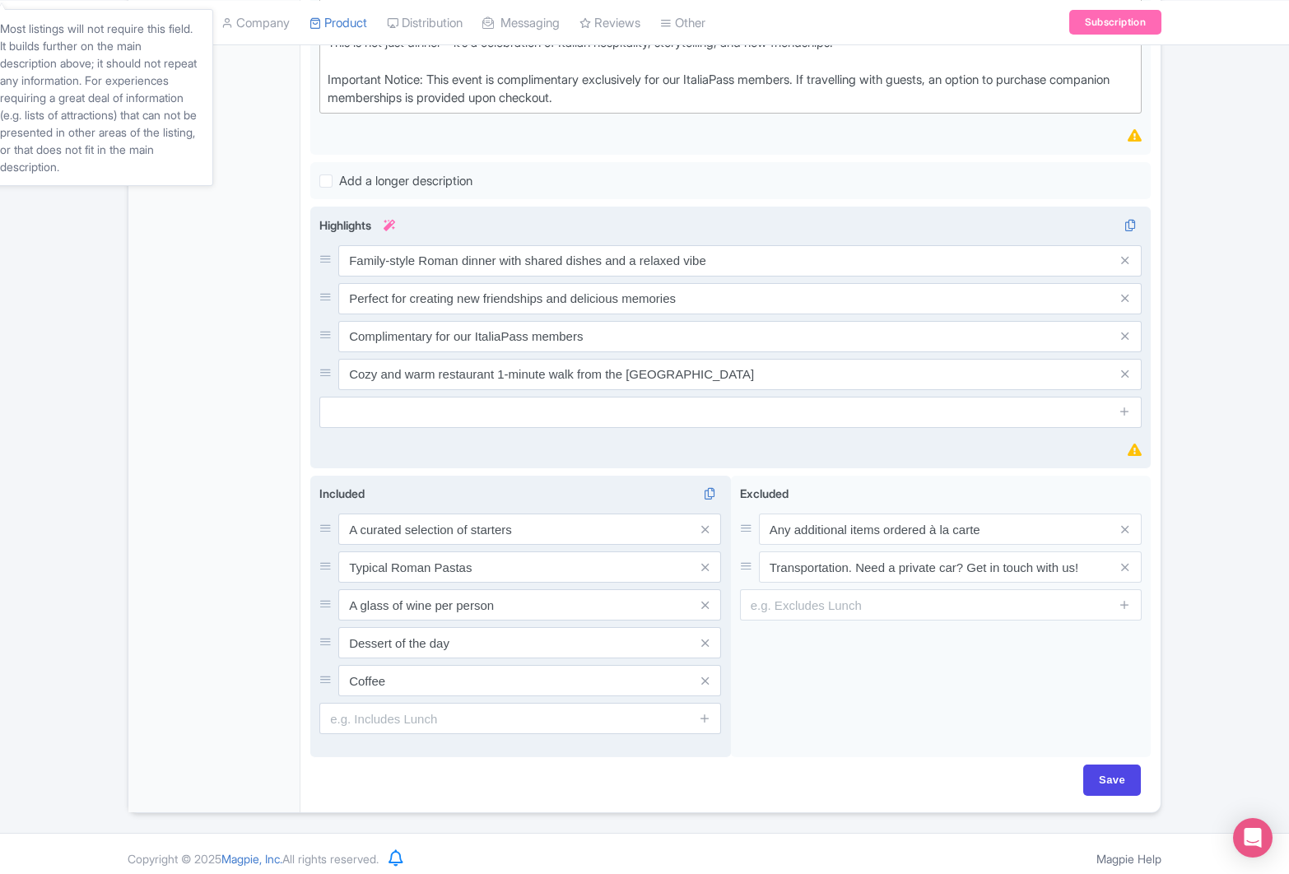
scroll to position [713, 0]
click at [452, 613] on input "A glass of wine per person" at bounding box center [529, 604] width 383 height 31
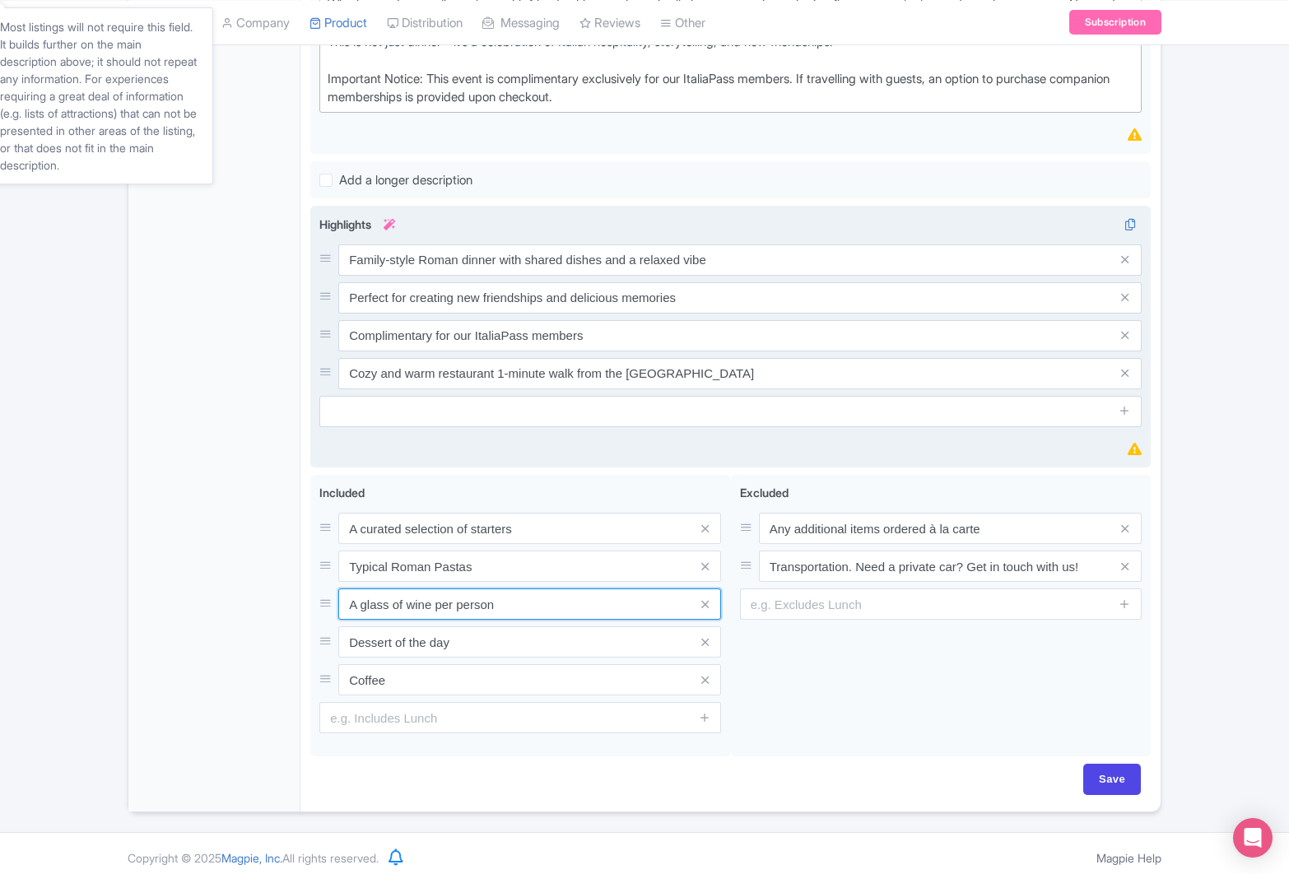
drag, startPoint x: 503, startPoint y: 604, endPoint x: 299, endPoint y: 606, distance: 204.2
click at [299, 606] on div "General Booking Info Locations Settings Pricing Gallery Itinerary FAQs ItaliaDi…" at bounding box center [644, 188] width 1032 height 1248
type input "R"
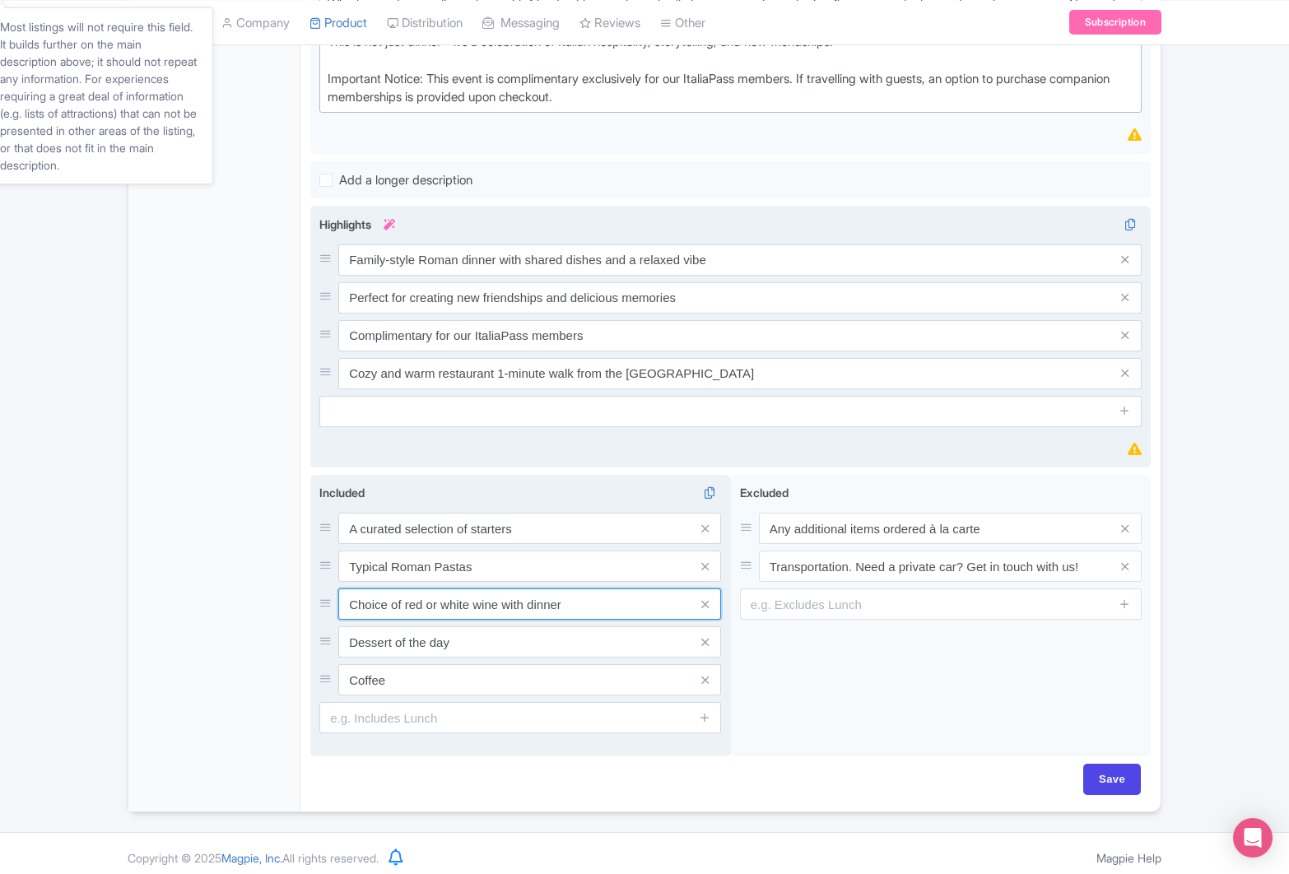
type input "Choice of red or white wine with dinner"
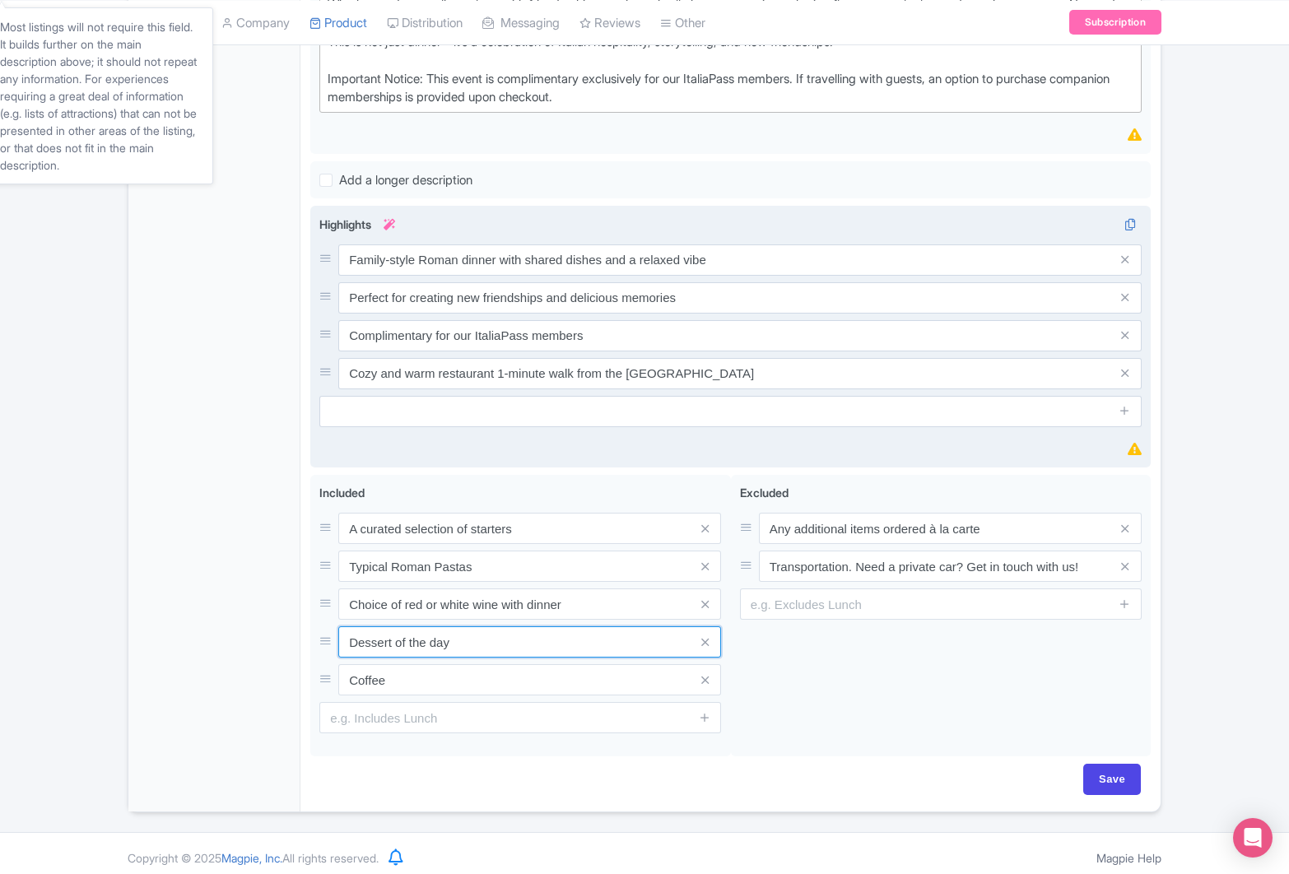
drag, startPoint x: 457, startPoint y: 646, endPoint x: 309, endPoint y: 647, distance: 148.2
click at [309, 647] on div "ItaliaDine: Family Style Dinner in Rome Name * i ItaliaDine: Family Style Dinne…" at bounding box center [731, 188] width 860 height 1248
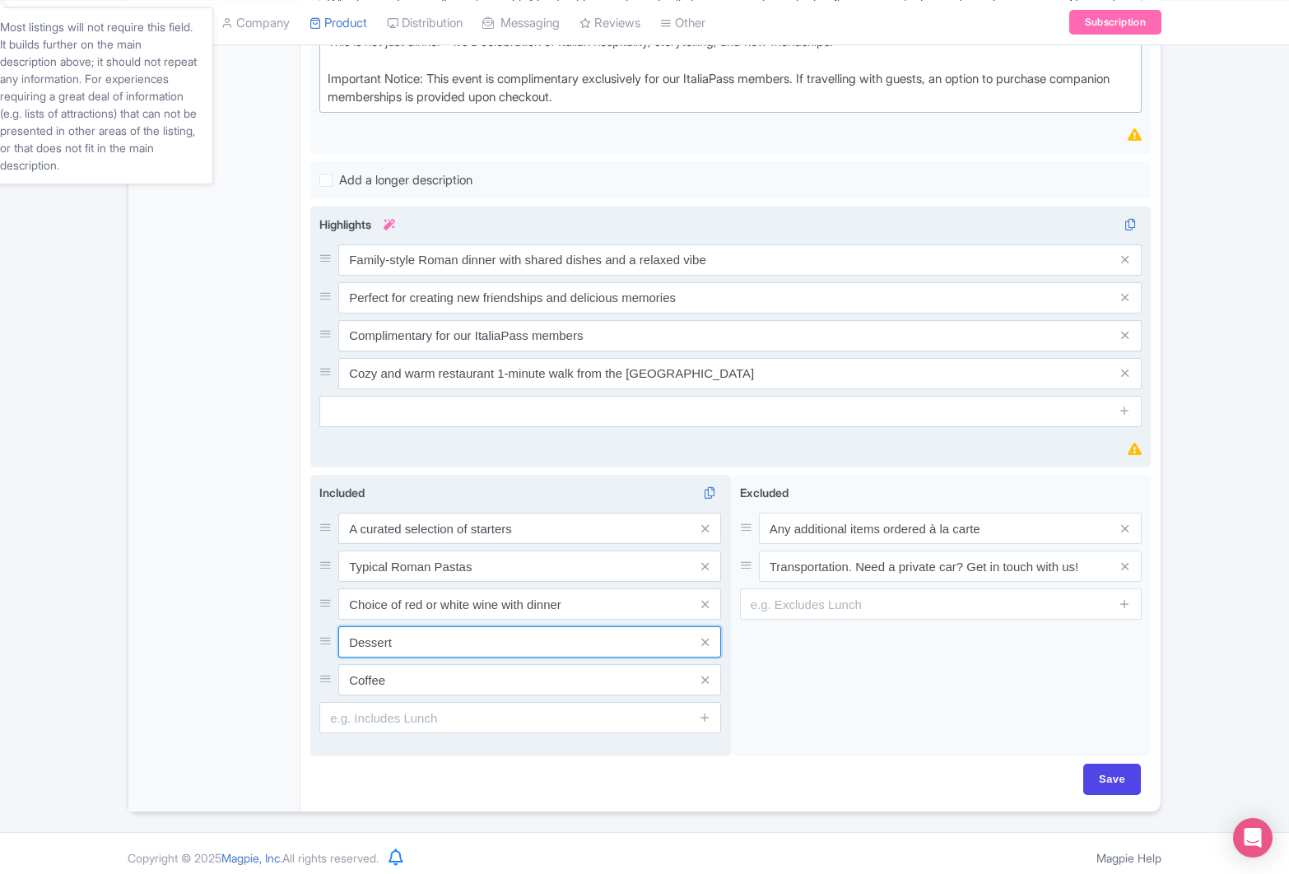
type input "Dessert"
click at [373, 683] on input "Coffee" at bounding box center [529, 679] width 383 height 31
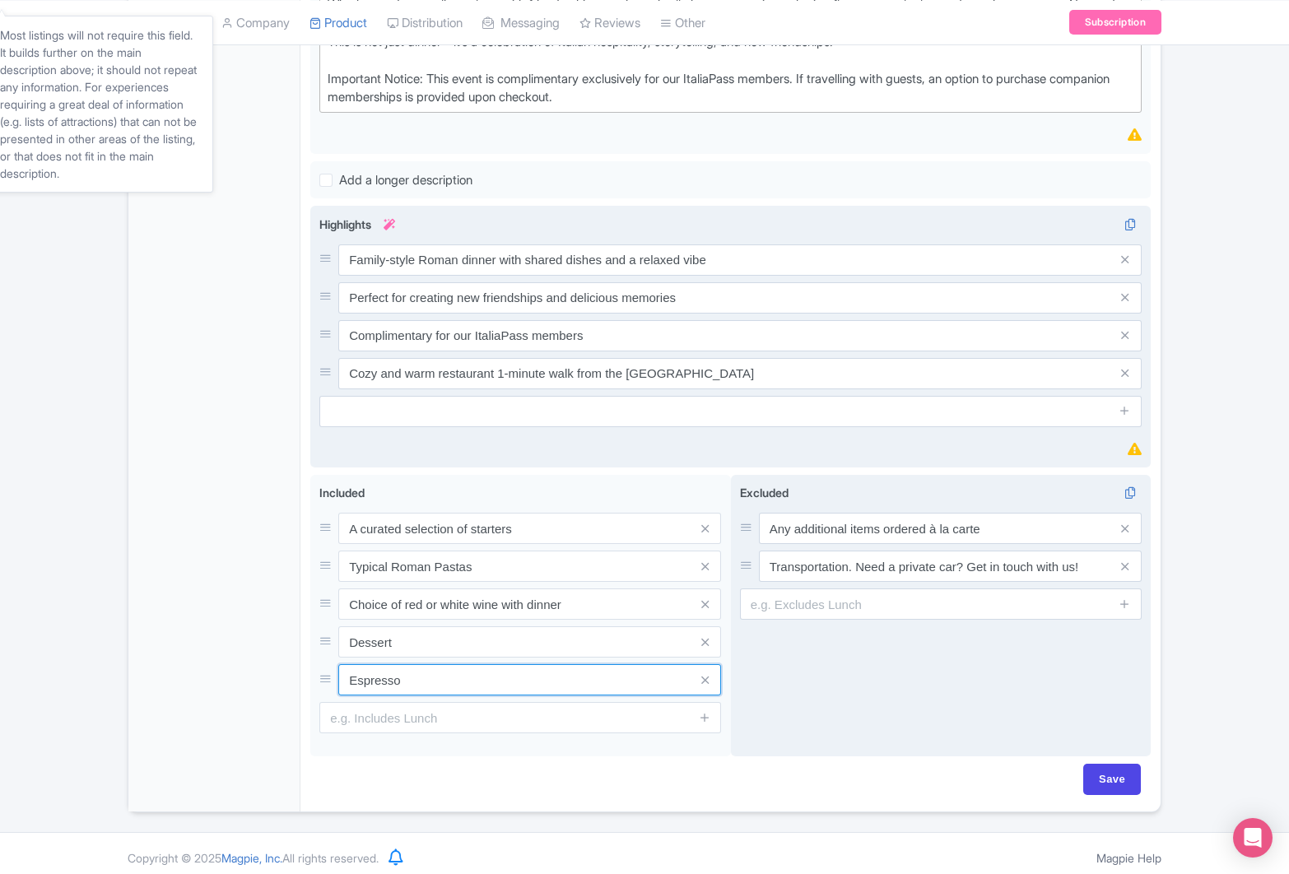
scroll to position [722, 0]
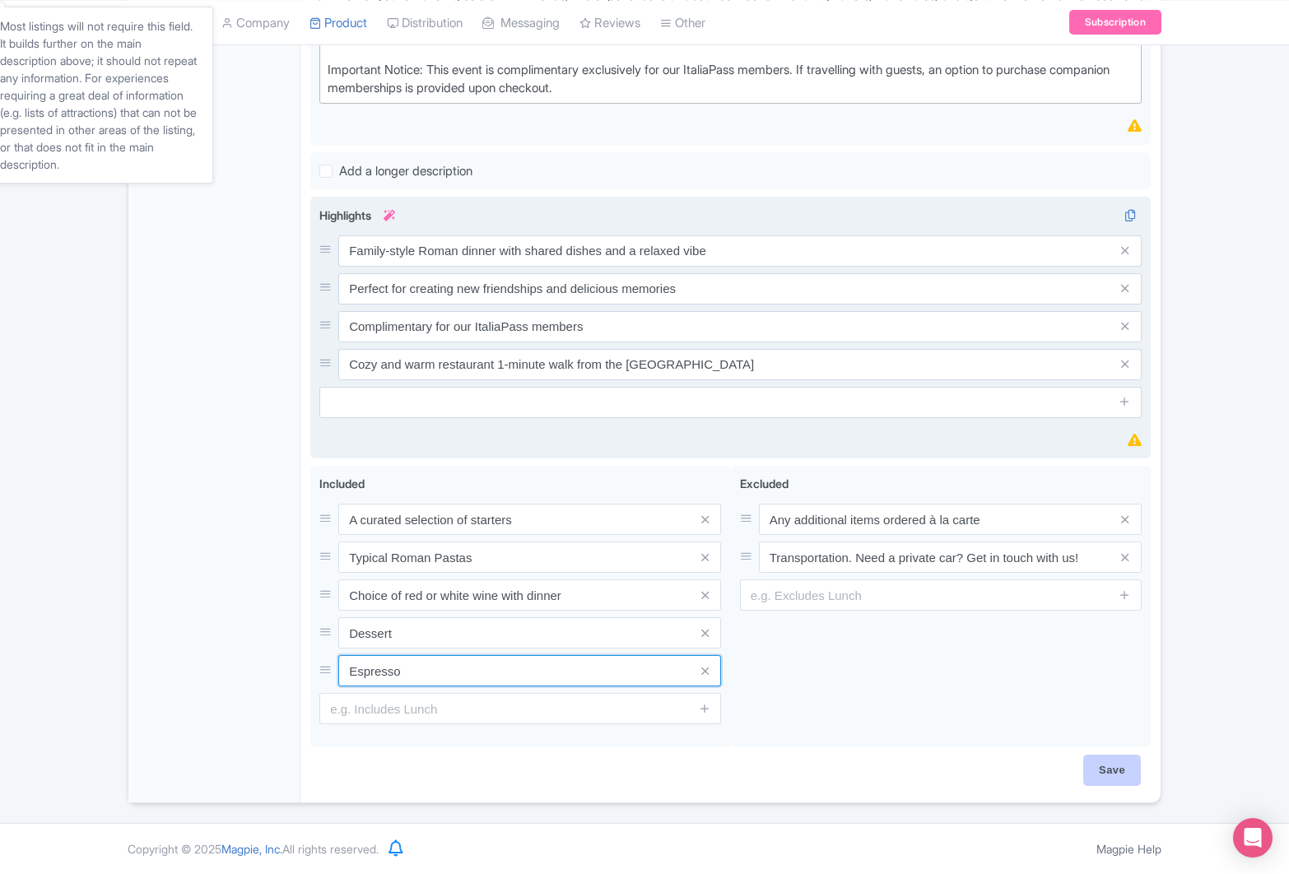
type input "Espresso"
click at [1111, 772] on input "Save" at bounding box center [1113, 770] width 58 height 31
type input "Saving..."
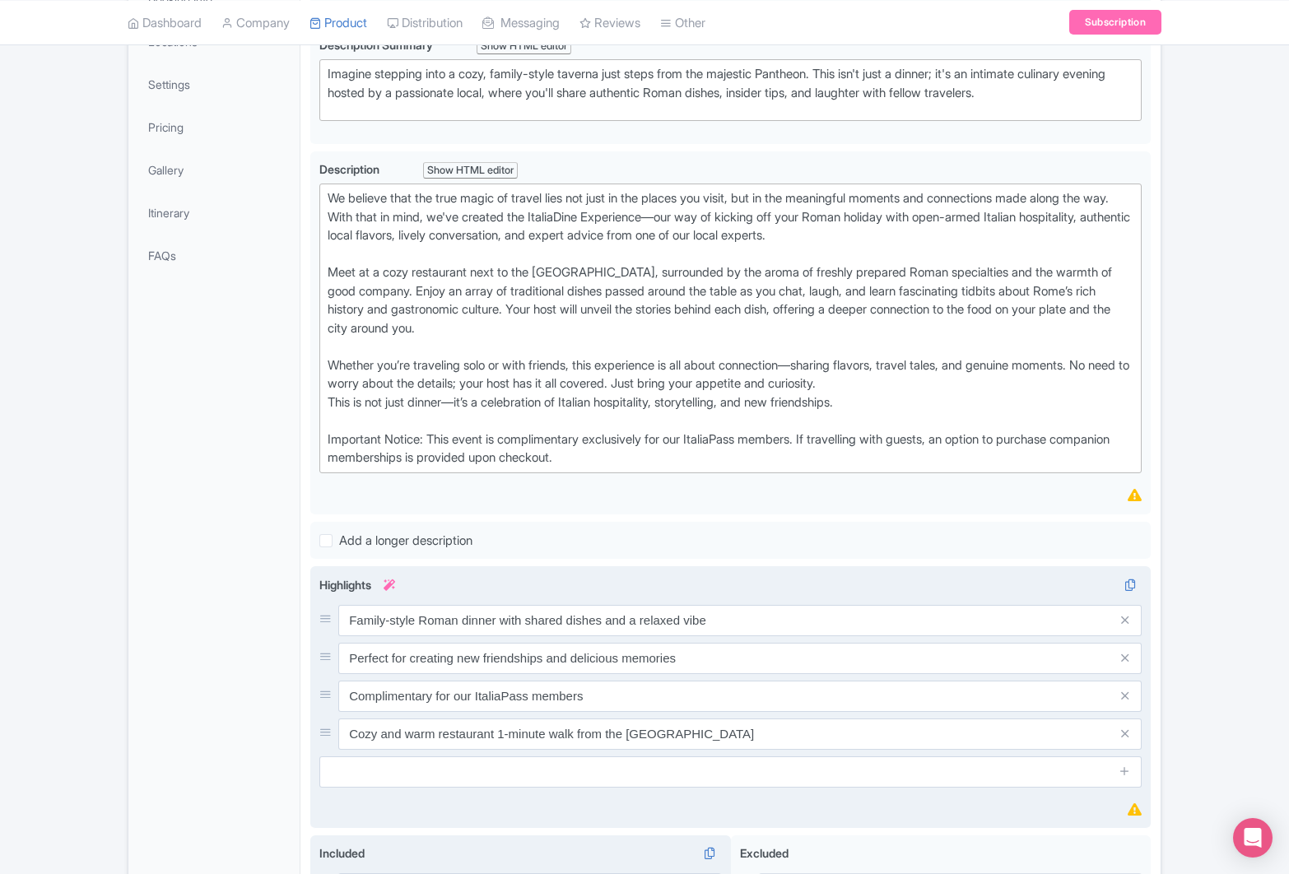
scroll to position [0, 0]
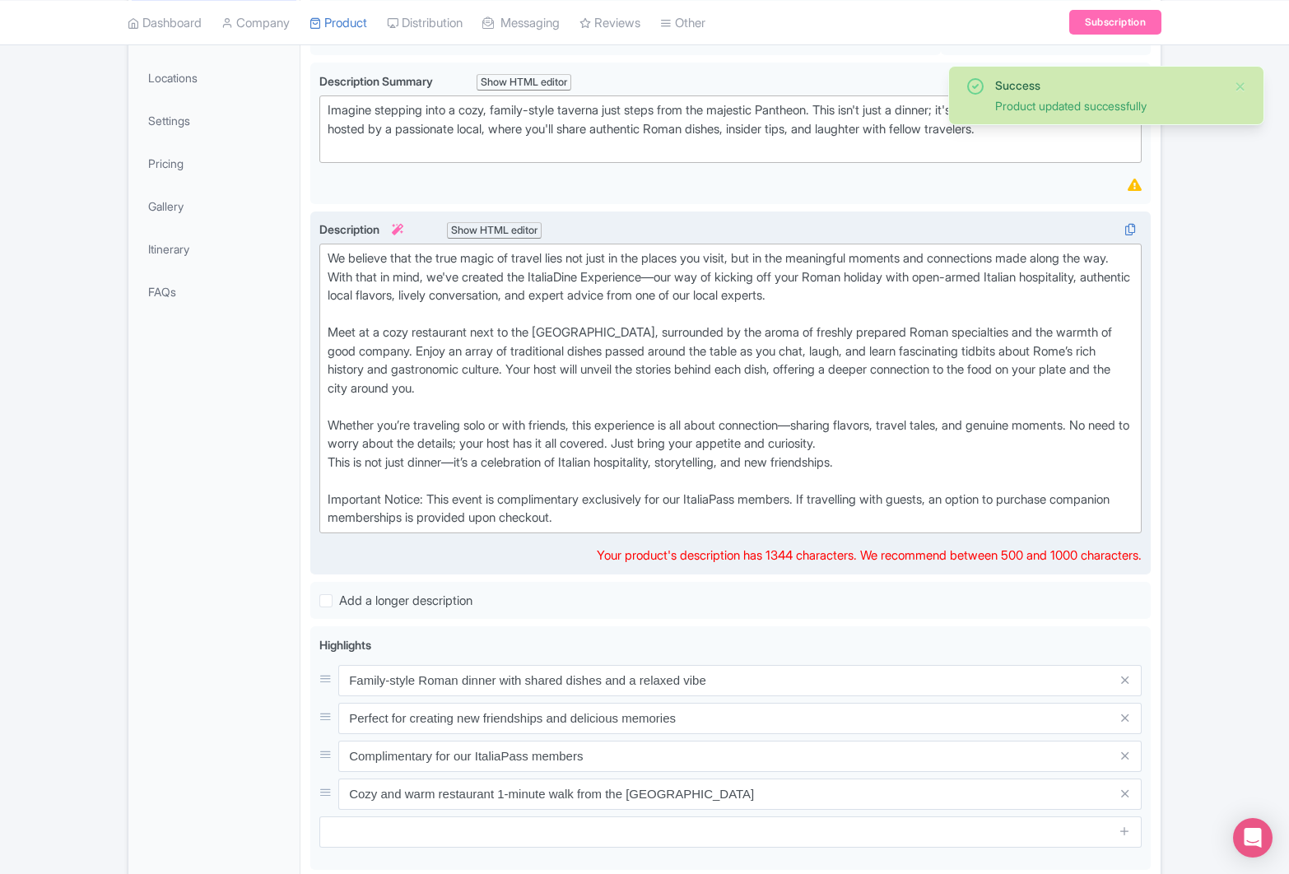
scroll to position [319, 0]
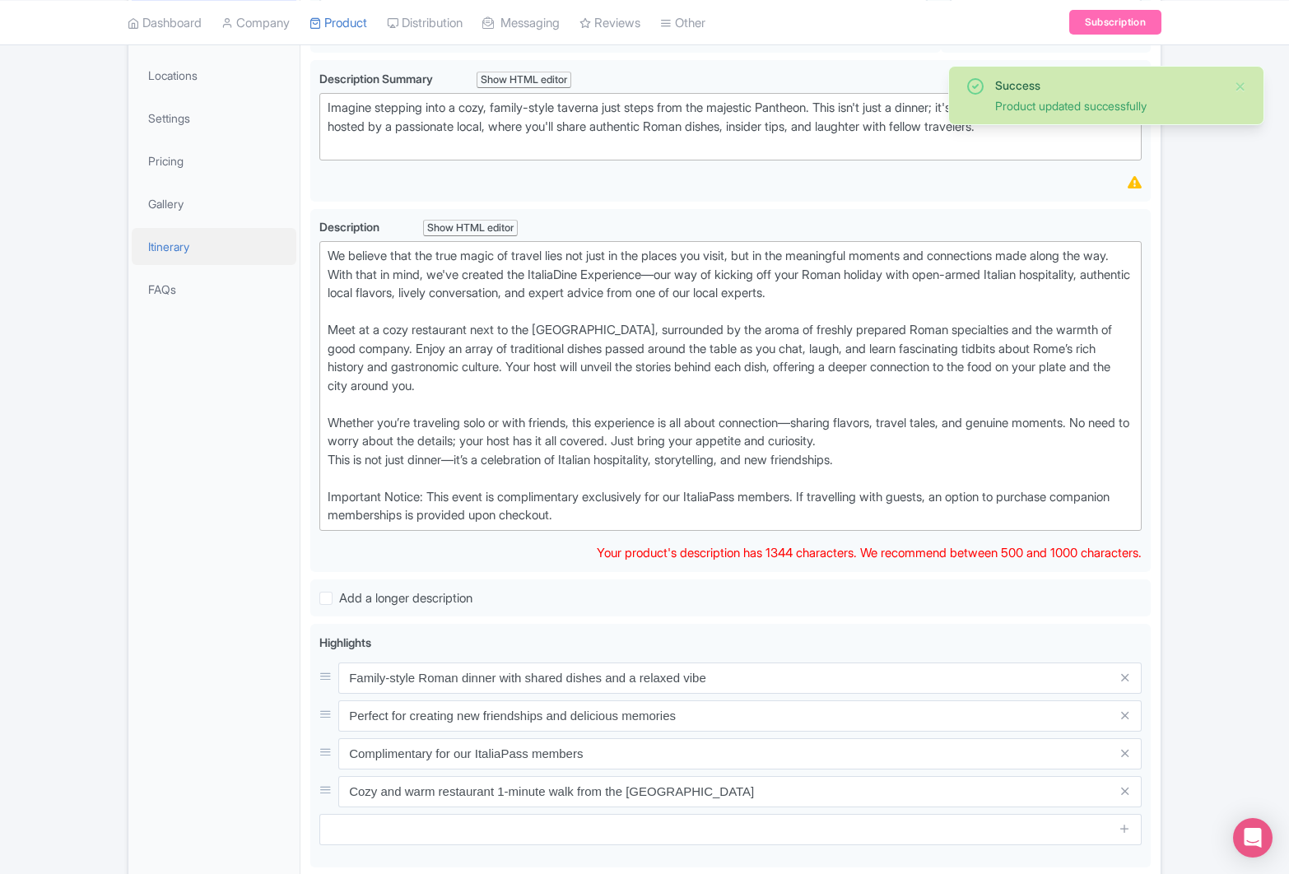
drag, startPoint x: 650, startPoint y: 520, endPoint x: 213, endPoint y: 231, distance: 523.9
click at [213, 230] on div "General Booking Info Locations Settings Pricing Gallery Itinerary FAQs ItaliaDi…" at bounding box center [644, 584] width 1032 height 1253
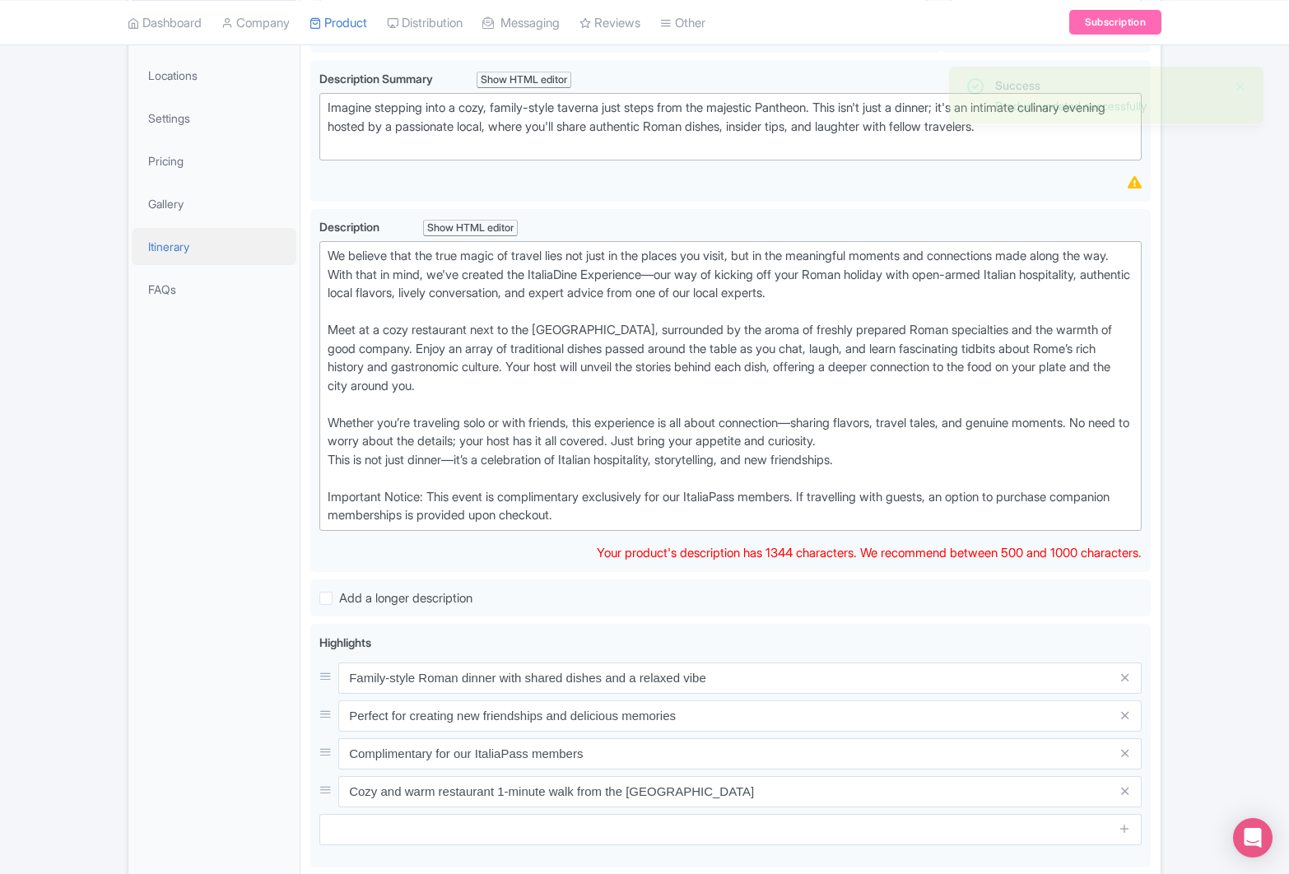
copy div "We believe that the true magic of travel lies not just in the places you visit,…"
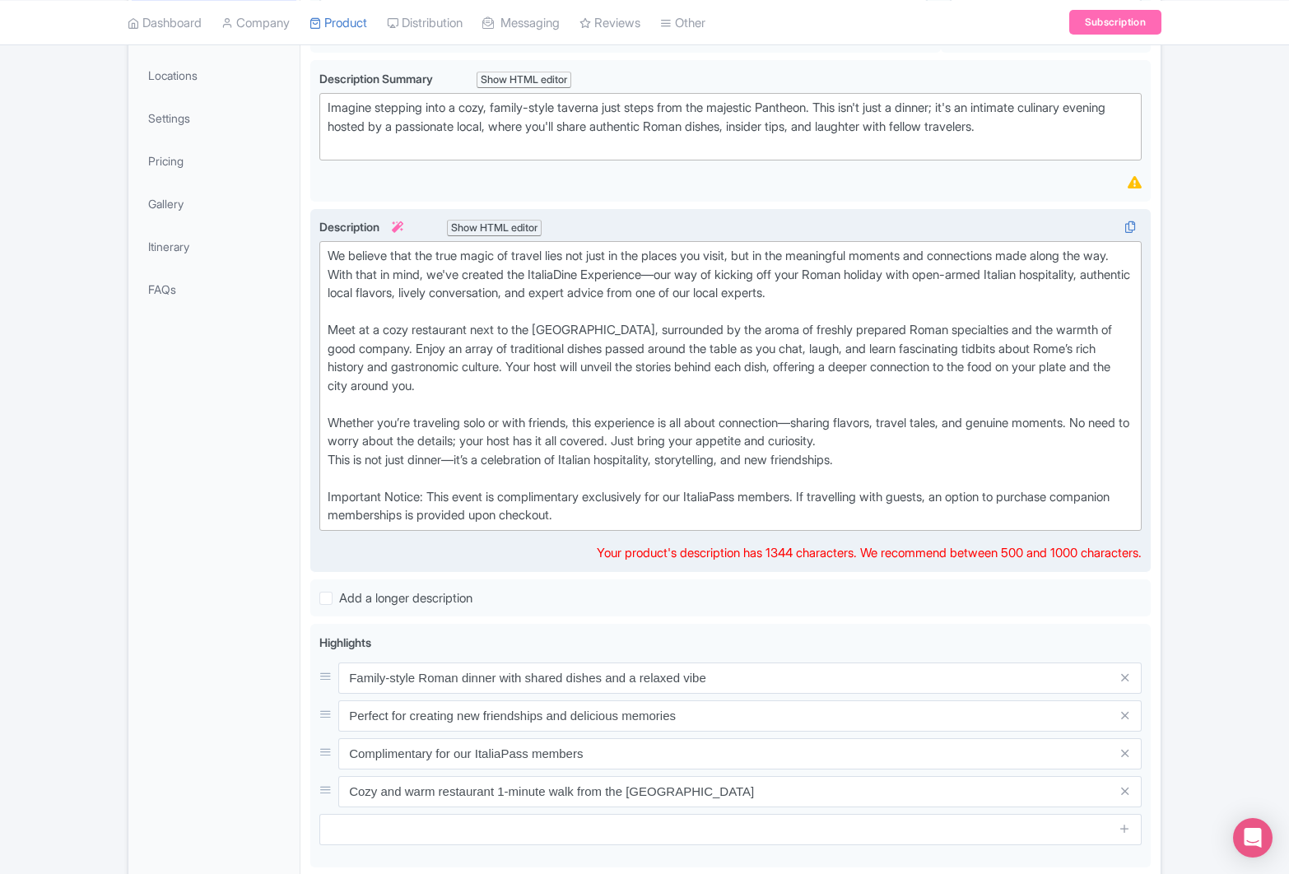
click at [701, 333] on div "We believe that the true magic of travel lies not just in the places you visit,…" at bounding box center [731, 386] width 806 height 278
click at [375, 386] on div "We believe that the true magic of travel lies not just in the places you visit,…" at bounding box center [731, 386] width 806 height 278
type trix-editor "<div>We believe that the true magic of travel lies not just in the places you v…"
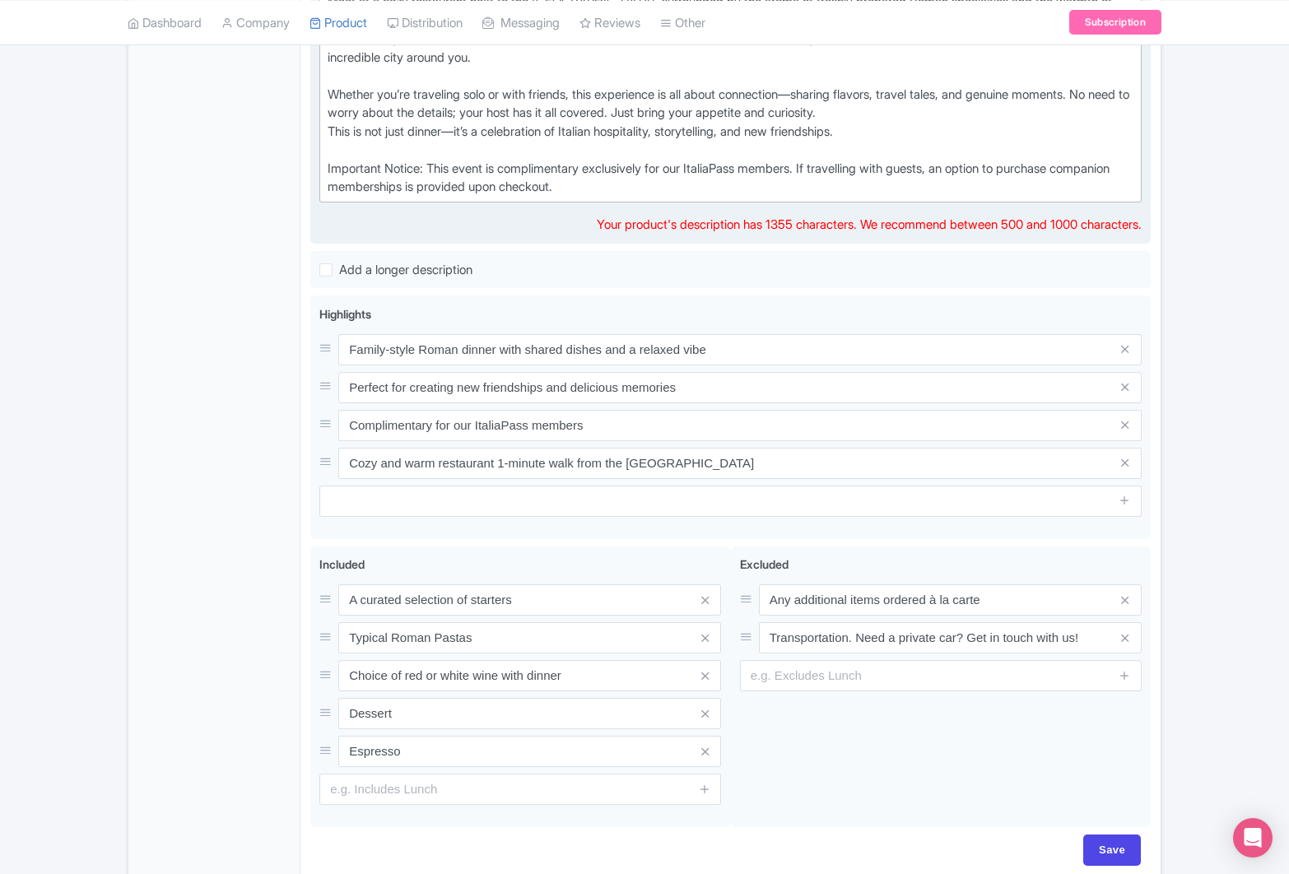
scroll to position [727, 0]
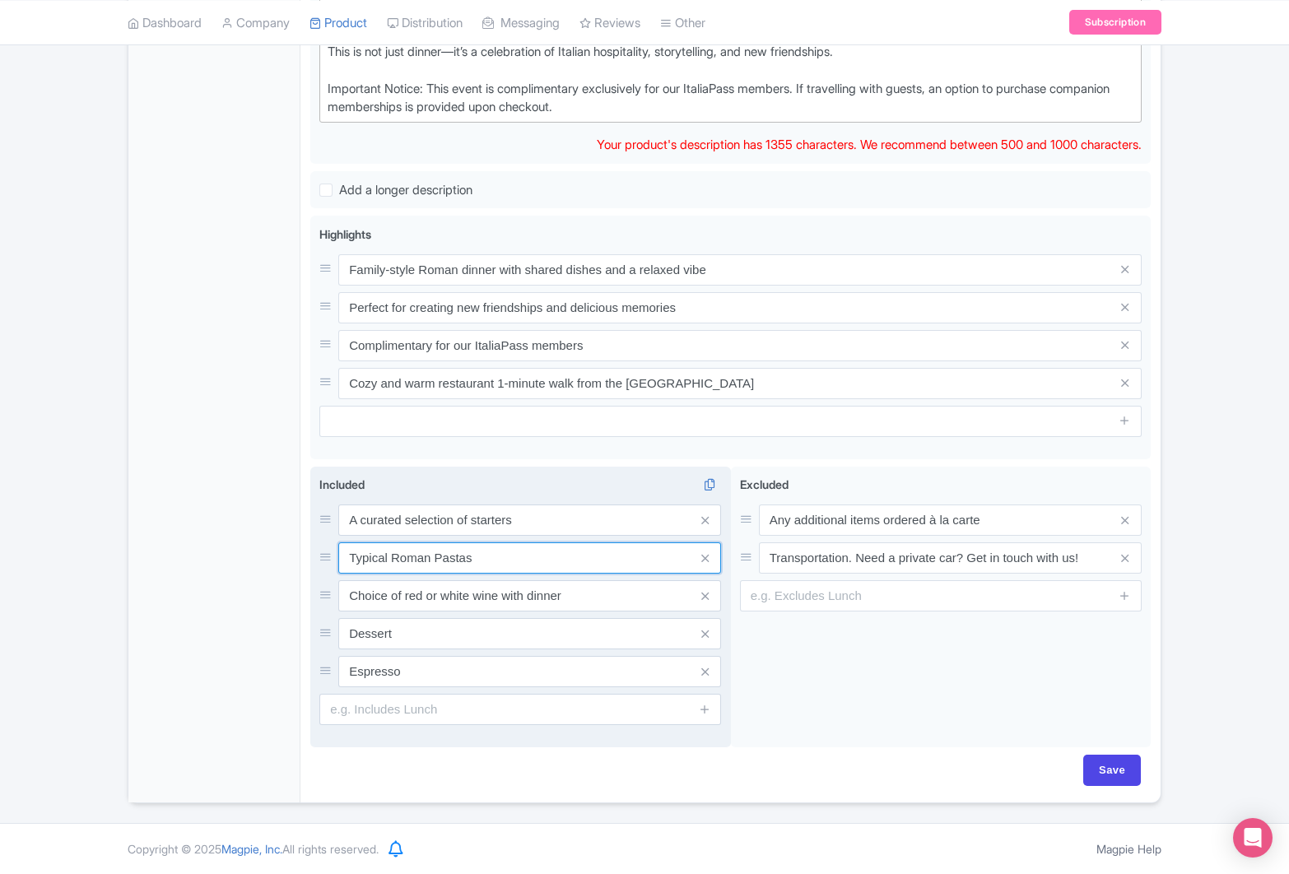
click at [349, 557] on input "Typical Roman Pastas" at bounding box center [529, 558] width 383 height 31
click at [453, 560] on input "3 Typical Roman Pastas" at bounding box center [529, 558] width 383 height 31
click at [543, 553] on input "3 Typical Roman pastas" at bounding box center [529, 558] width 383 height 31
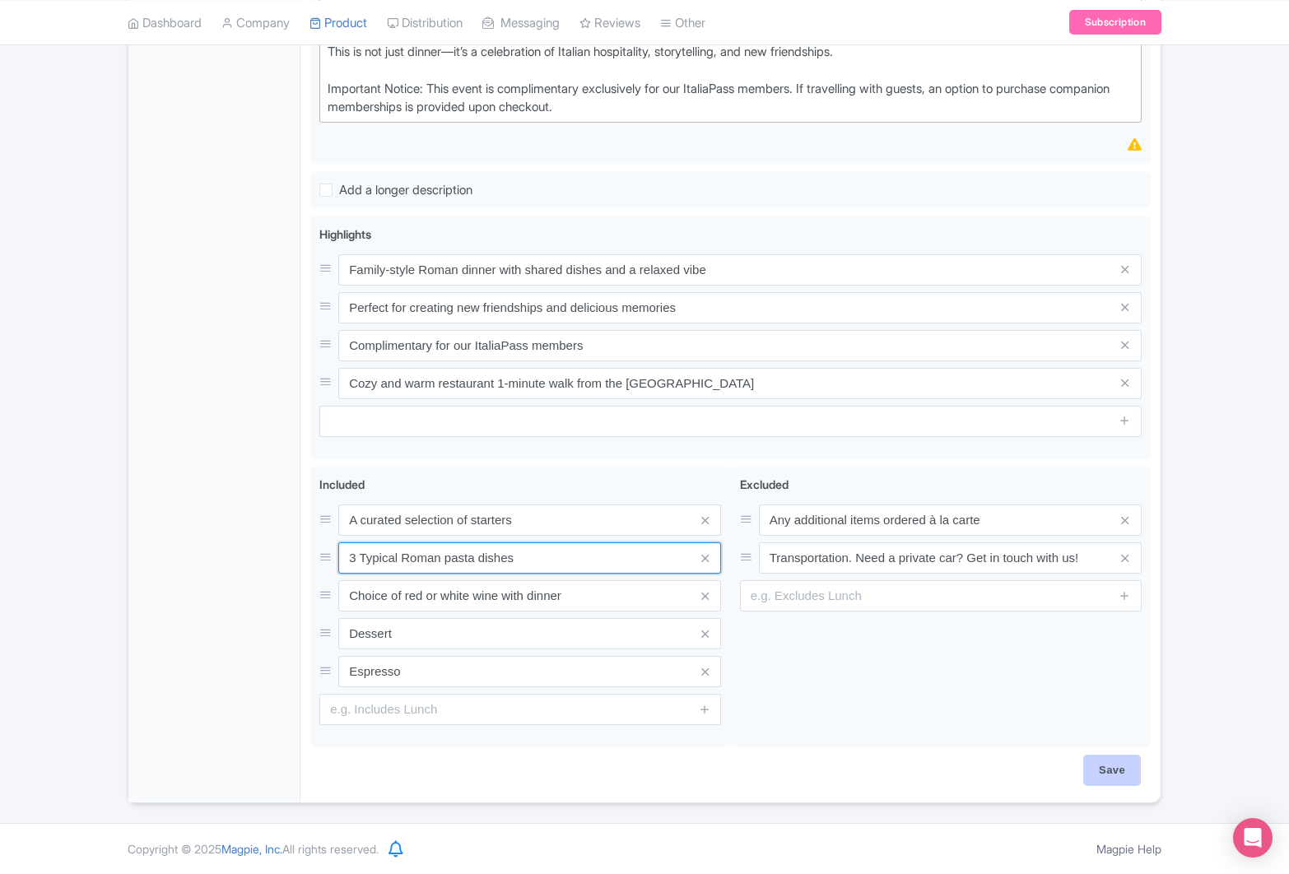
type input "3 Typical Roman pasta dishes"
click at [1106, 772] on input "Save" at bounding box center [1113, 770] width 58 height 31
type input "Saving..."
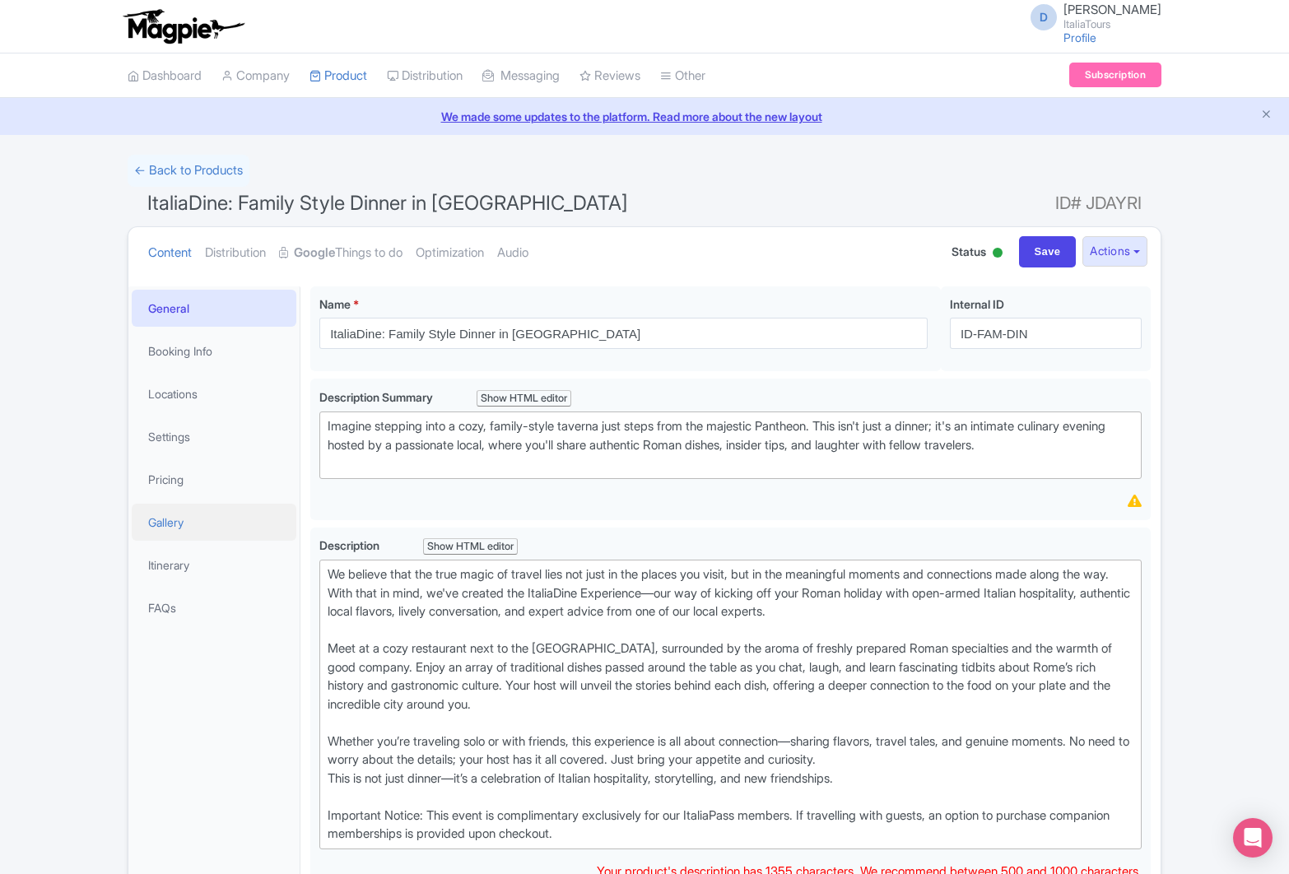
click at [158, 526] on link "Gallery" at bounding box center [214, 522] width 165 height 37
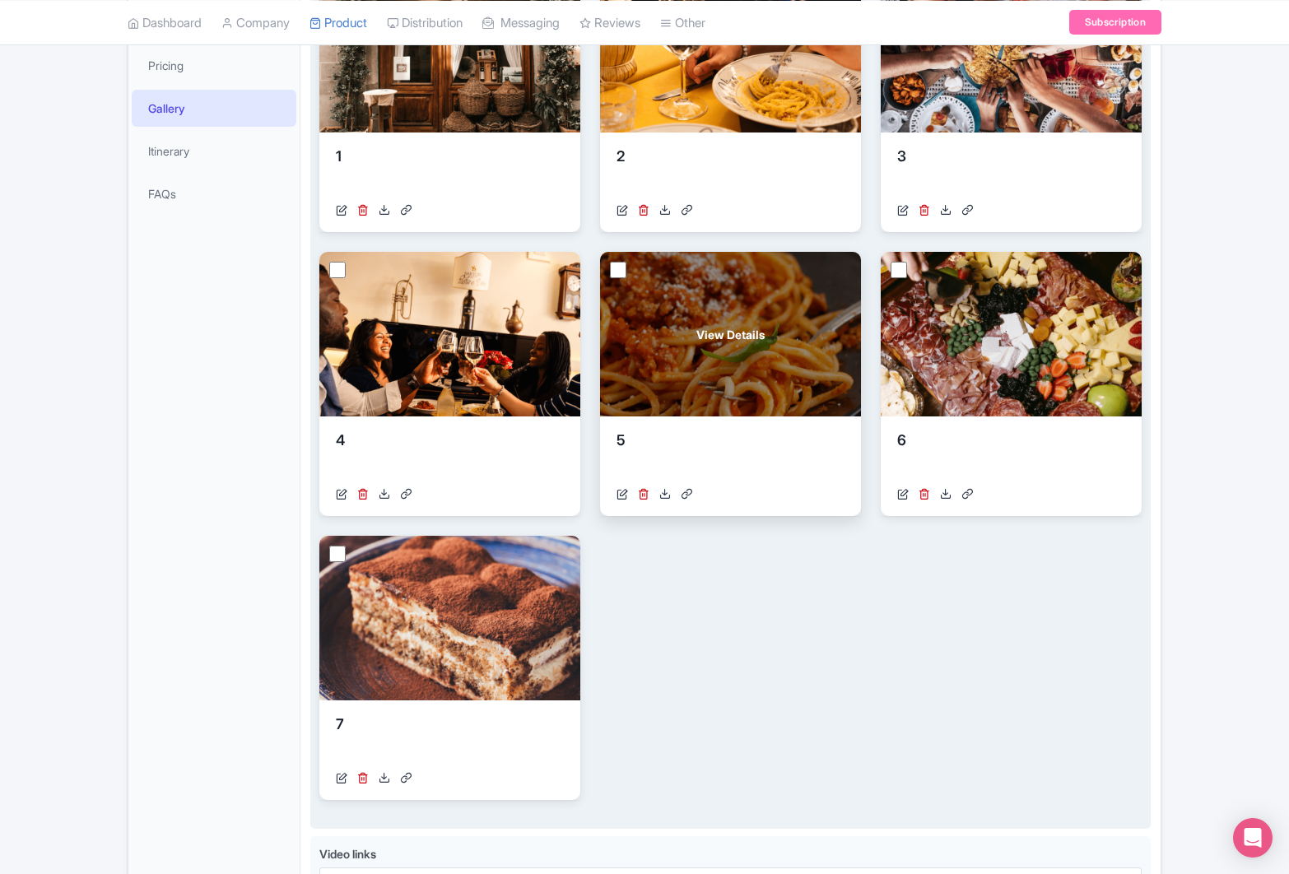
scroll to position [445, 0]
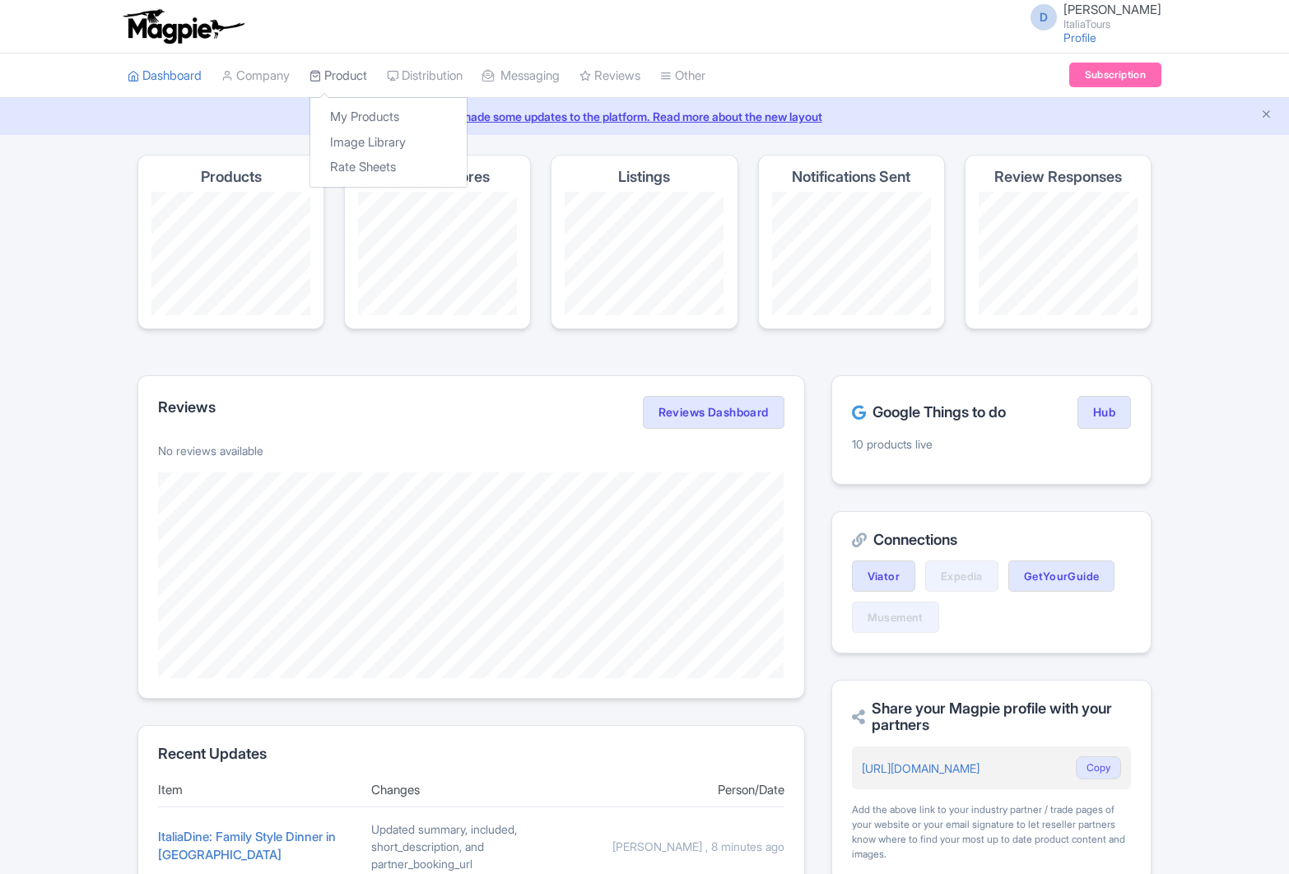
click at [340, 80] on link "Product" at bounding box center [339, 76] width 58 height 45
click at [352, 105] on link "My Products" at bounding box center [388, 118] width 156 height 26
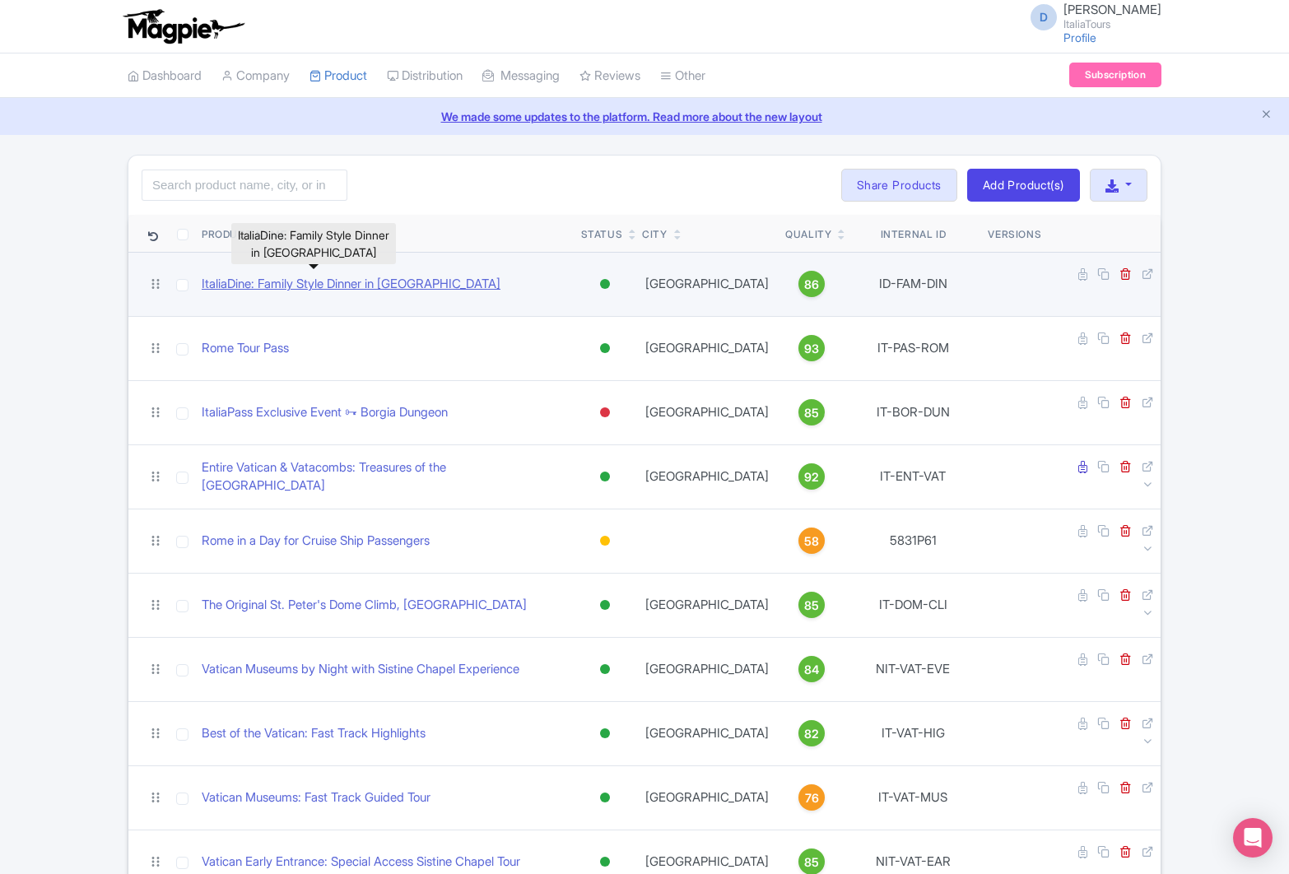
click at [247, 275] on link "ItaliaDine: Family Style Dinner in [GEOGRAPHIC_DATA]" at bounding box center [351, 284] width 299 height 19
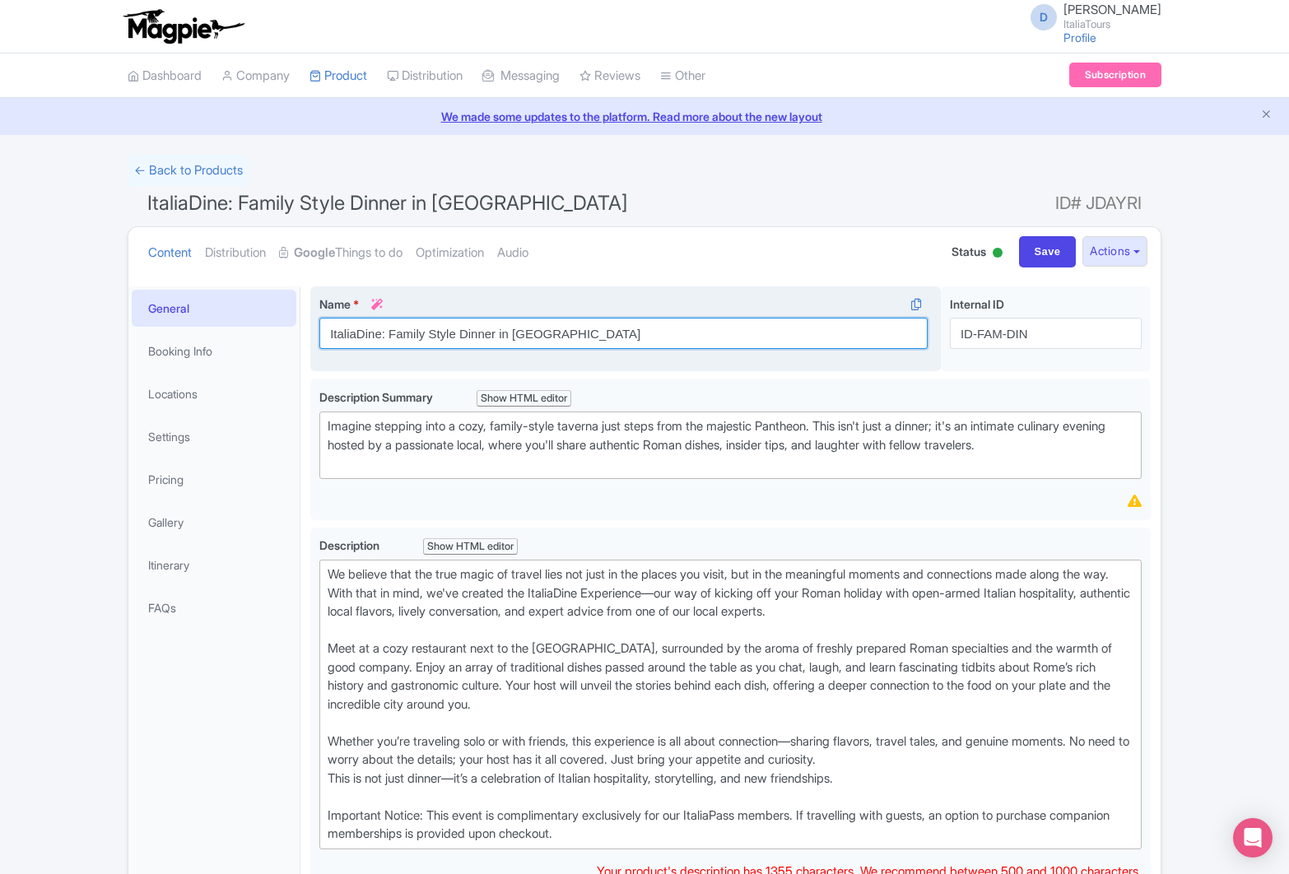
click at [459, 336] on input "ItaliaDine: Family Style Dinner in [GEOGRAPHIC_DATA]" at bounding box center [623, 333] width 608 height 31
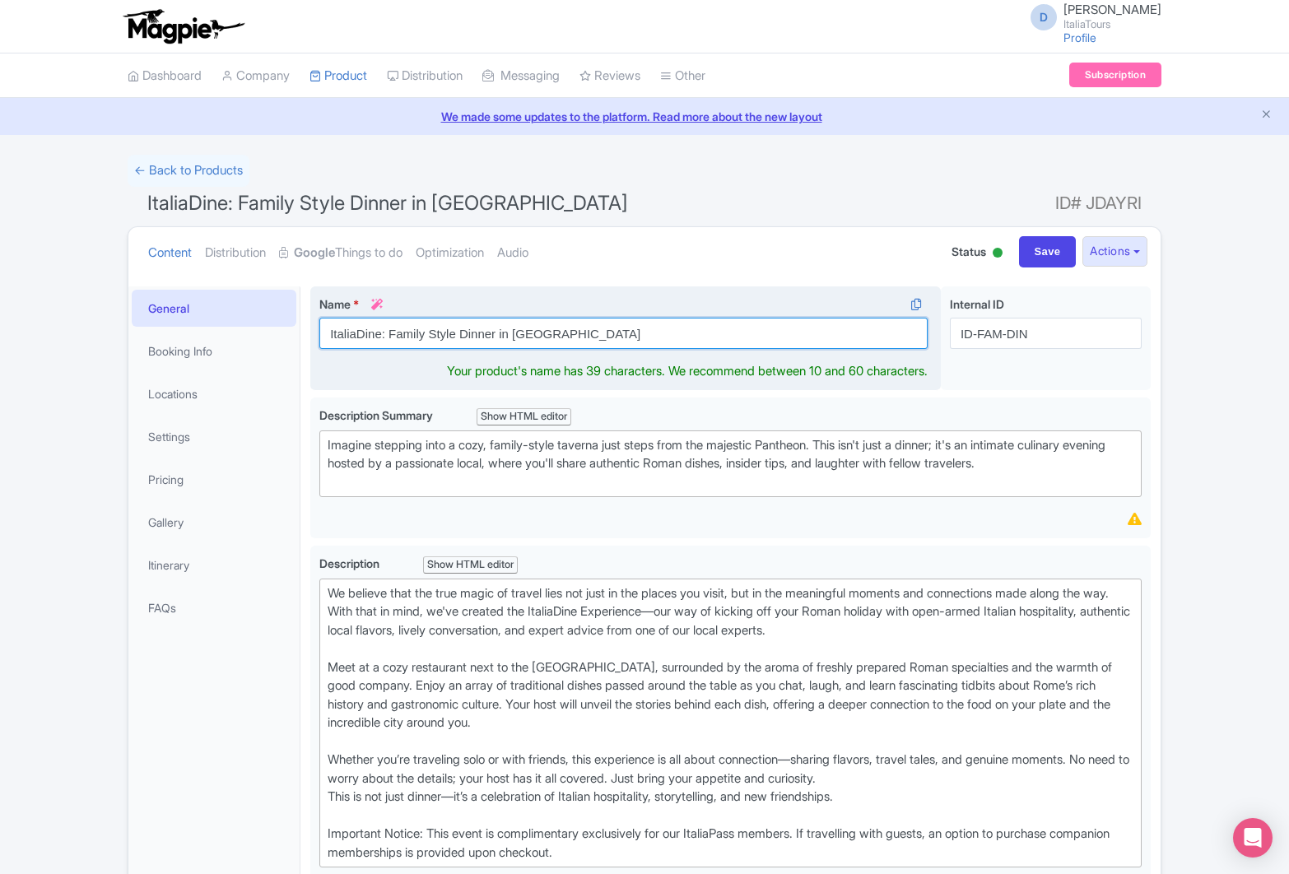
drag, startPoint x: 389, startPoint y: 338, endPoint x: 543, endPoint y: 329, distance: 154.2
click at [544, 329] on input "ItaliaDine: Family Style Dinner in [GEOGRAPHIC_DATA]" at bounding box center [623, 333] width 608 height 31
click at [396, 338] on input "ItaliaDine: A Signature Roman meal" at bounding box center [623, 333] width 608 height 31
drag, startPoint x: 534, startPoint y: 333, endPoint x: 388, endPoint y: 334, distance: 145.7
click at [388, 334] on input "ItaliaDine: A Signature Roman meal" at bounding box center [623, 333] width 608 height 31
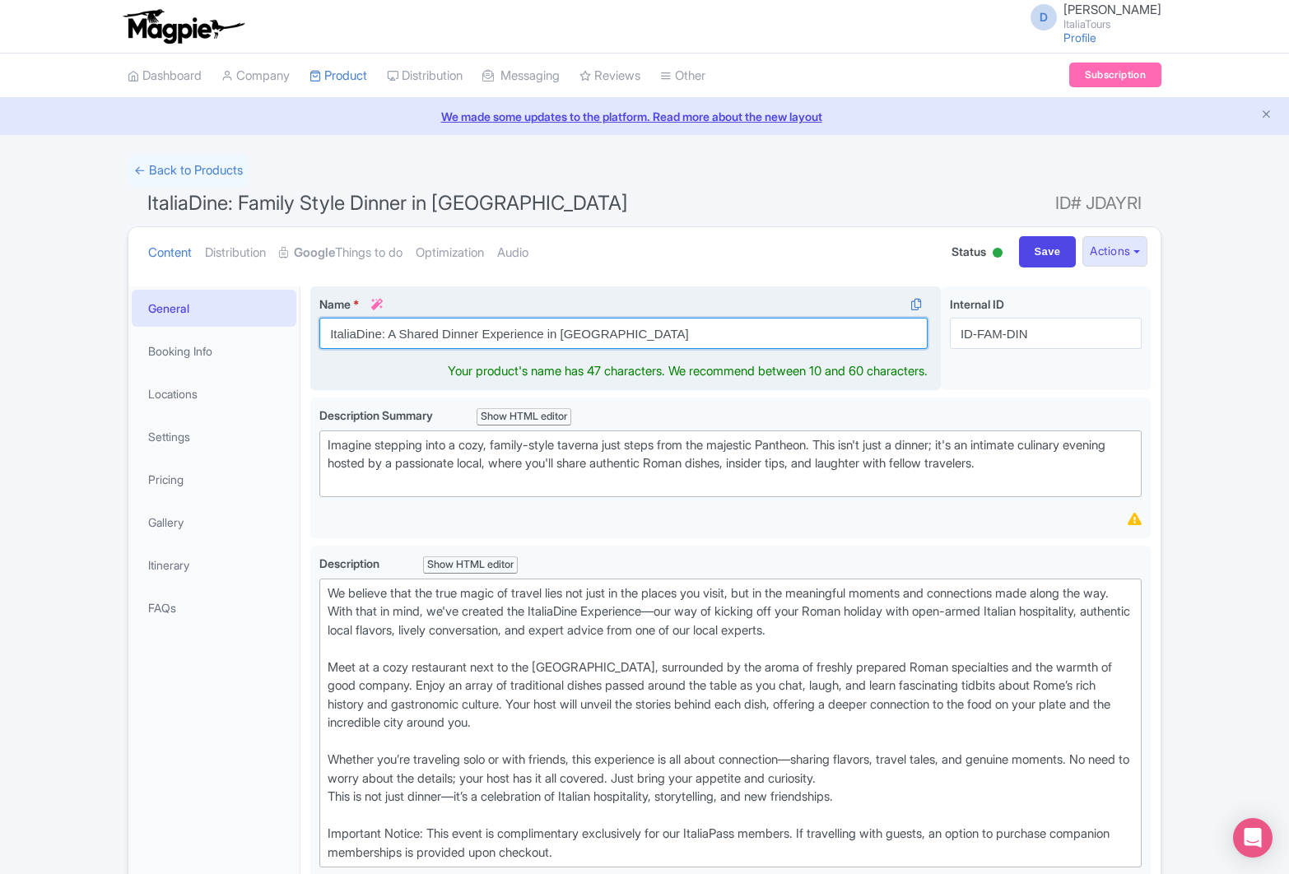
drag, startPoint x: 611, startPoint y: 333, endPoint x: 390, endPoint y: 340, distance: 220.8
click at [391, 338] on input "ItaliaDine: A Shared Dinner Experience in Rome" at bounding box center [623, 333] width 608 height 31
click at [572, 329] on input "ItaliaDine: A Shared Dinner Experience in Rome" at bounding box center [623, 333] width 608 height 31
drag, startPoint x: 612, startPoint y: 331, endPoint x: 403, endPoint y: 336, distance: 209.2
click at [403, 336] on input "ItaliaDine: A Shared Dinner Experience in Rome" at bounding box center [623, 333] width 608 height 31
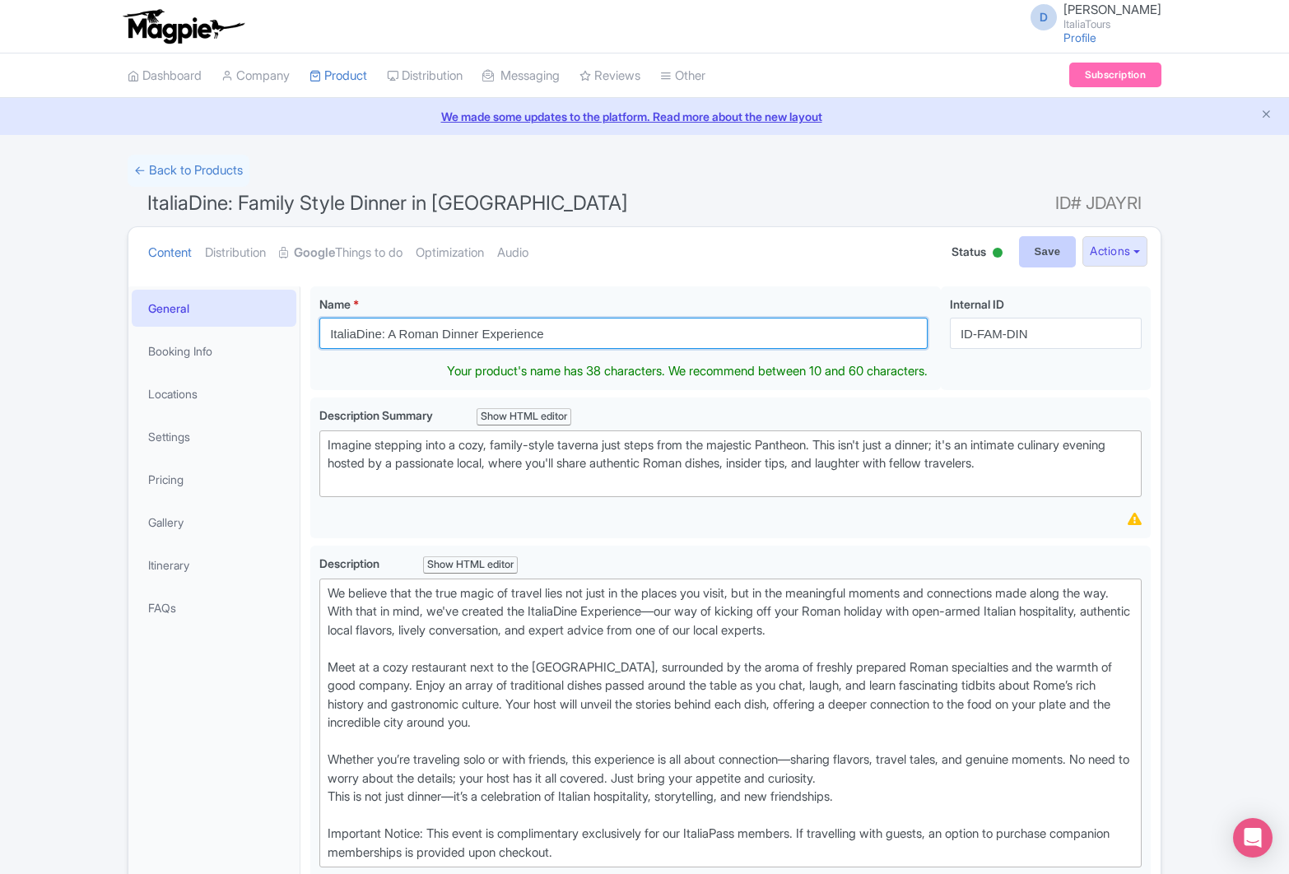
type input "ItaliaDine: A Roman Dinner Experience"
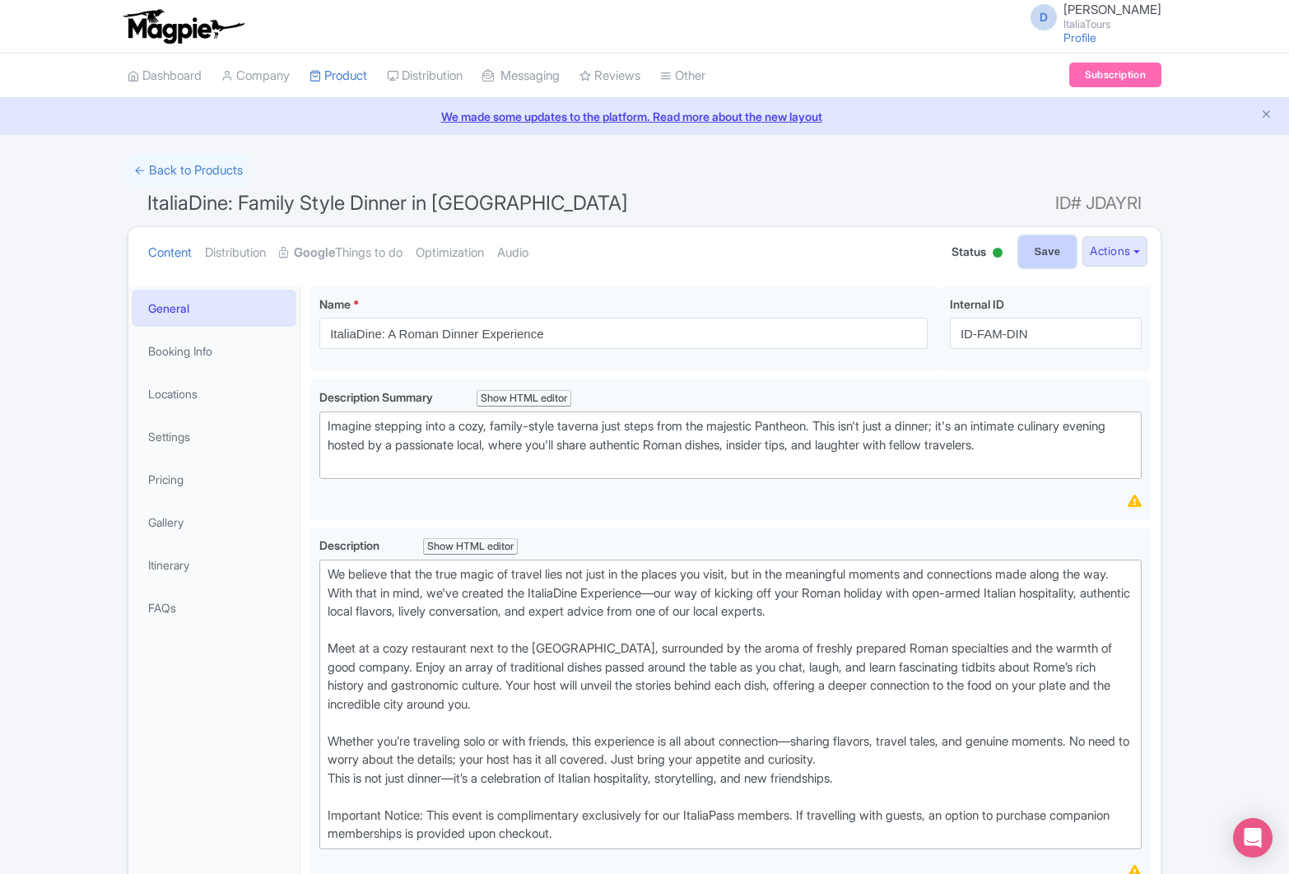
click at [1036, 250] on input "Save" at bounding box center [1048, 251] width 58 height 31
type input "Saving..."
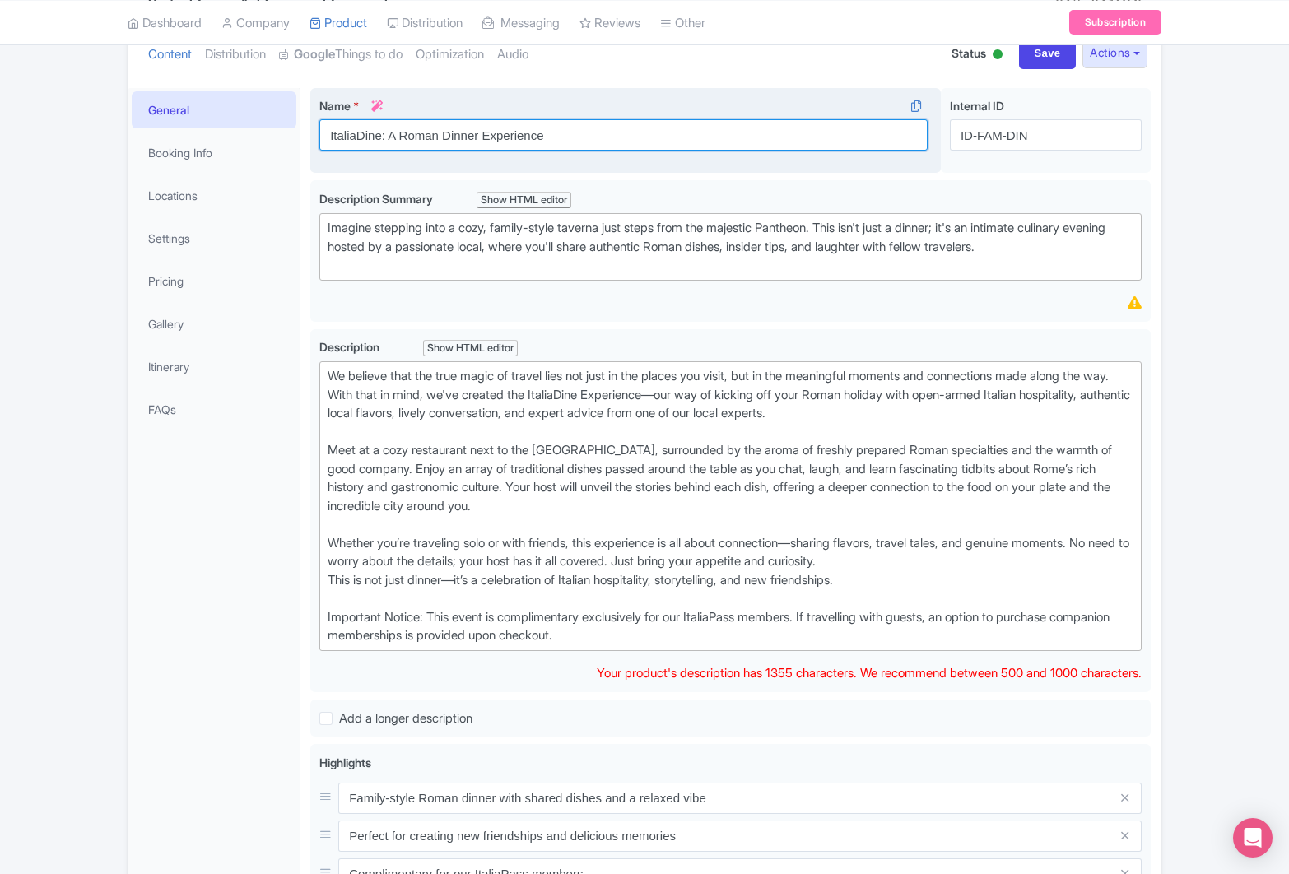
scroll to position [217, 0]
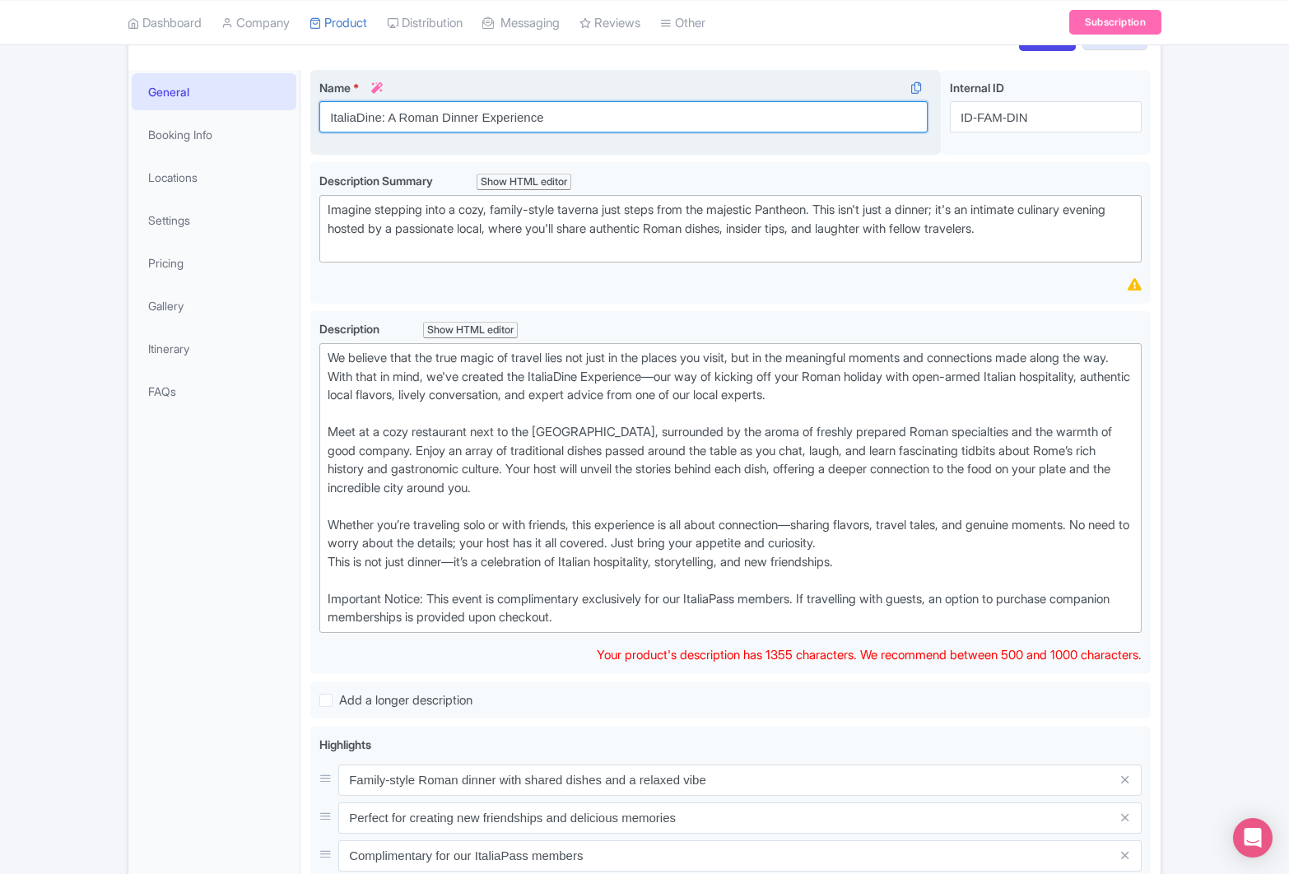
click at [412, 128] on input "ItaliaDine: A Roman Dinner Experience" at bounding box center [623, 116] width 608 height 31
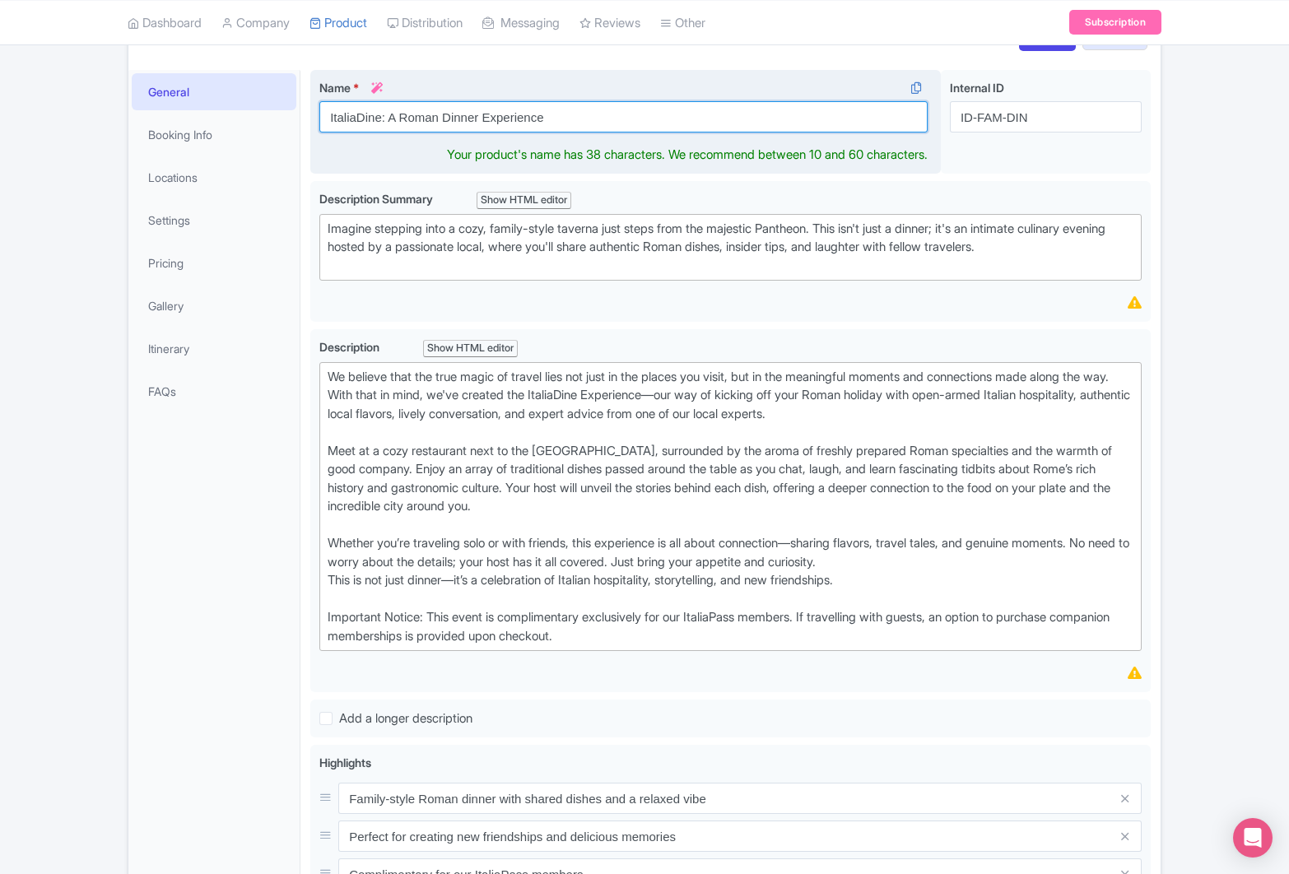
click at [412, 128] on input "ItaliaDine: A Roman Dinner Experience" at bounding box center [623, 116] width 608 height 31
click at [412, 110] on input "ItaliaDine: A Roman Dinner Experience" at bounding box center [623, 116] width 608 height 31
click at [557, 110] on input "ItaliaDine: A Social Dinner Experience" at bounding box center [623, 116] width 608 height 31
click at [399, 122] on input "ItaliaDine: A Social Dinner Experience in Rome" at bounding box center [623, 116] width 608 height 31
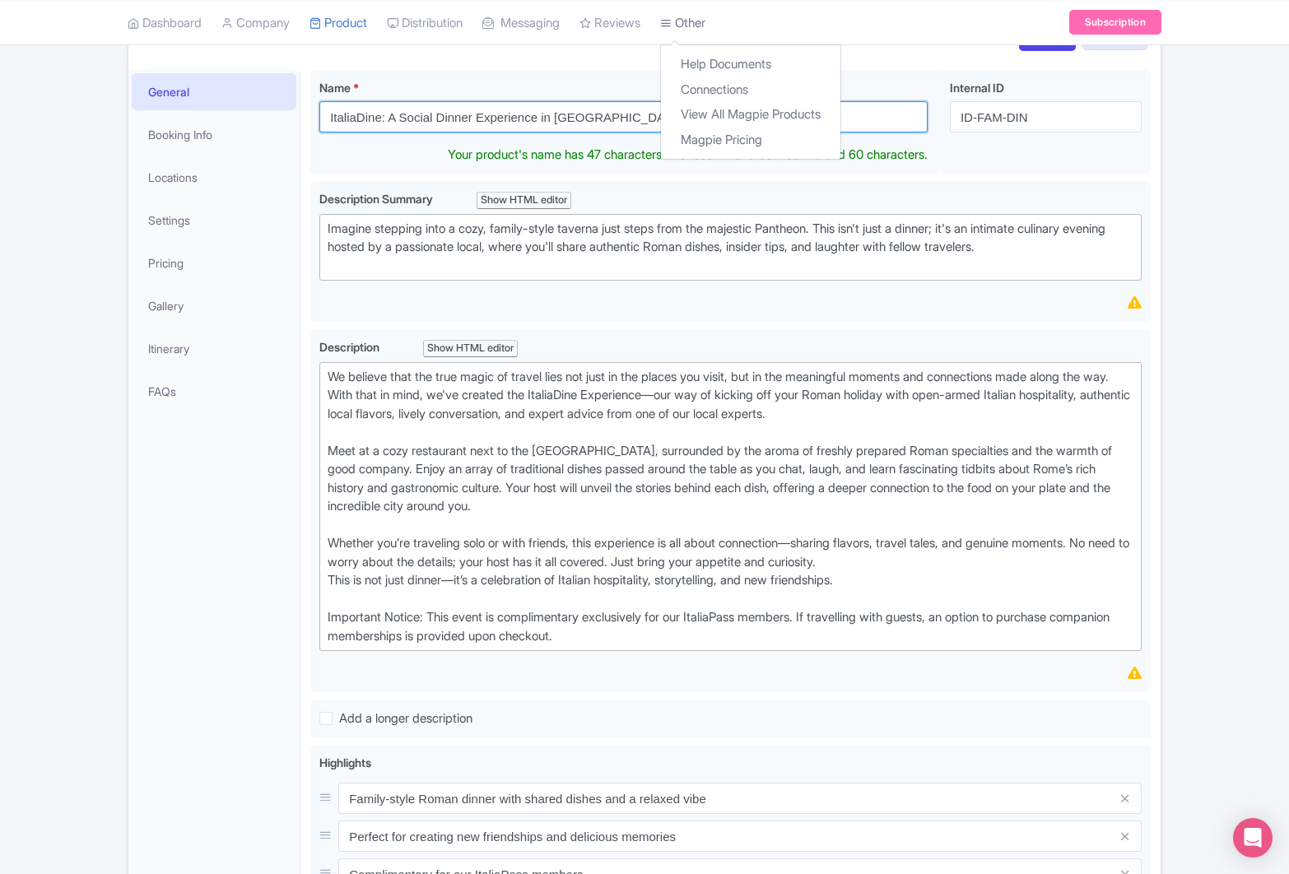
type input "ItaliaDine: A Social Dinner Experience in Rome"
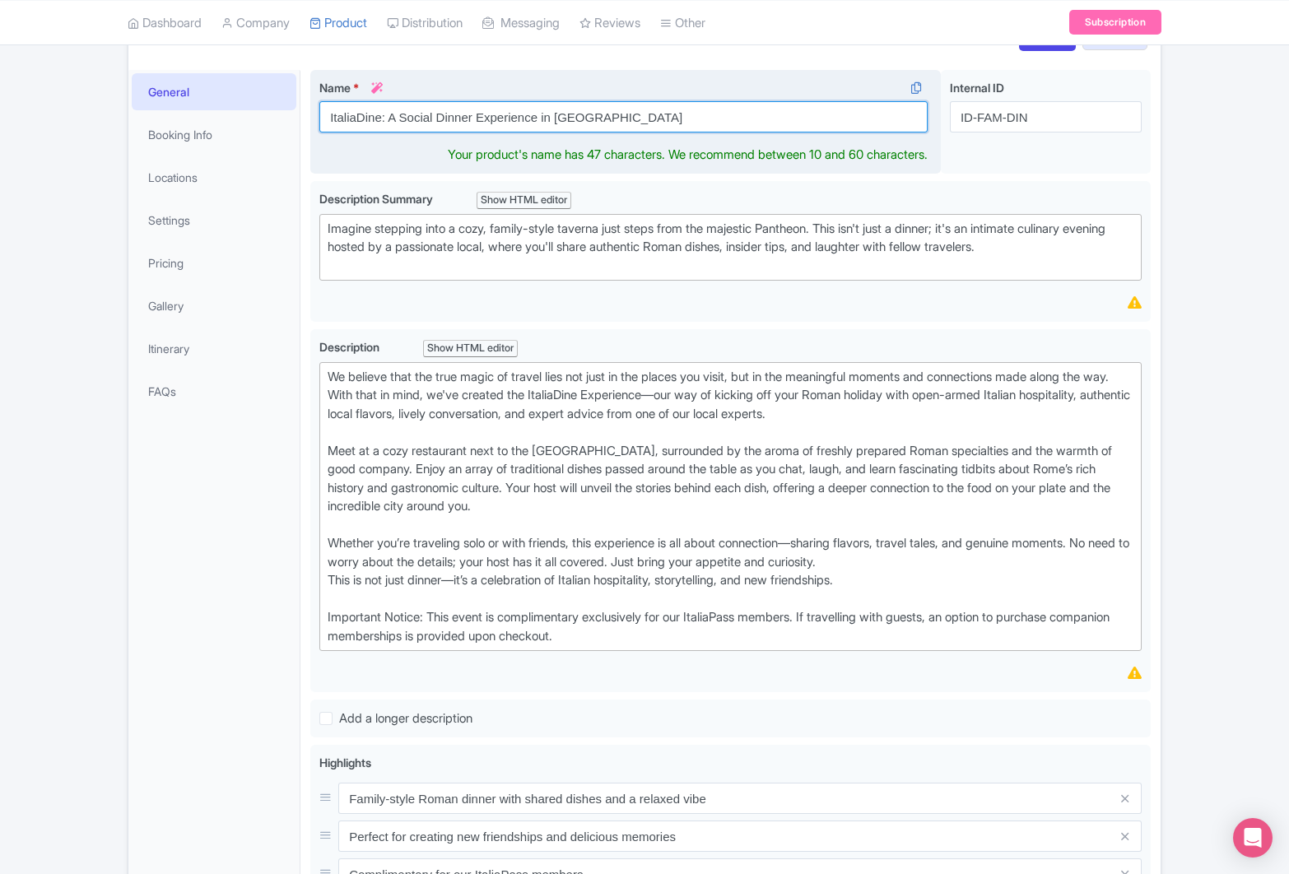
drag, startPoint x: 389, startPoint y: 118, endPoint x: 599, endPoint y: 114, distance: 210.8
click at [599, 114] on input "ItaliaDine: A Social Dinner Experience in Rome" at bounding box center [623, 116] width 608 height 31
click at [572, 122] on input "ItaliaDine: A Social Dinner Experience in Rome" at bounding box center [623, 116] width 608 height 31
click at [602, 122] on input "ItaliaDine: A Social Dinner Experience in Rome" at bounding box center [623, 116] width 608 height 31
drag, startPoint x: 591, startPoint y: 121, endPoint x: 325, endPoint y: 114, distance: 266.0
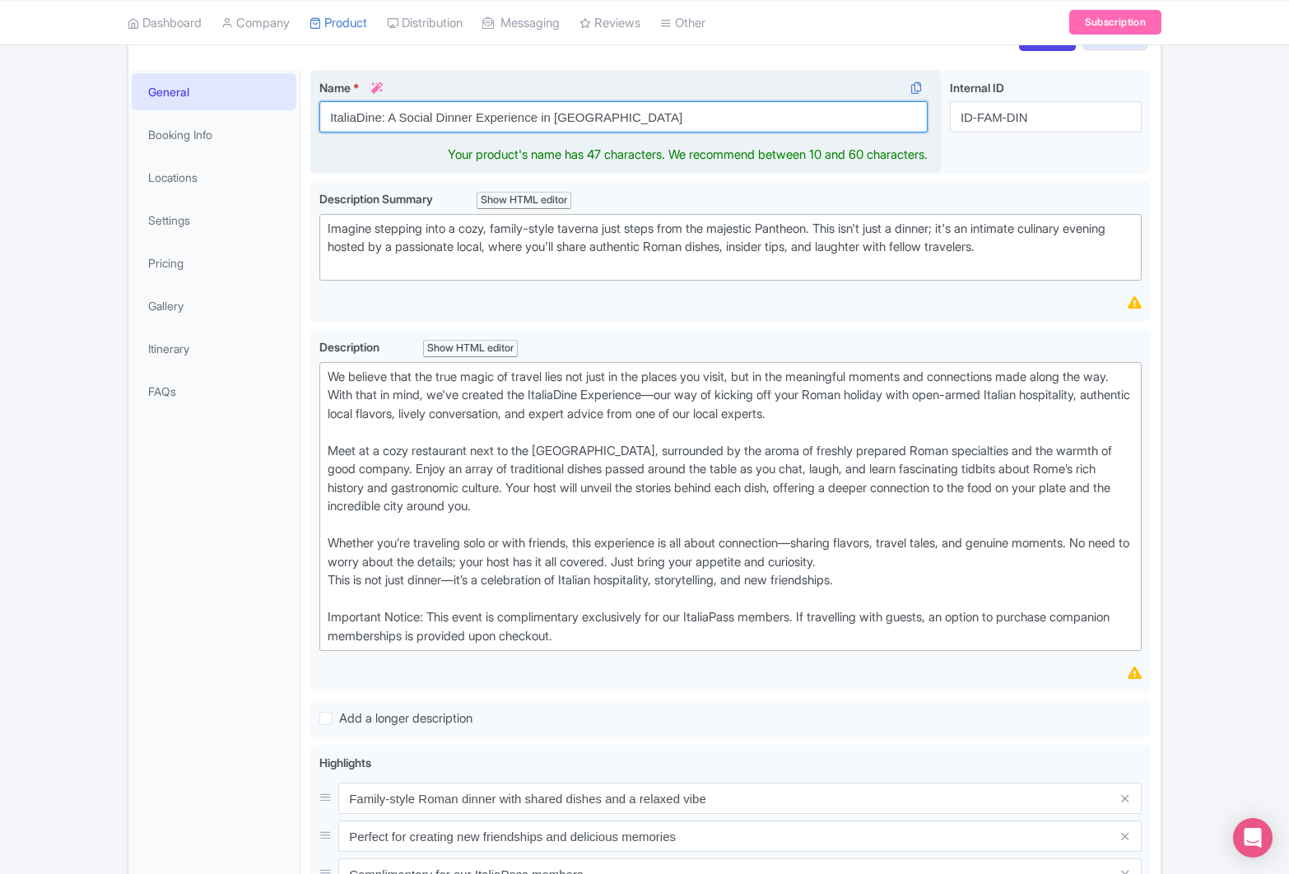
click at [324, 114] on input "ItaliaDine: A Social Dinner Experience in Rome" at bounding box center [623, 116] width 608 height 31
click at [630, 129] on input "ItaliaDine: A Social Dinner Experience in Rome" at bounding box center [623, 116] width 608 height 31
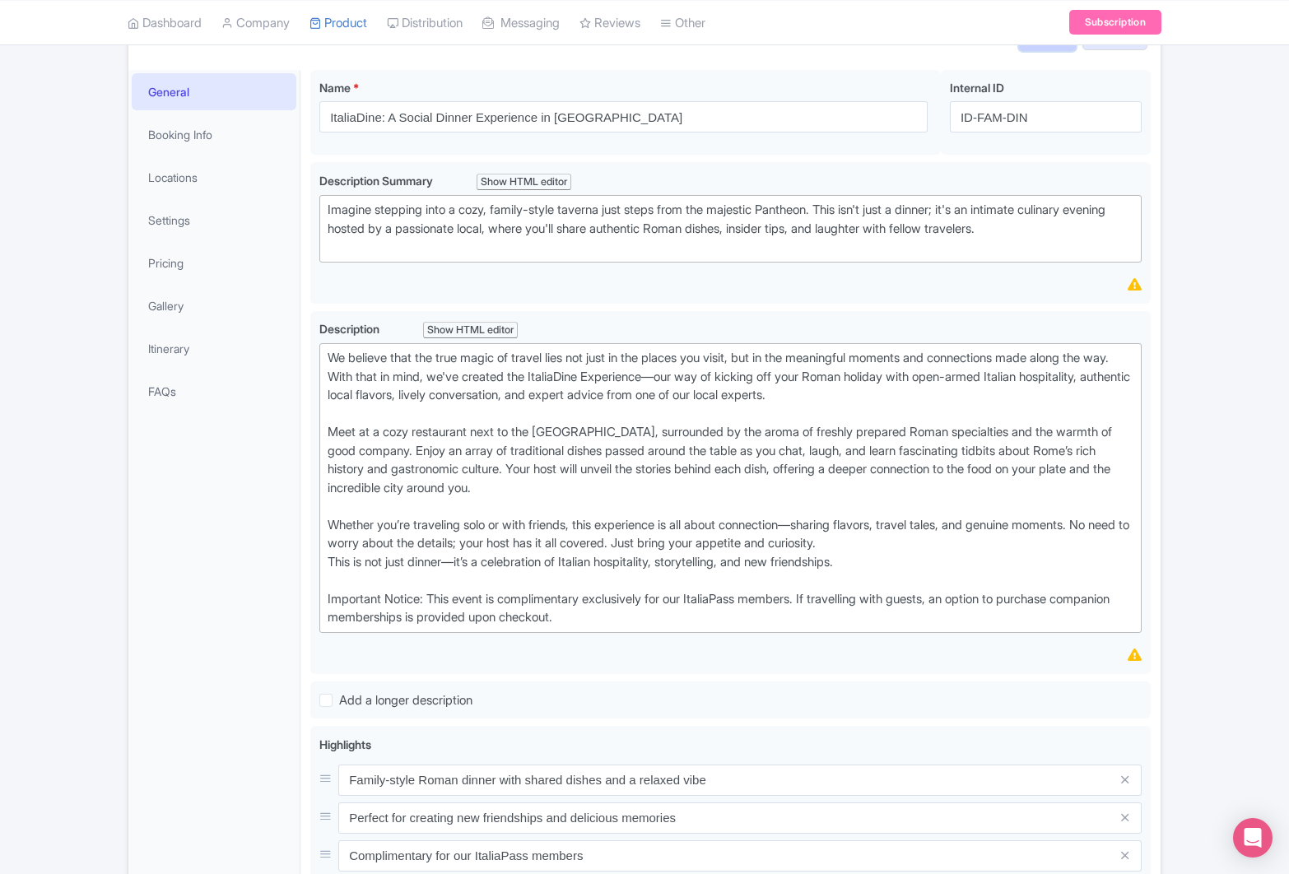
click at [1042, 46] on input "Save" at bounding box center [1048, 35] width 58 height 31
type input "Saving..."
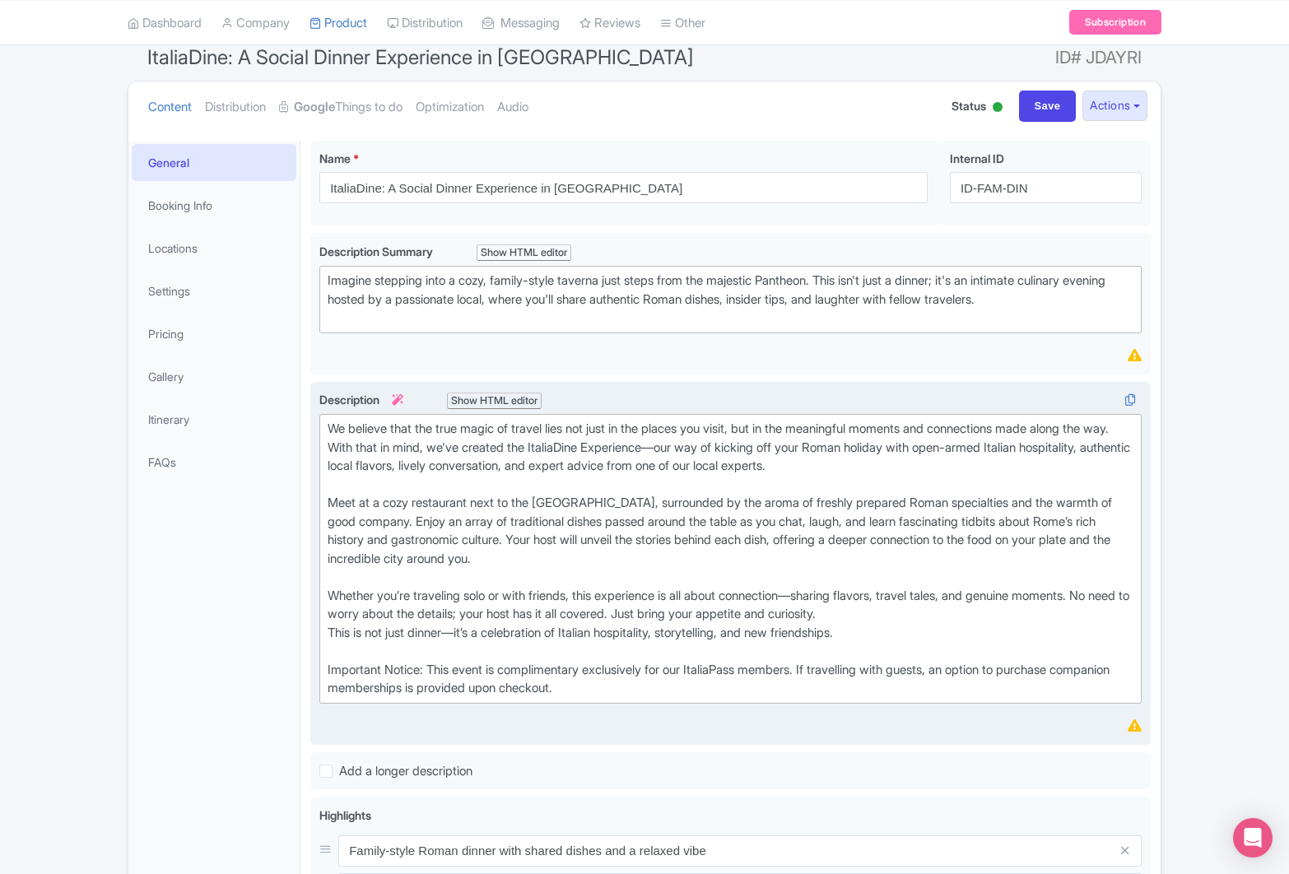
scroll to position [141, 0]
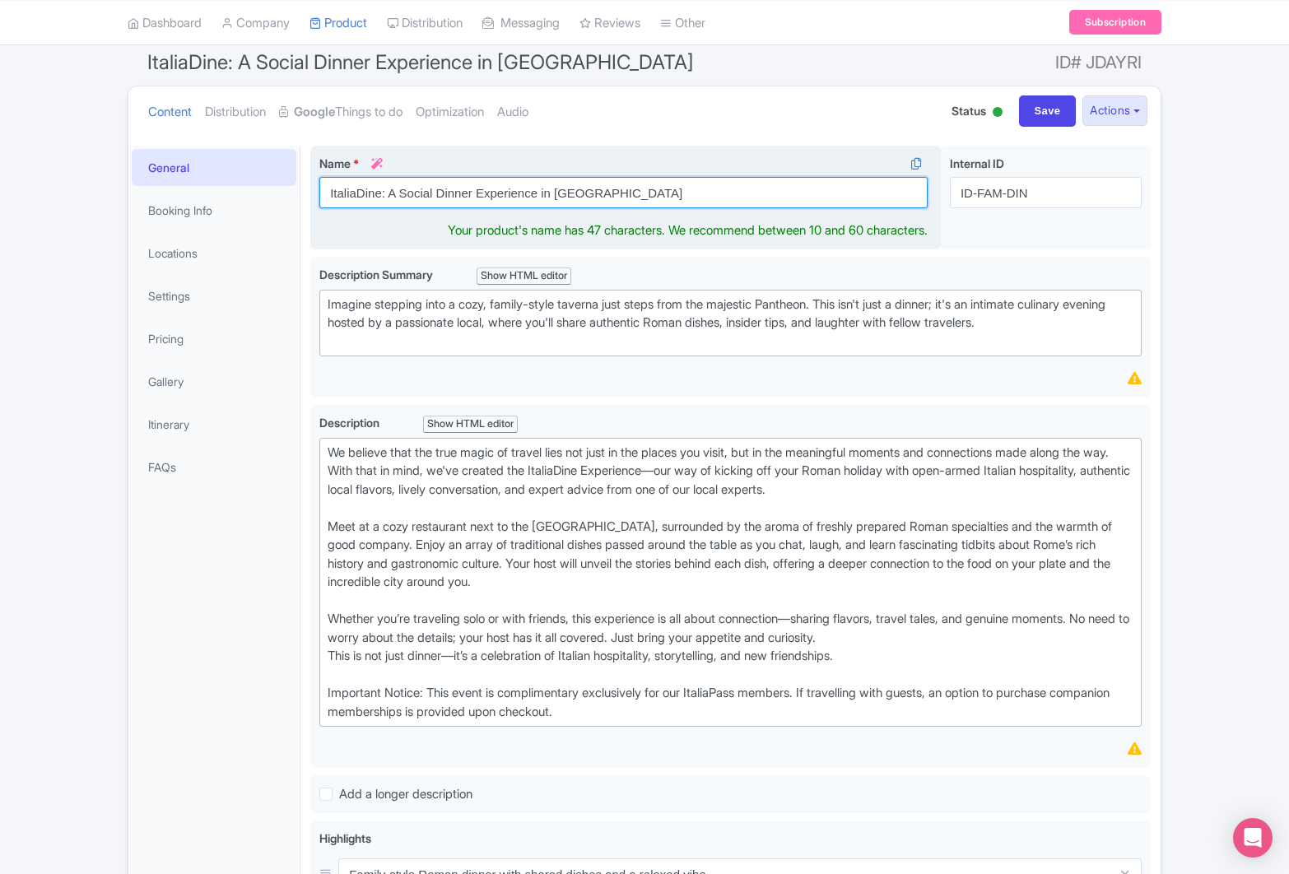
drag, startPoint x: 389, startPoint y: 194, endPoint x: 611, endPoint y: 190, distance: 221.5
click at [611, 190] on input "ItaliaDine: A Social Dinner Experience in [GEOGRAPHIC_DATA]" at bounding box center [623, 192] width 608 height 31
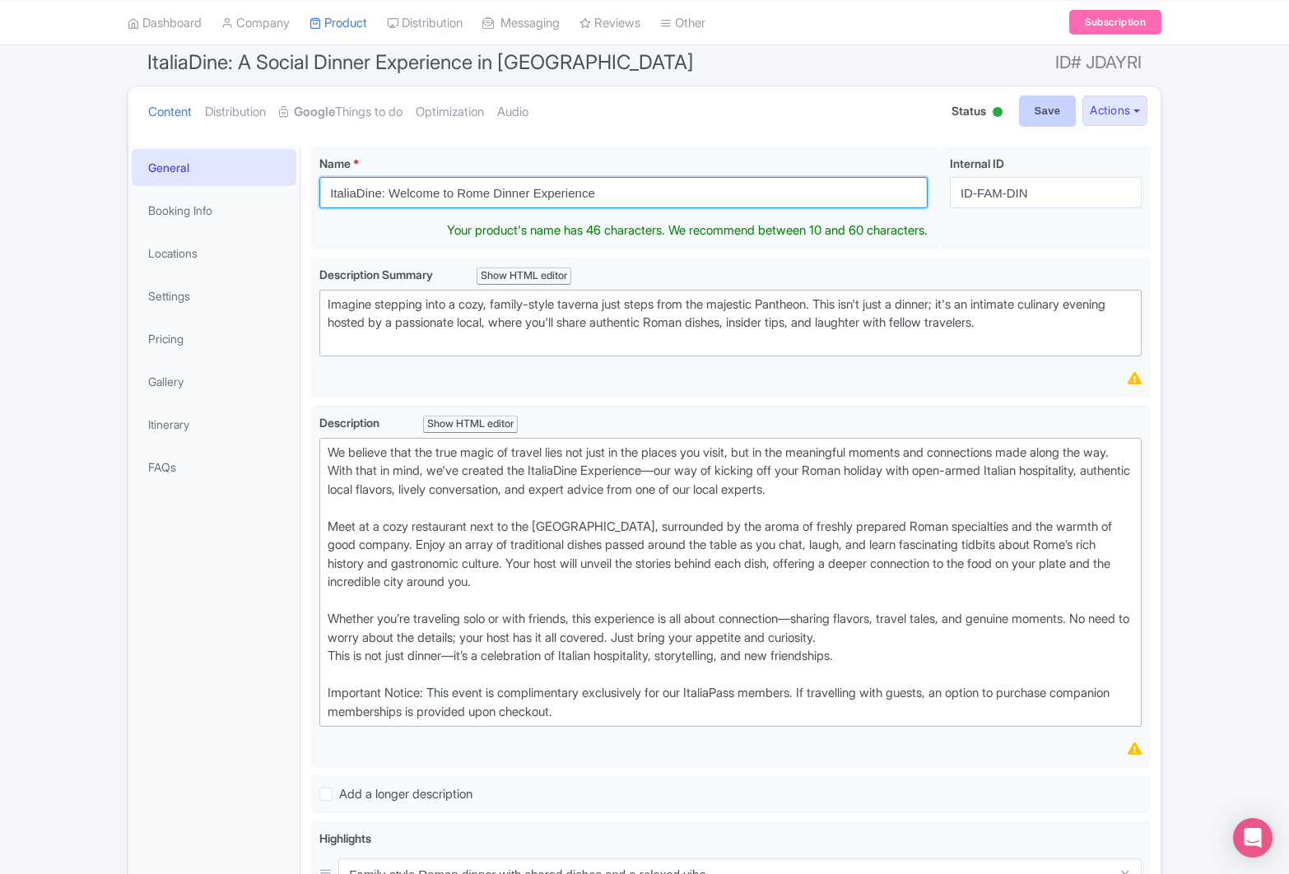
type input "ItaliaDine: Welcome to Rome Dinner Experience"
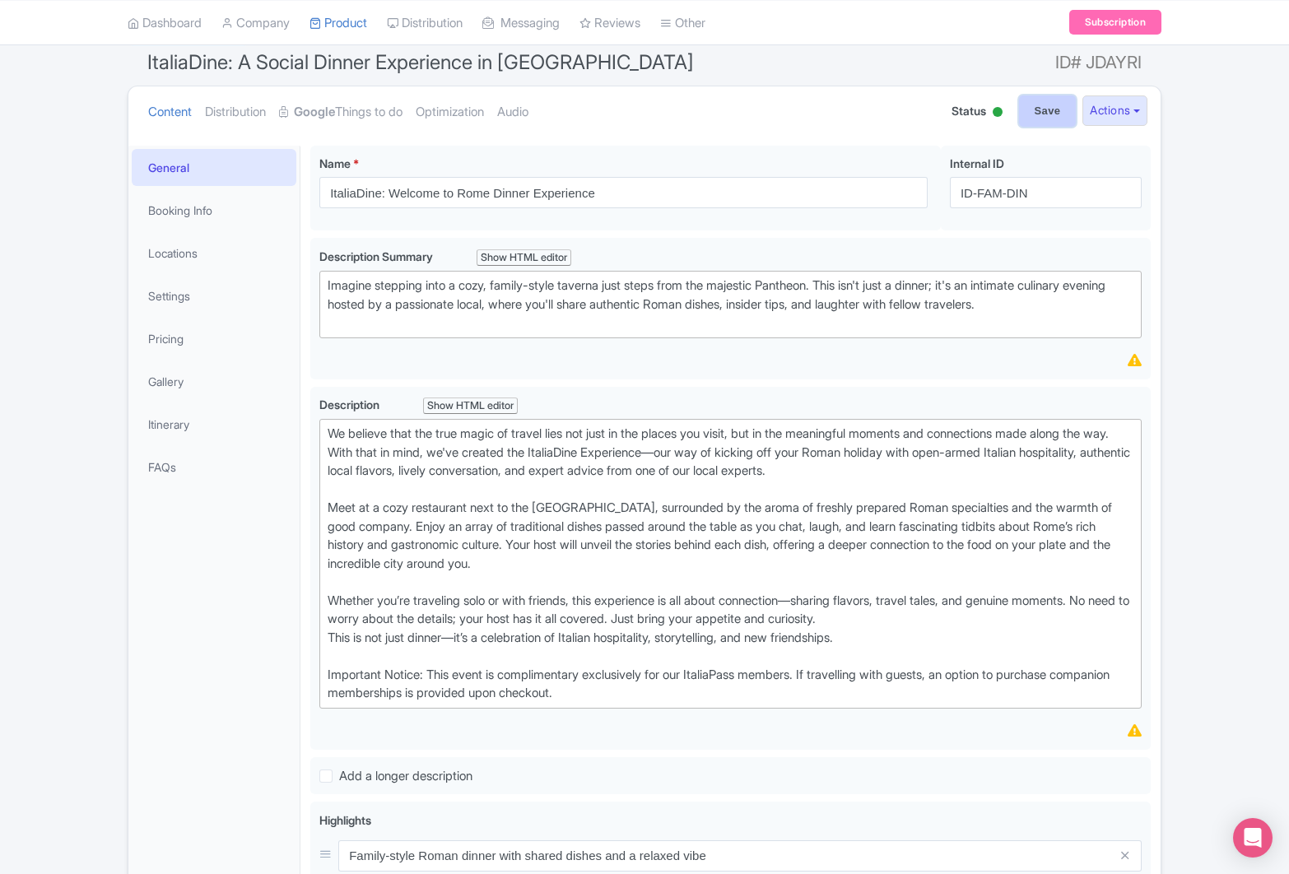
click at [1030, 117] on input "Save" at bounding box center [1048, 111] width 58 height 31
type input "Saving..."
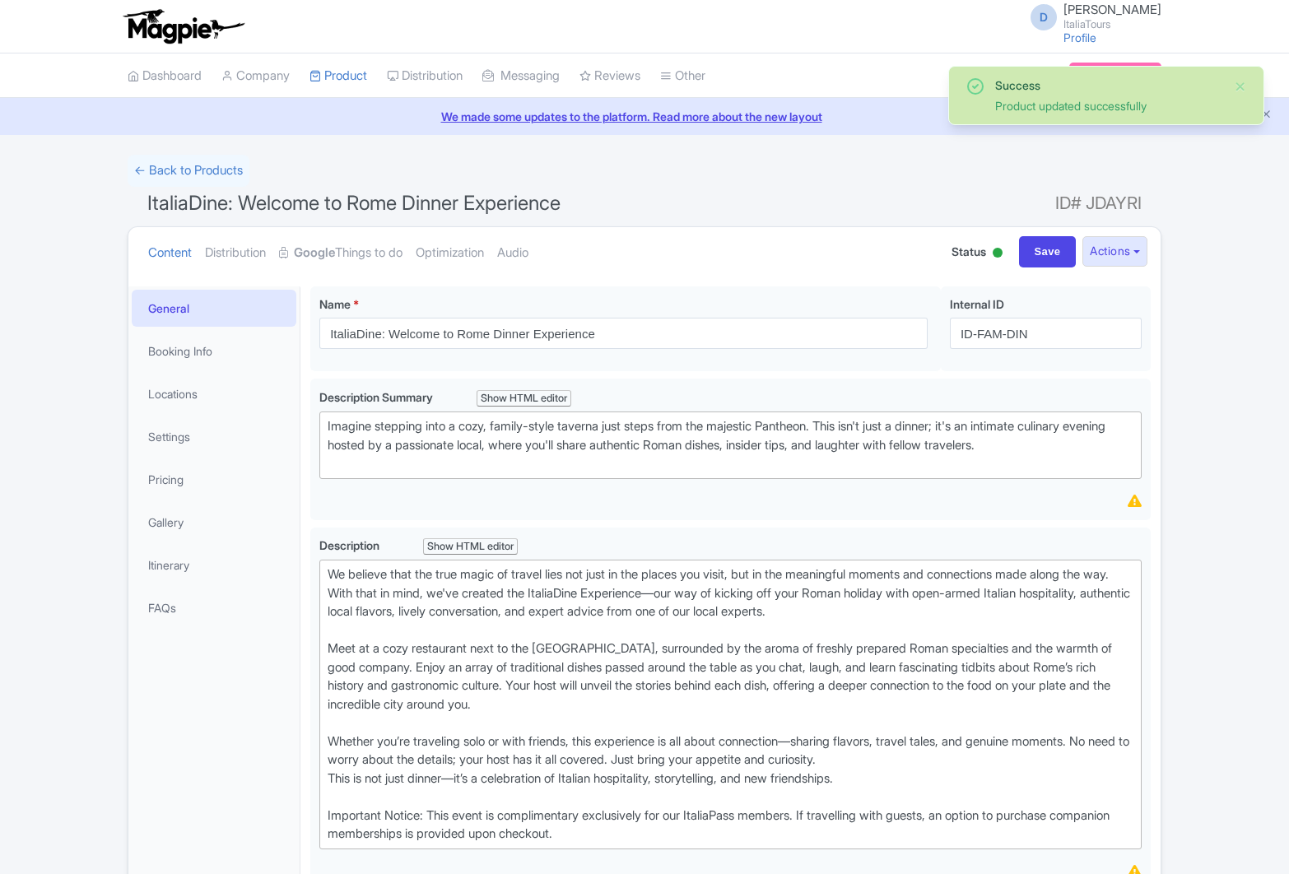
scroll to position [287, 0]
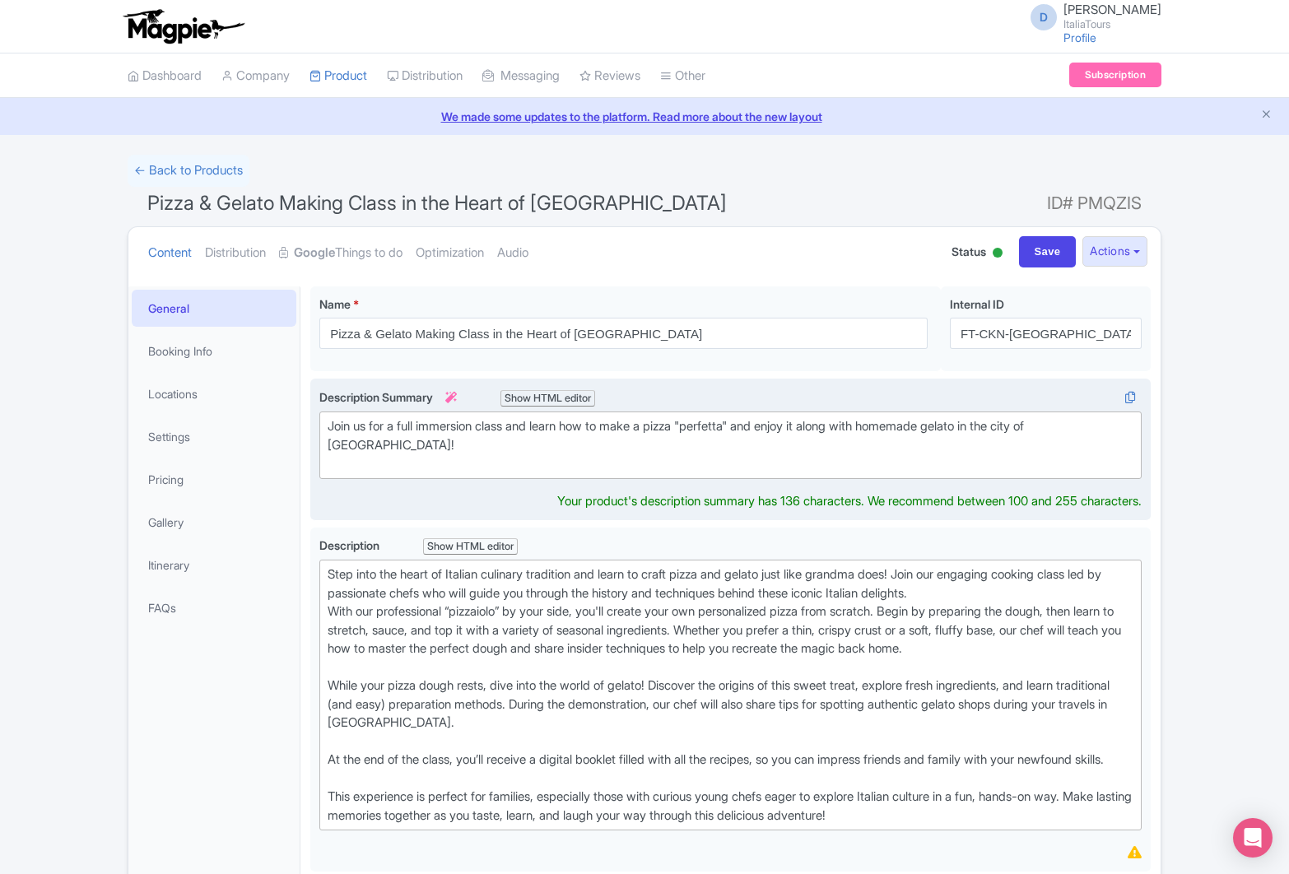
click at [450, 431] on div "Join us for a full immersion class and learn how to make a pizza "perfetta" and…" at bounding box center [731, 445] width 806 height 56
click at [496, 426] on div "Join us for a full immersion class and learn how to make a pizza "perfetta" and…" at bounding box center [731, 445] width 806 height 56
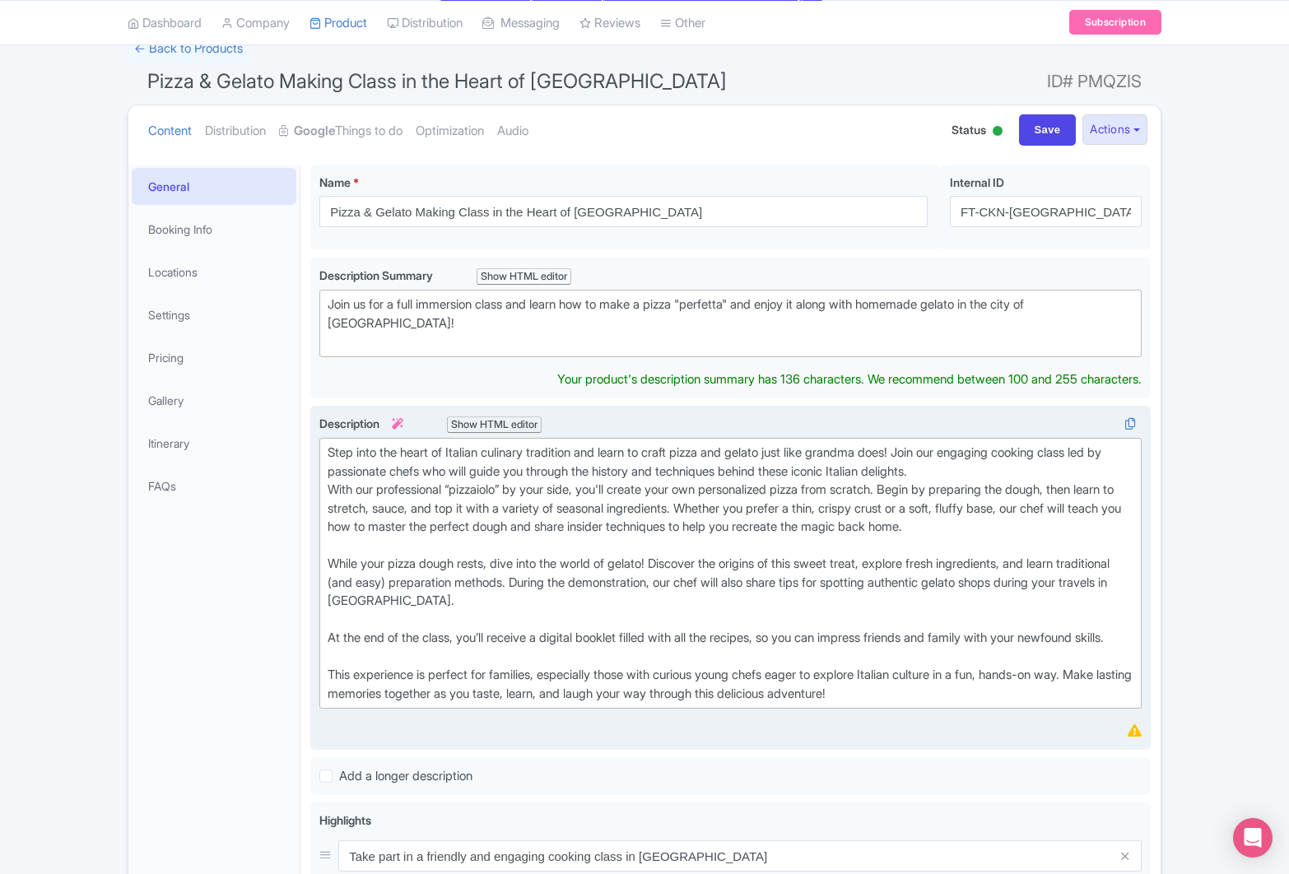
scroll to position [123, 0]
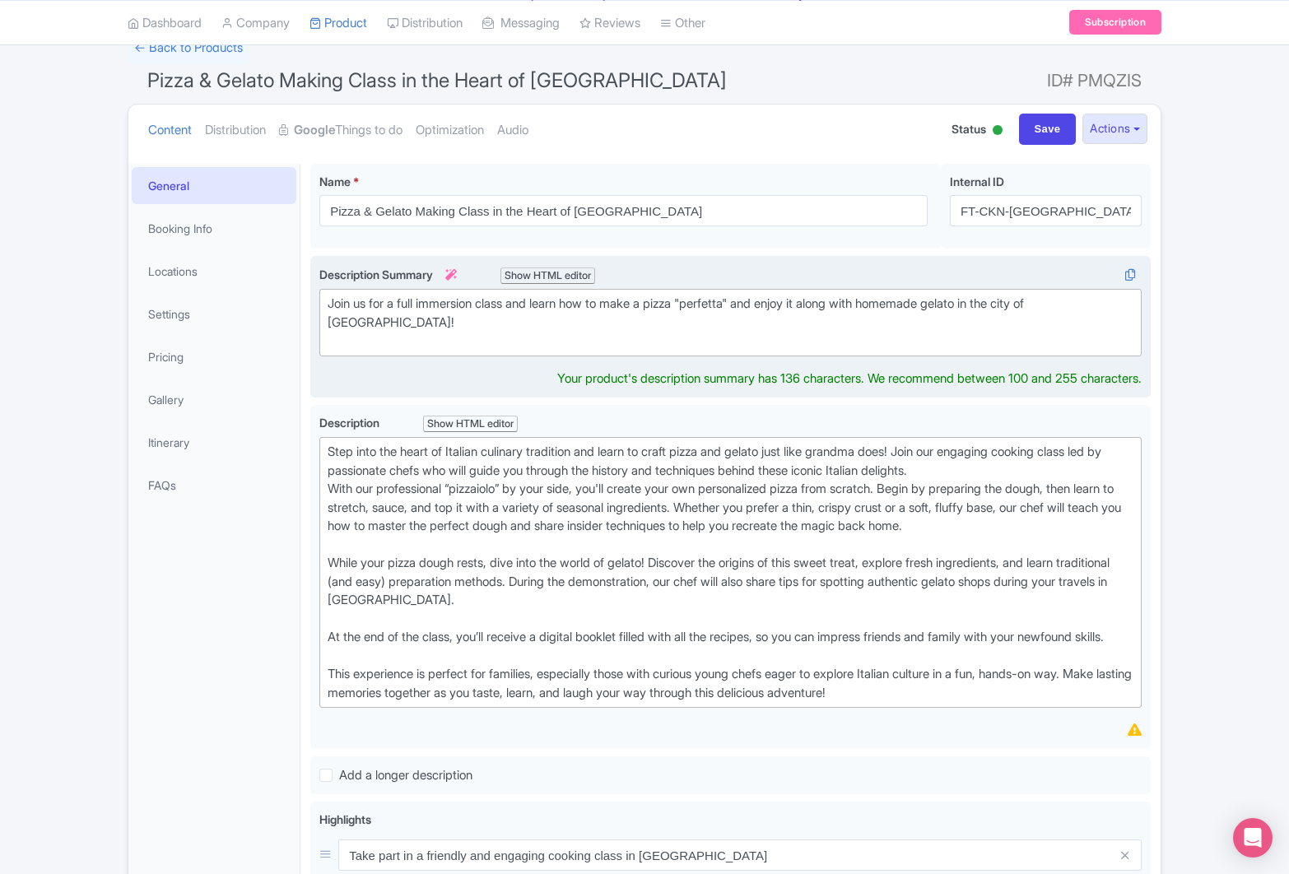
click at [1047, 304] on div "Join us for a full immersion class and learn how to make a pizza "perfetta" and…" at bounding box center [731, 323] width 806 height 56
type trix-editor "<div>Join us for a full immersion class and learn how to make a pizza "perfetta…"
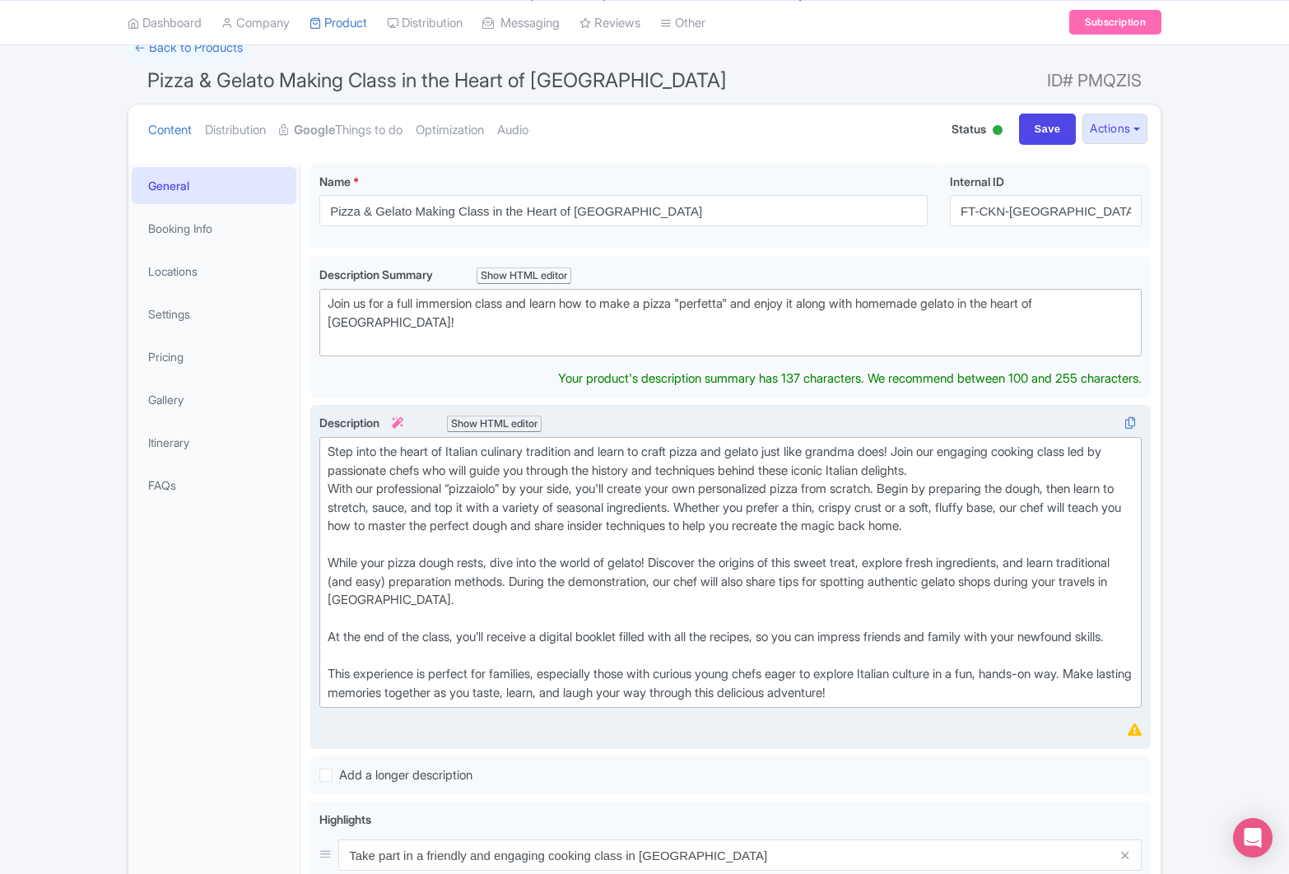
click at [483, 534] on div "Step into the heart of Italian culinary tradition and learn to craft pizza and …" at bounding box center [731, 572] width 806 height 259
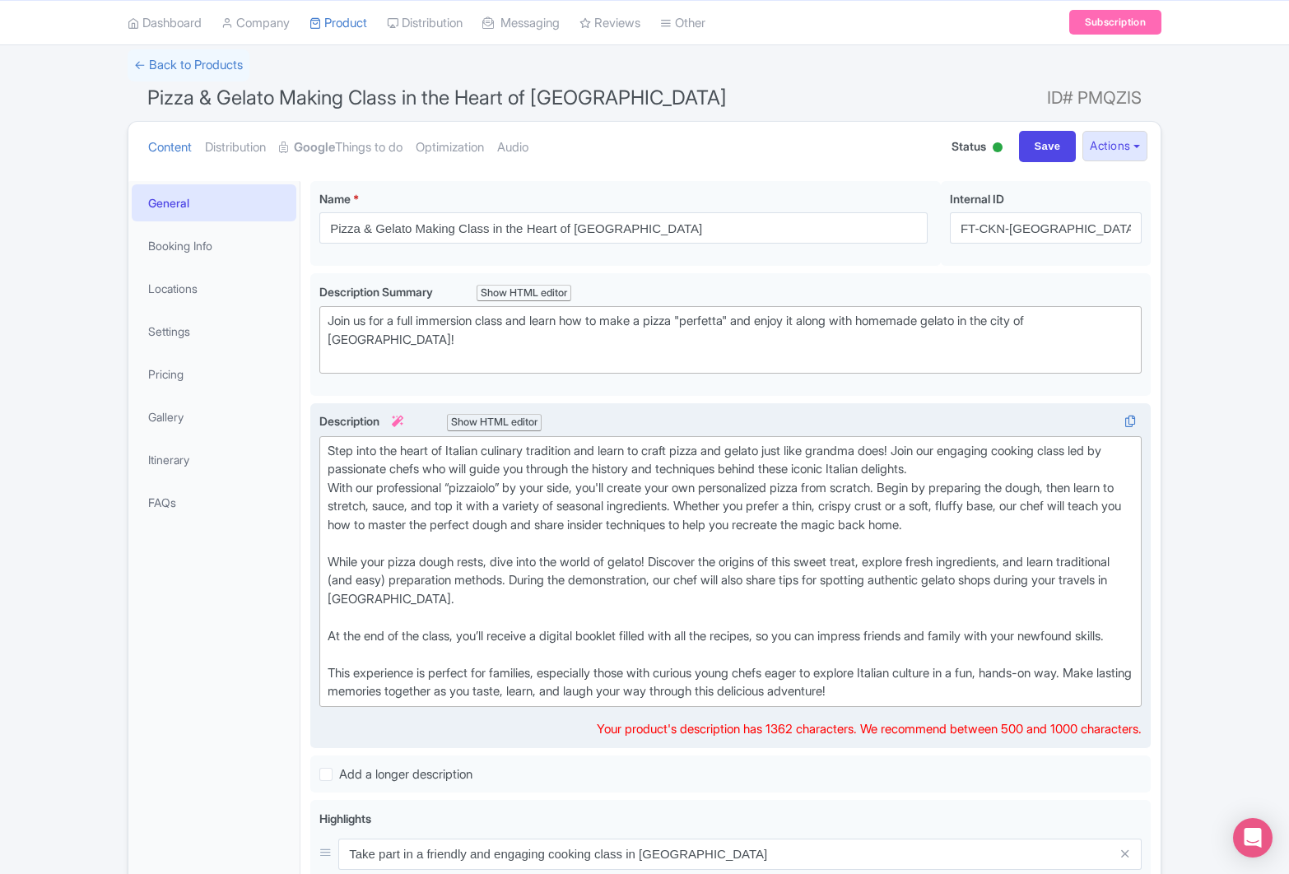
scroll to position [189, 0]
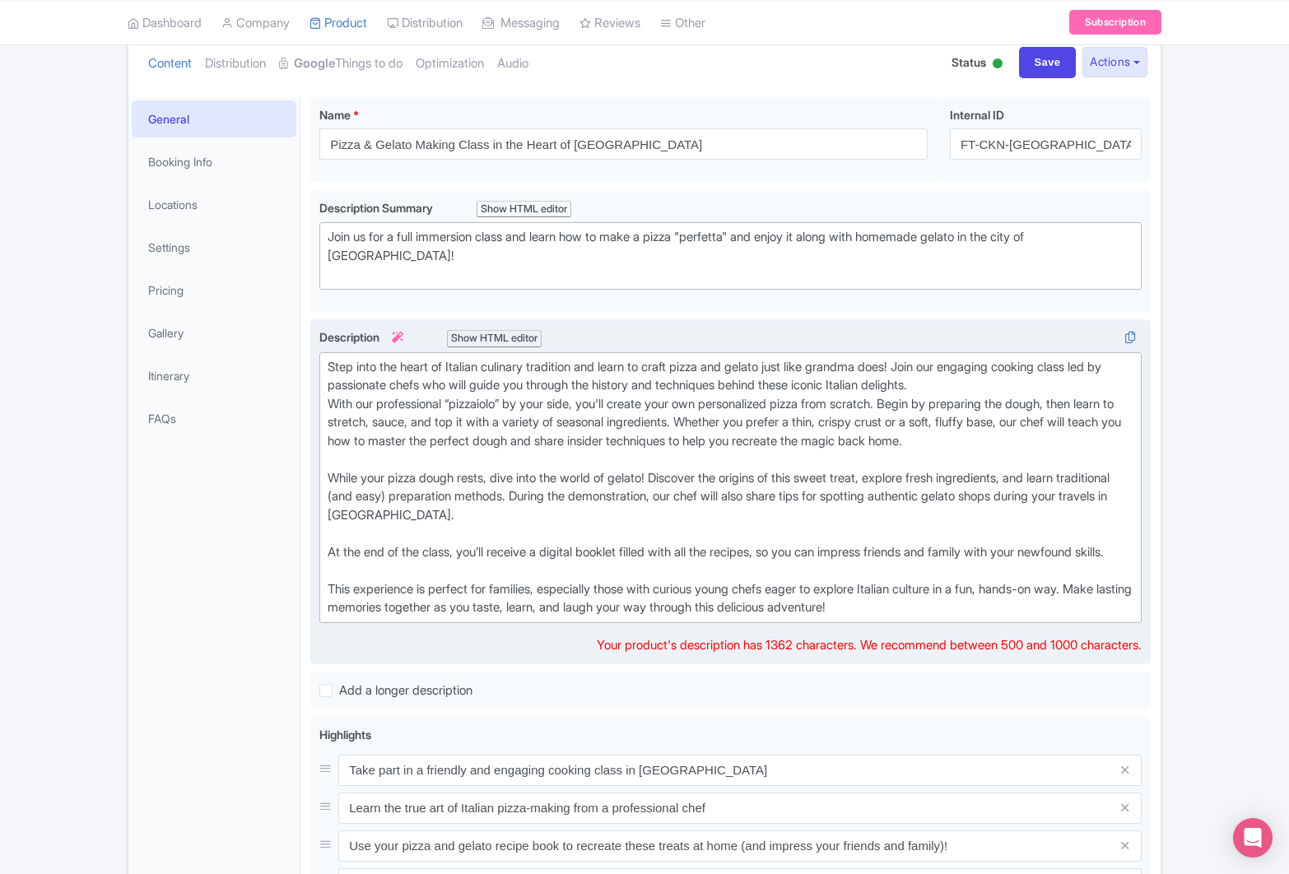
click at [859, 358] on div "Step into the heart of Italian culinary tradition and learn to craft pizza and …" at bounding box center [731, 487] width 806 height 259
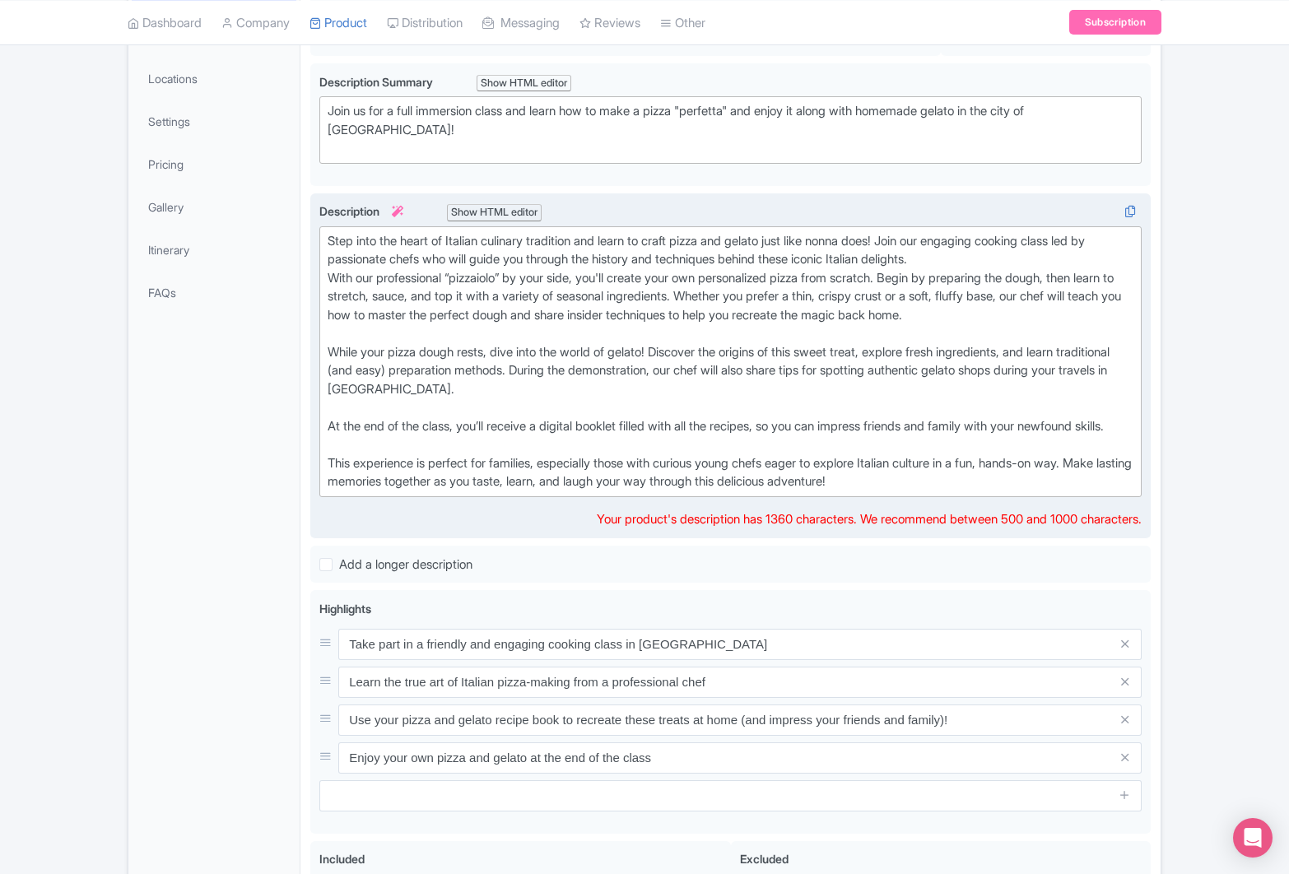
scroll to position [314, 0]
click at [577, 290] on div "Step into the heart of Italian culinary tradition and learn to craft pizza and …" at bounding box center [731, 363] width 806 height 259
click at [574, 296] on div "Step into the heart of Italian culinary tradition and learn to craft pizza and …" at bounding box center [731, 363] width 806 height 259
type trix-editor "<lor>Ipsu dolo sit ametc ad Elitsed doeiusmo temporinc utl etdol ma aliqu enima…"
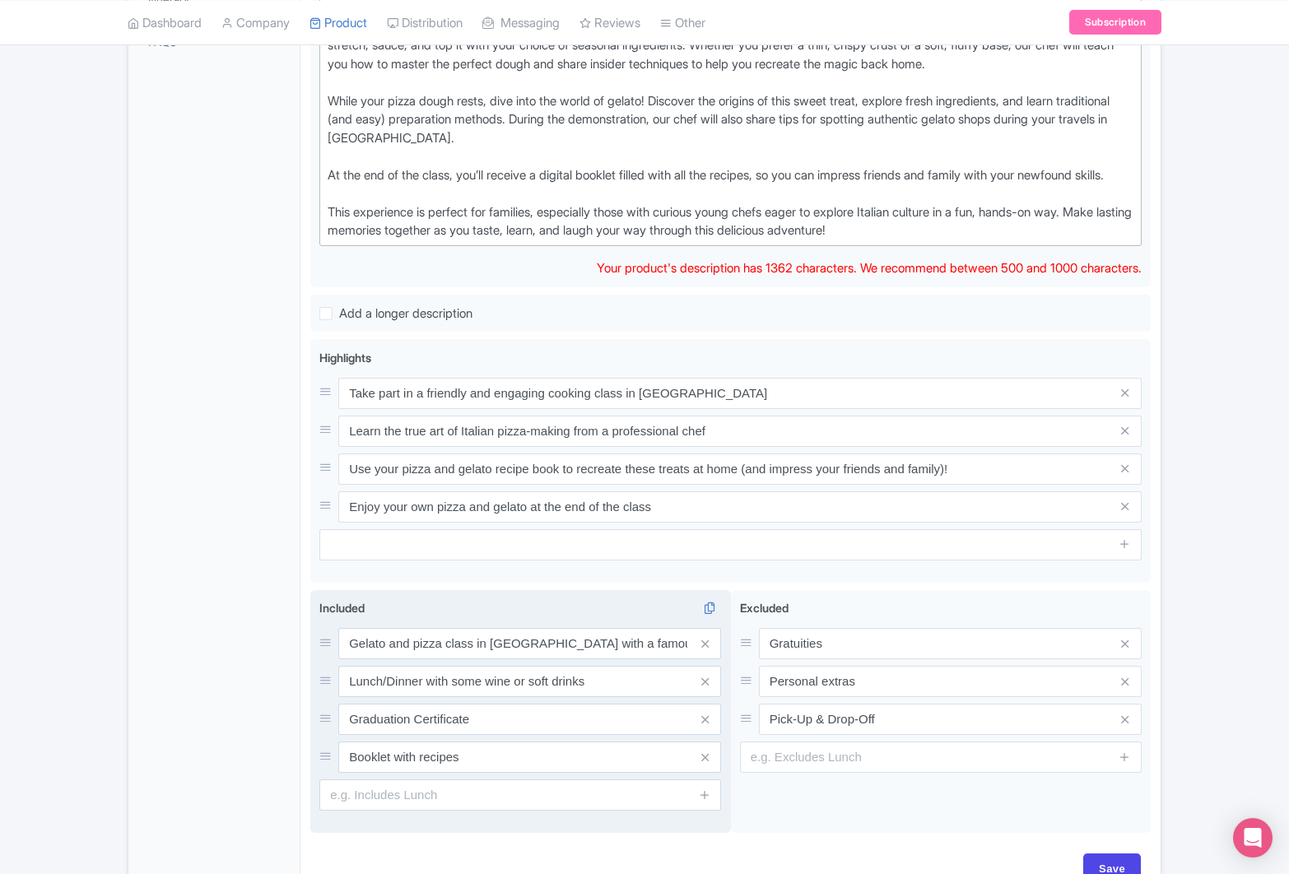
scroll to position [678, 0]
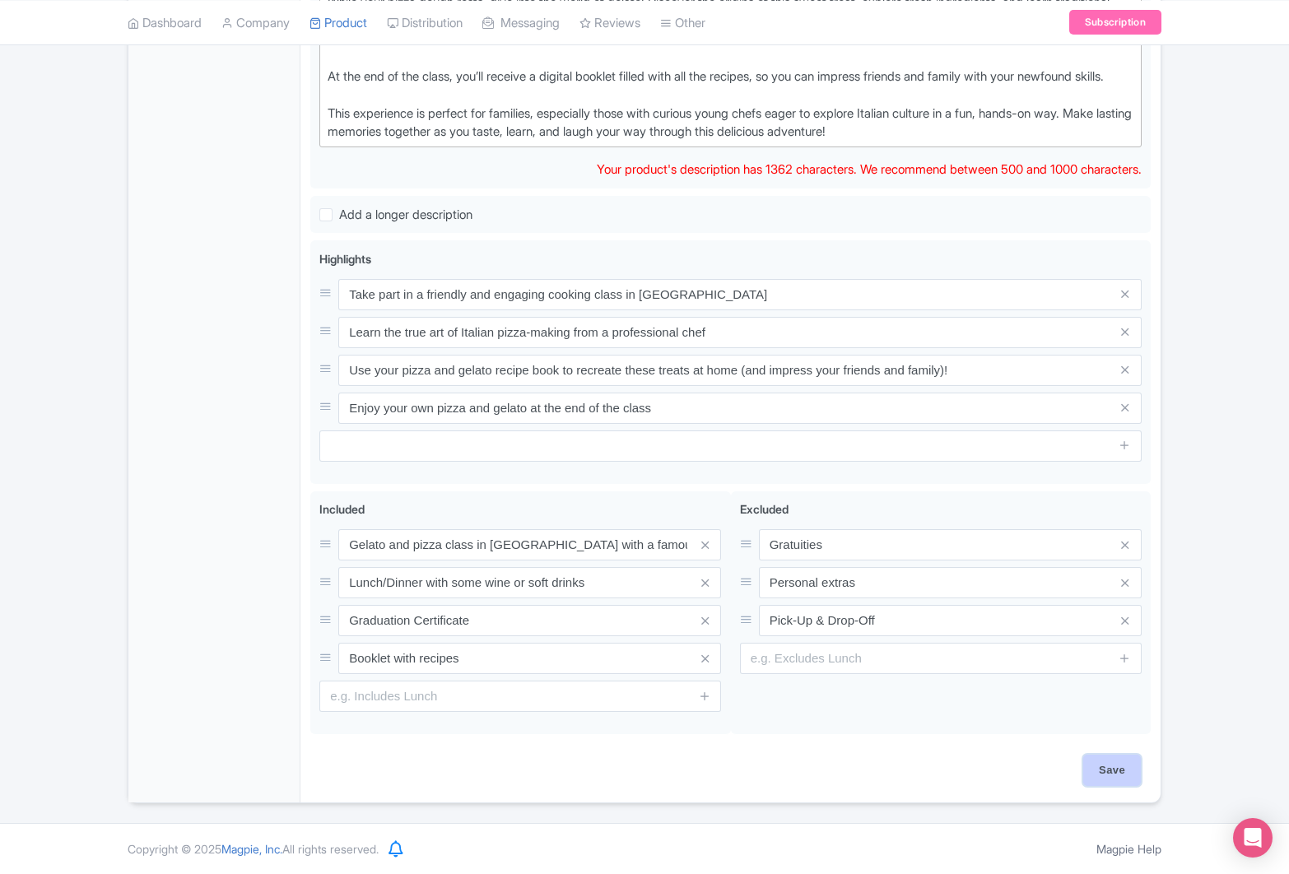
click at [1107, 767] on input "Save" at bounding box center [1113, 770] width 58 height 31
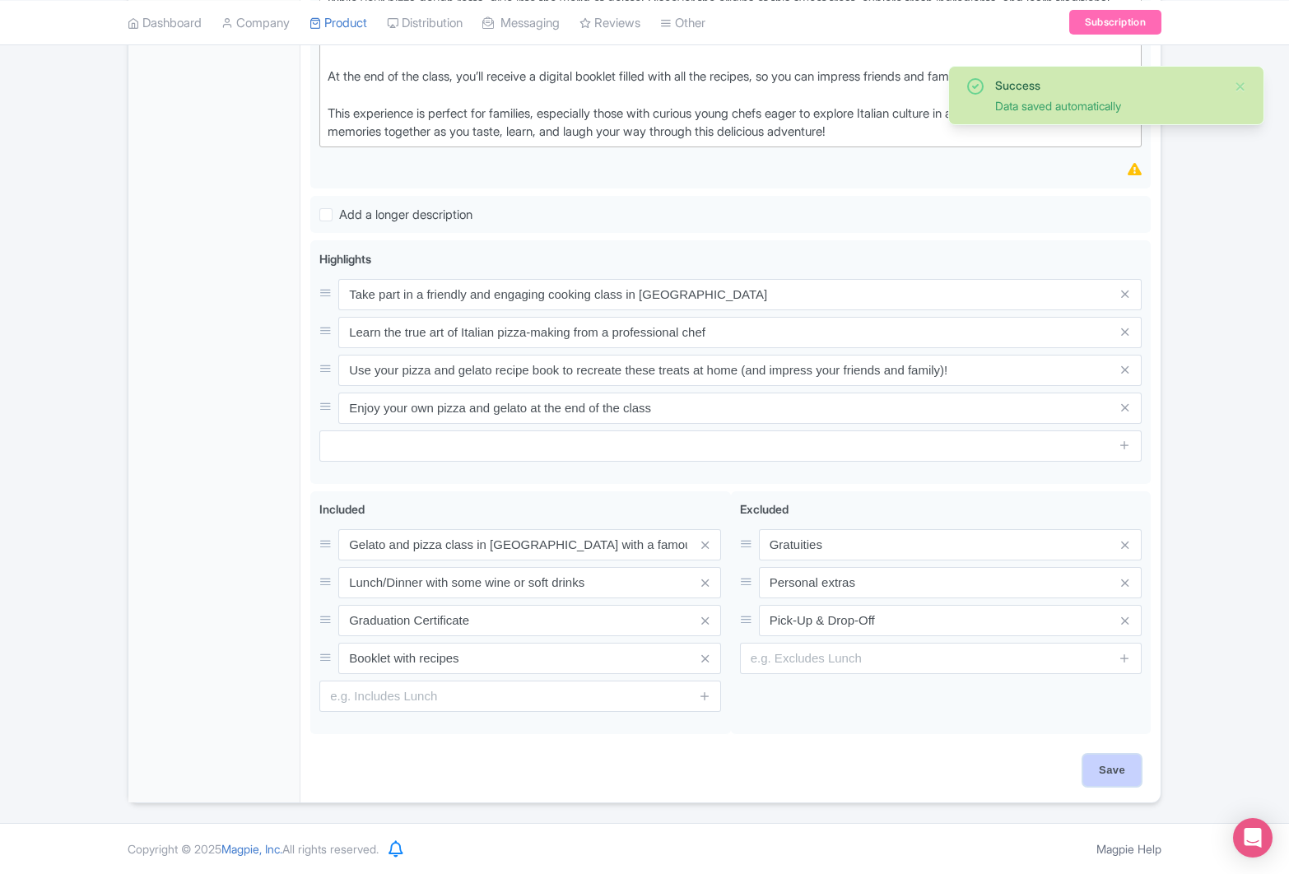
type input "Saving..."
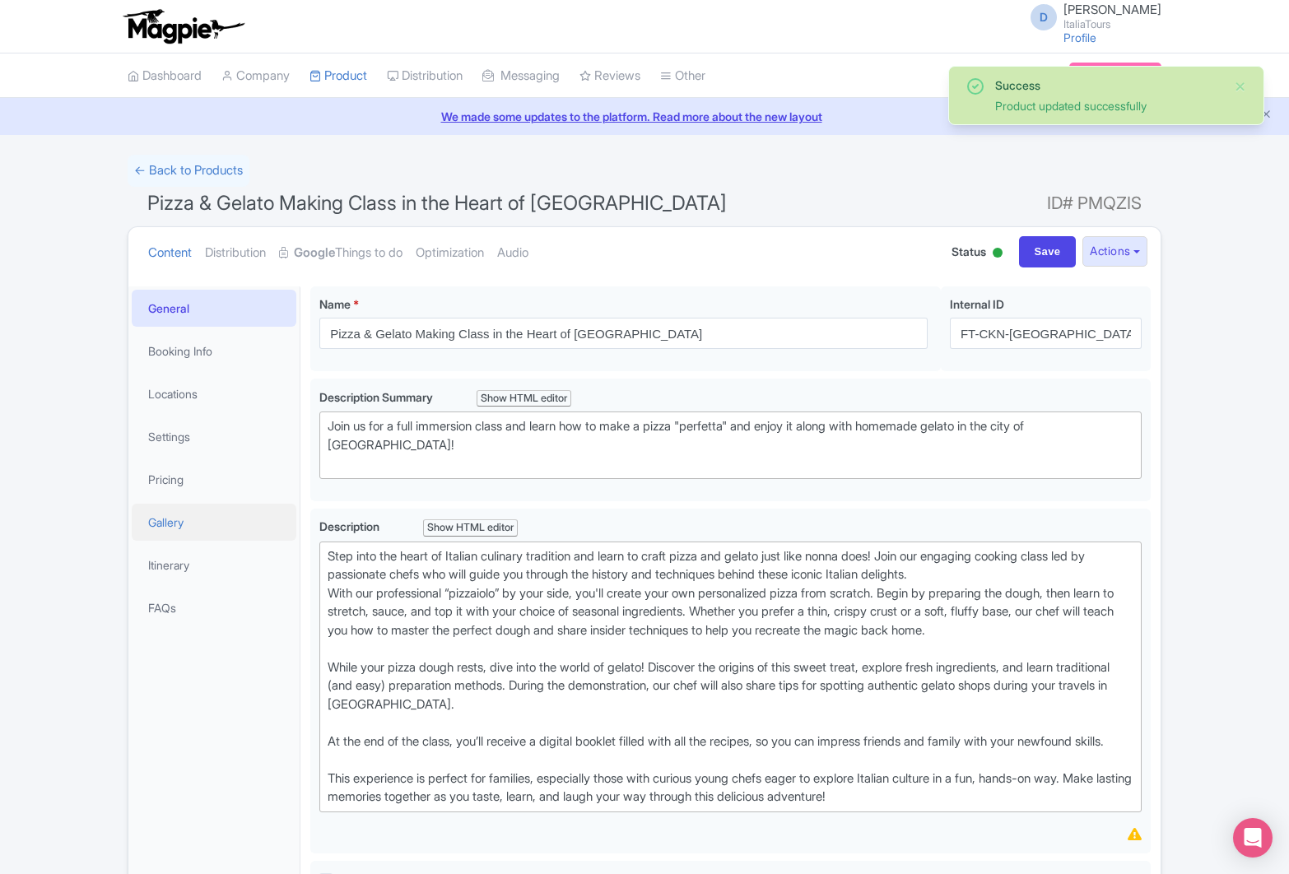
click at [165, 520] on link "Gallery" at bounding box center [214, 522] width 165 height 37
